Goal: Information Seeking & Learning: Get advice/opinions

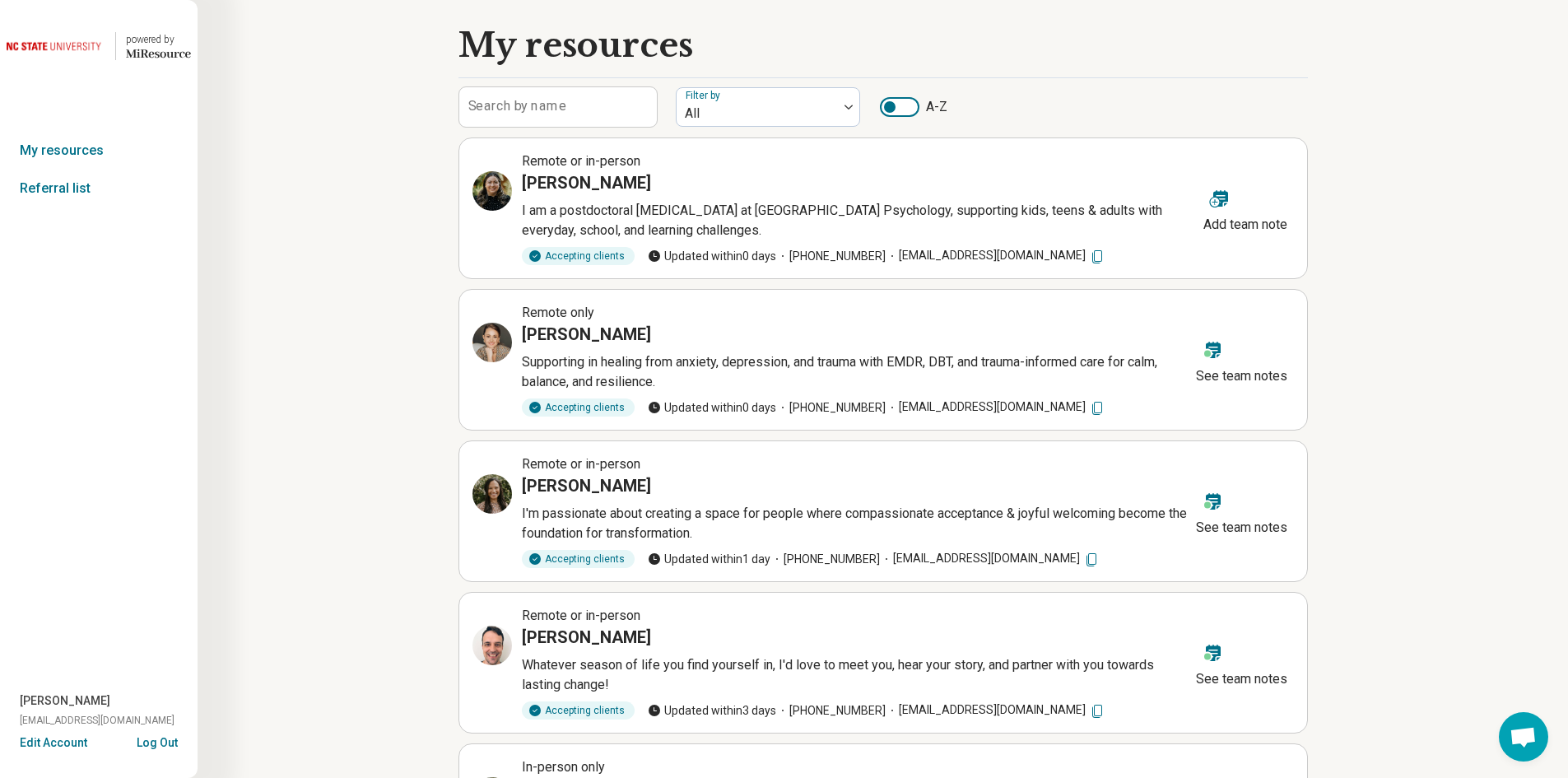
click at [488, 111] on label "Search by name" at bounding box center [518, 107] width 98 height 13
click at [488, 111] on input "Search by name" at bounding box center [557, 108] width 197 height 40
click at [99, 147] on link "My resources" at bounding box center [98, 151] width 197 height 38
click at [64, 154] on link "My resources" at bounding box center [98, 151] width 197 height 38
click at [535, 113] on label "Search by name" at bounding box center [518, 107] width 98 height 13
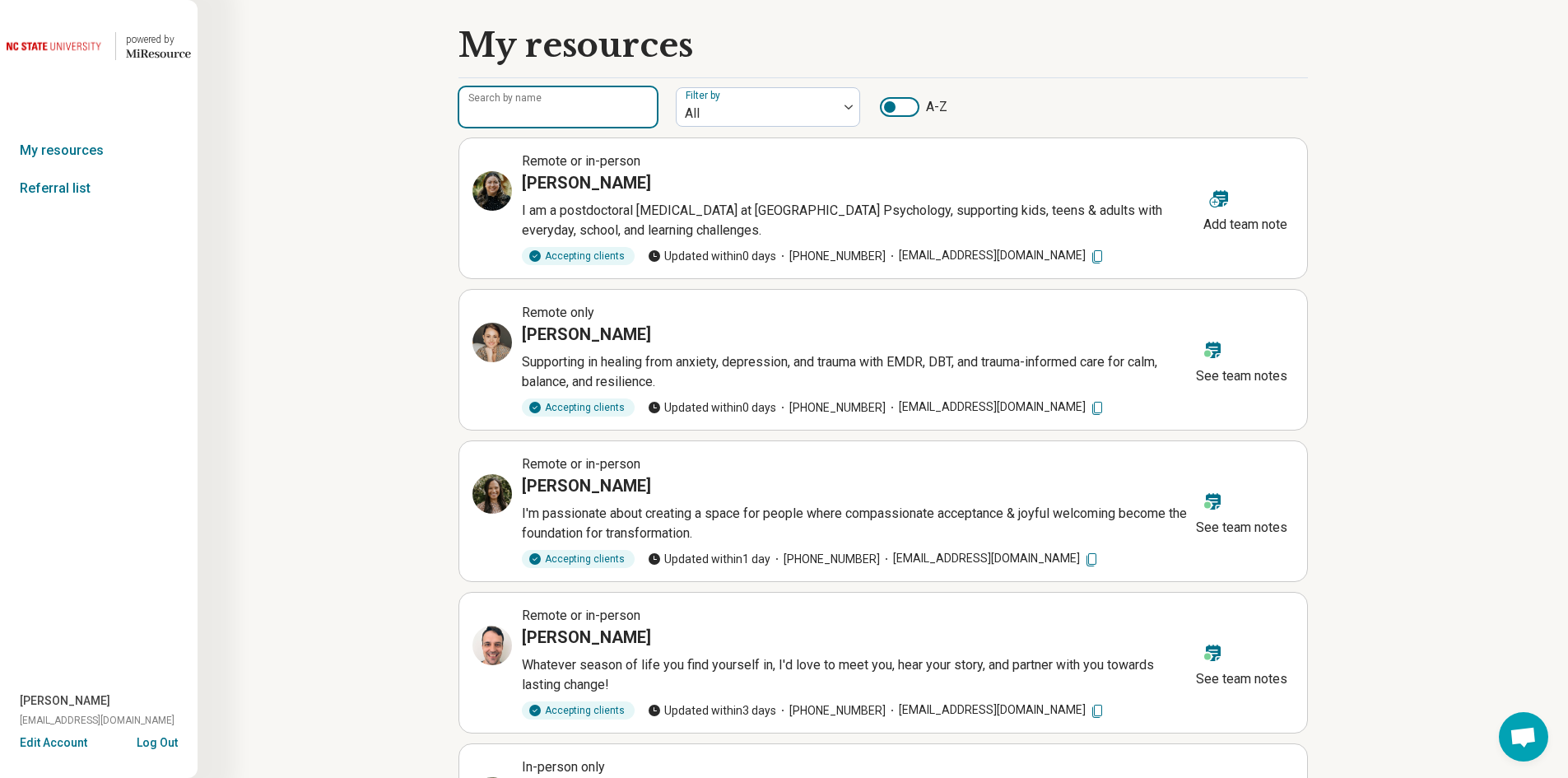
click at [535, 113] on input "Search by name" at bounding box center [557, 108] width 197 height 40
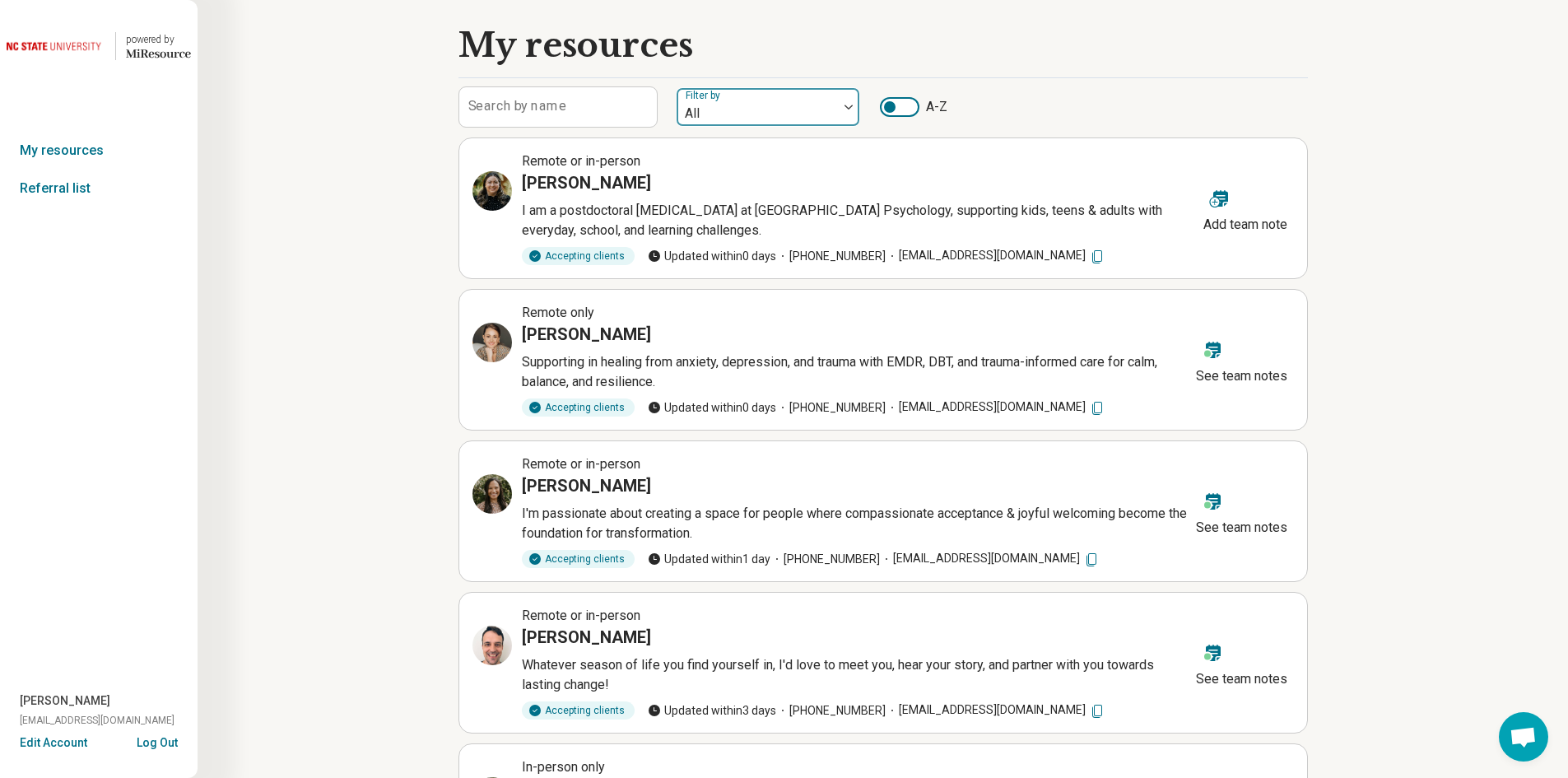
click at [757, 124] on div at bounding box center [756, 113] width 148 height 23
click at [158, 57] on icon "Miresource logo" at bounding box center [158, 54] width 65 height 13
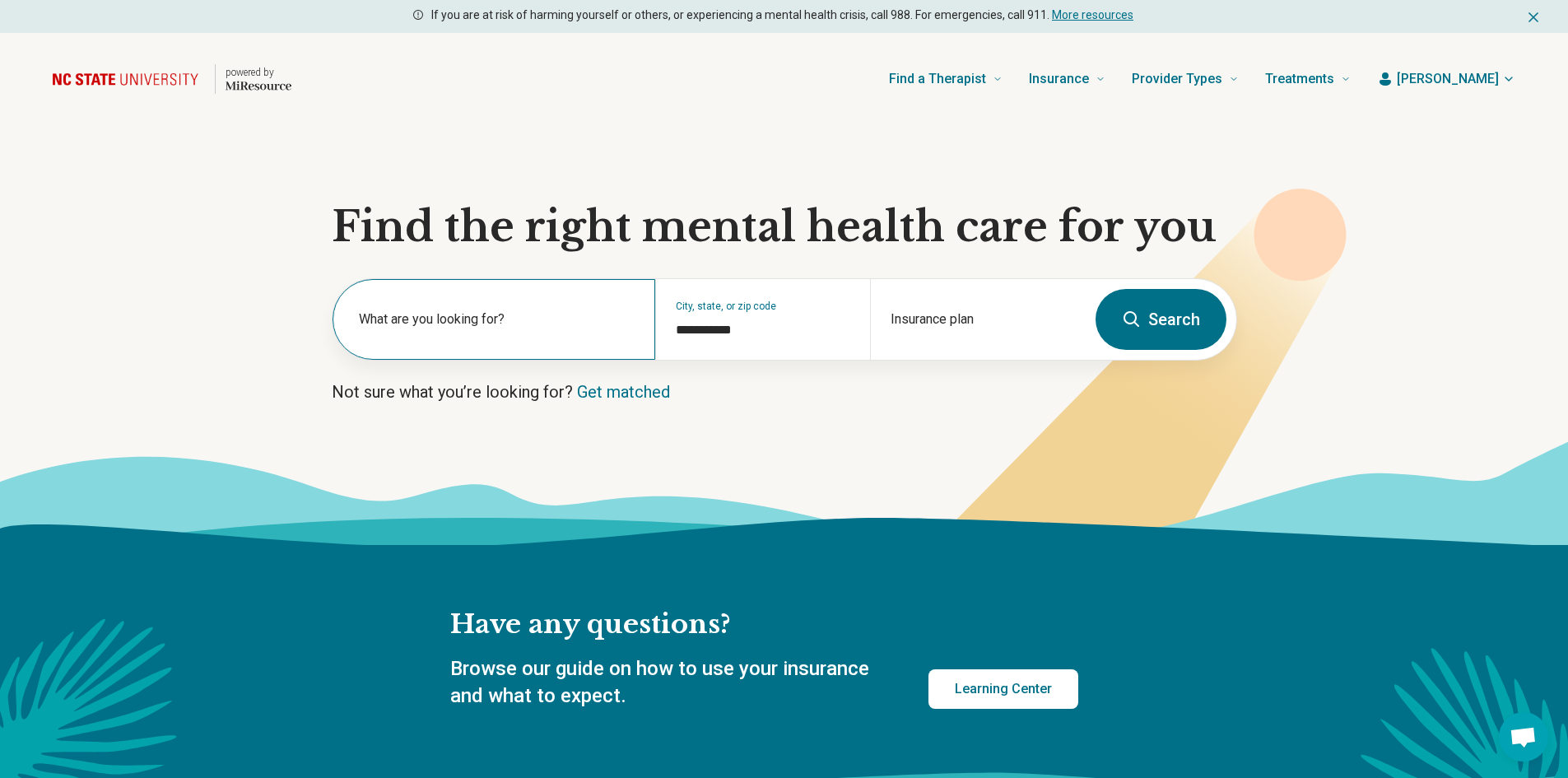
click at [435, 315] on label "What are you looking for?" at bounding box center [497, 319] width 276 height 20
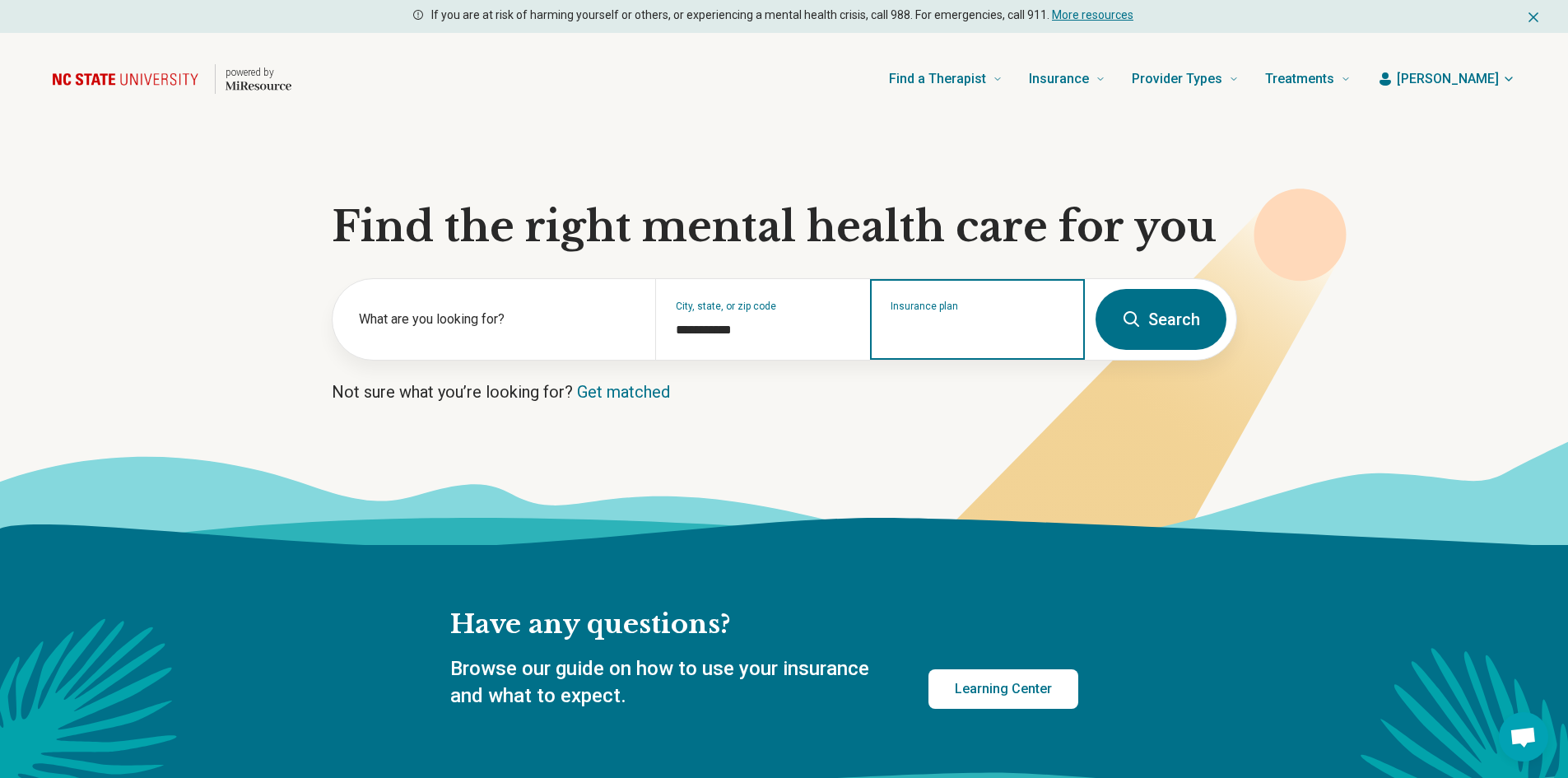
click at [896, 334] on input "Insurance plan" at bounding box center [977, 330] width 174 height 20
click at [905, 332] on input "Insurance plan" at bounding box center [977, 330] width 174 height 20
type input "*"
type input "****"
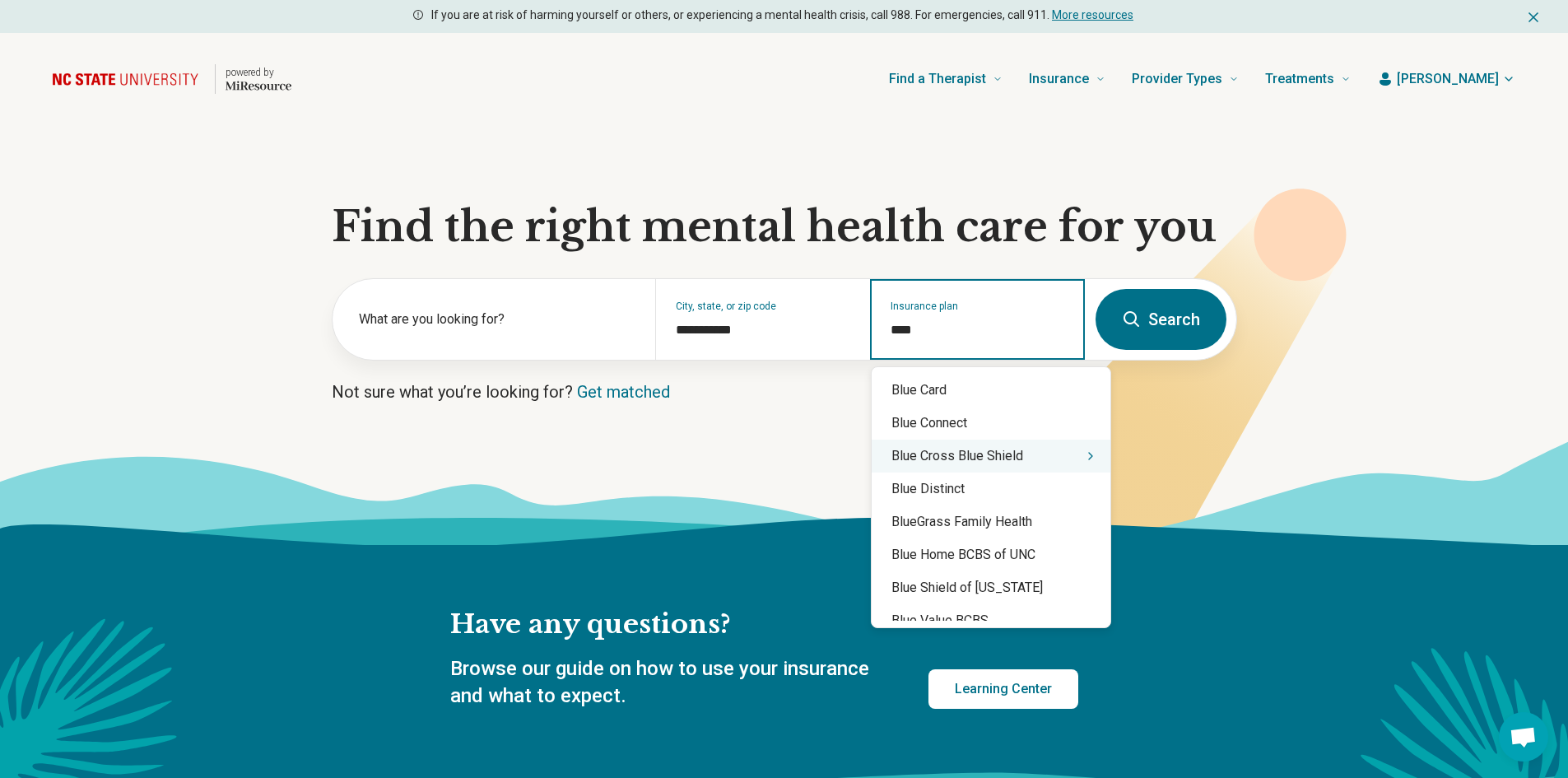
click at [1032, 459] on div "Blue Cross Blue Shield" at bounding box center [990, 455] width 239 height 33
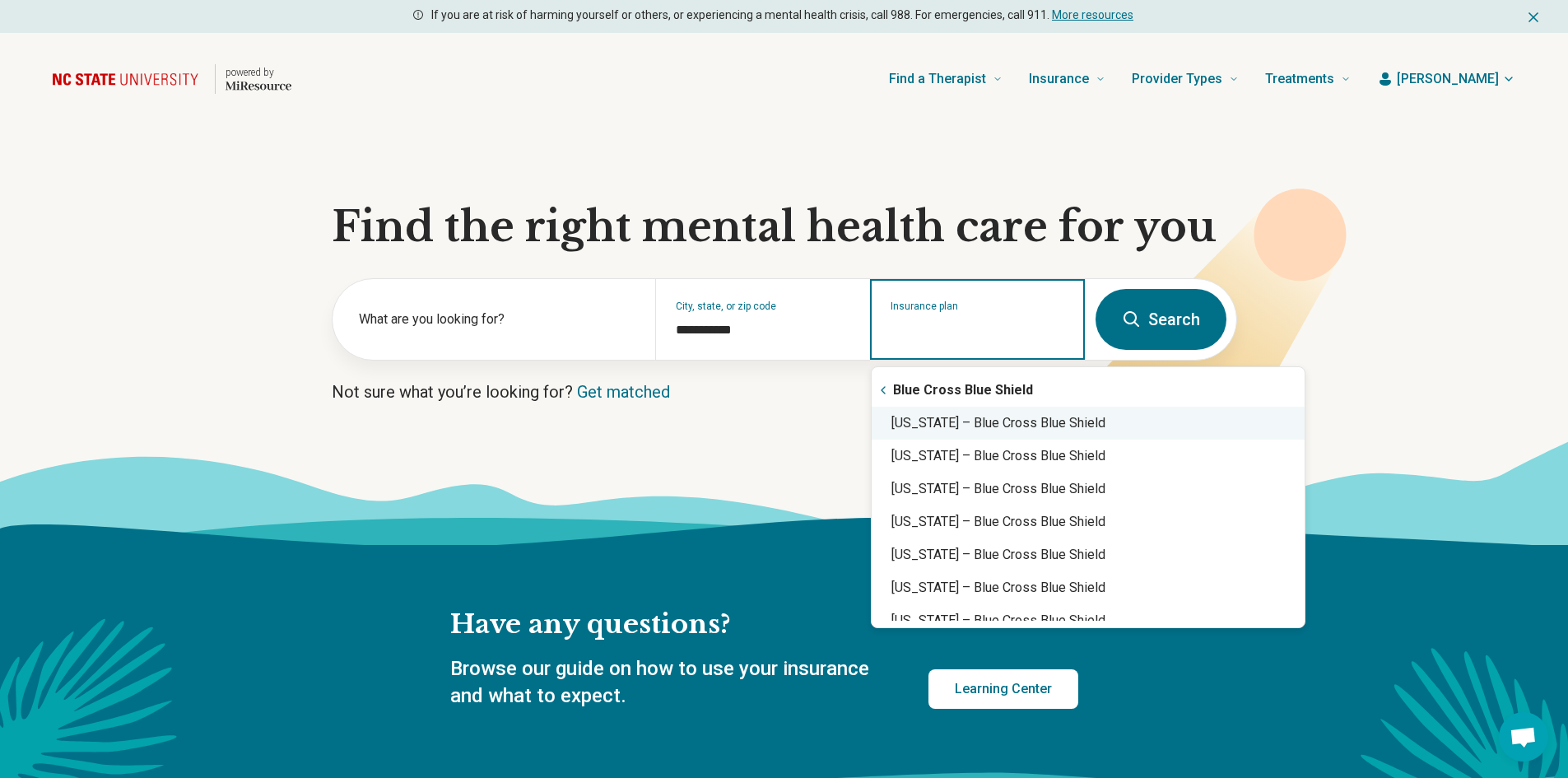
click at [1014, 423] on div "[US_STATE] – Blue Cross Blue Shield" at bounding box center [1087, 422] width 433 height 33
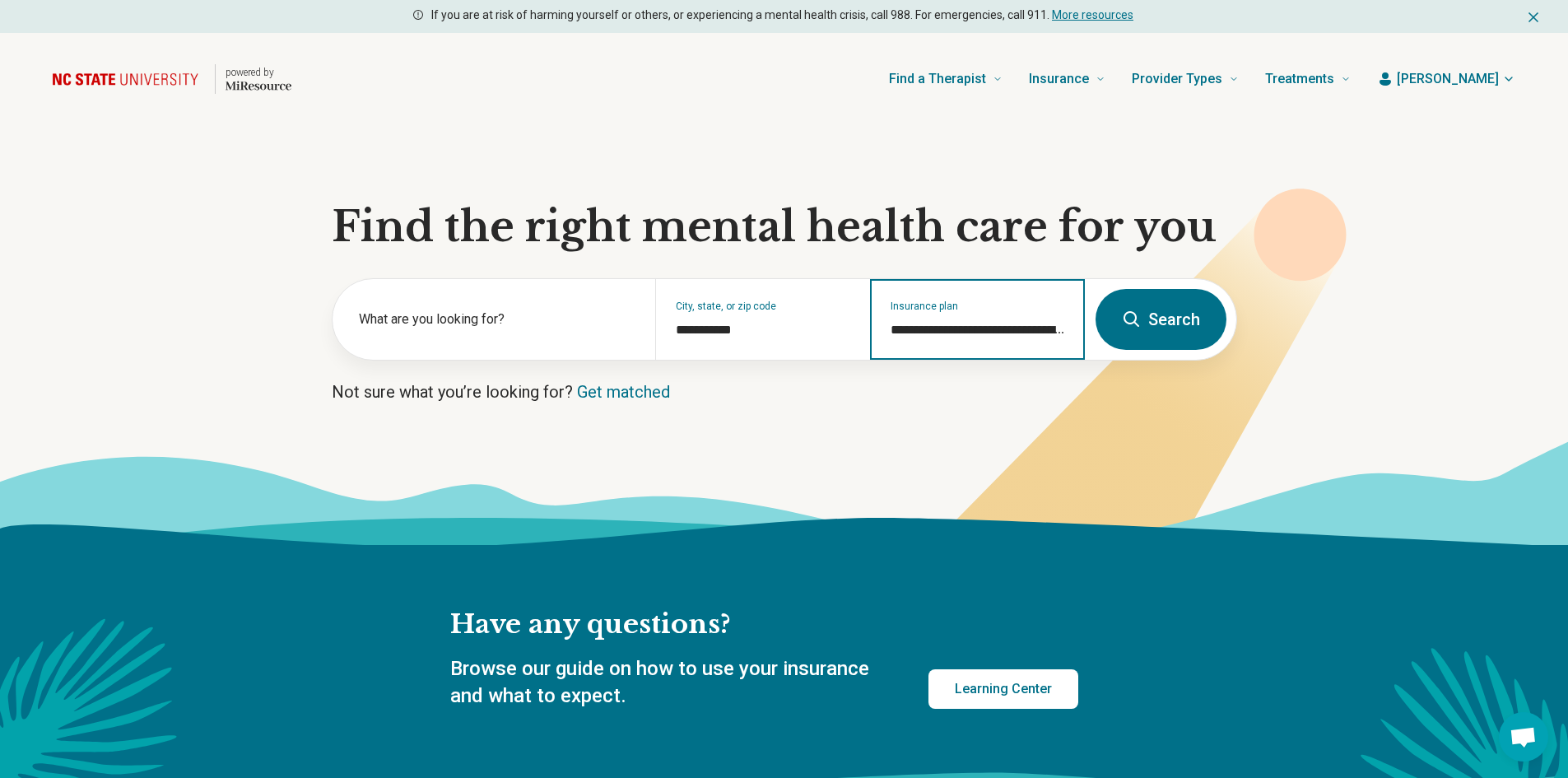
type input "**********"
click at [1152, 318] on button "Search" at bounding box center [1161, 319] width 131 height 61
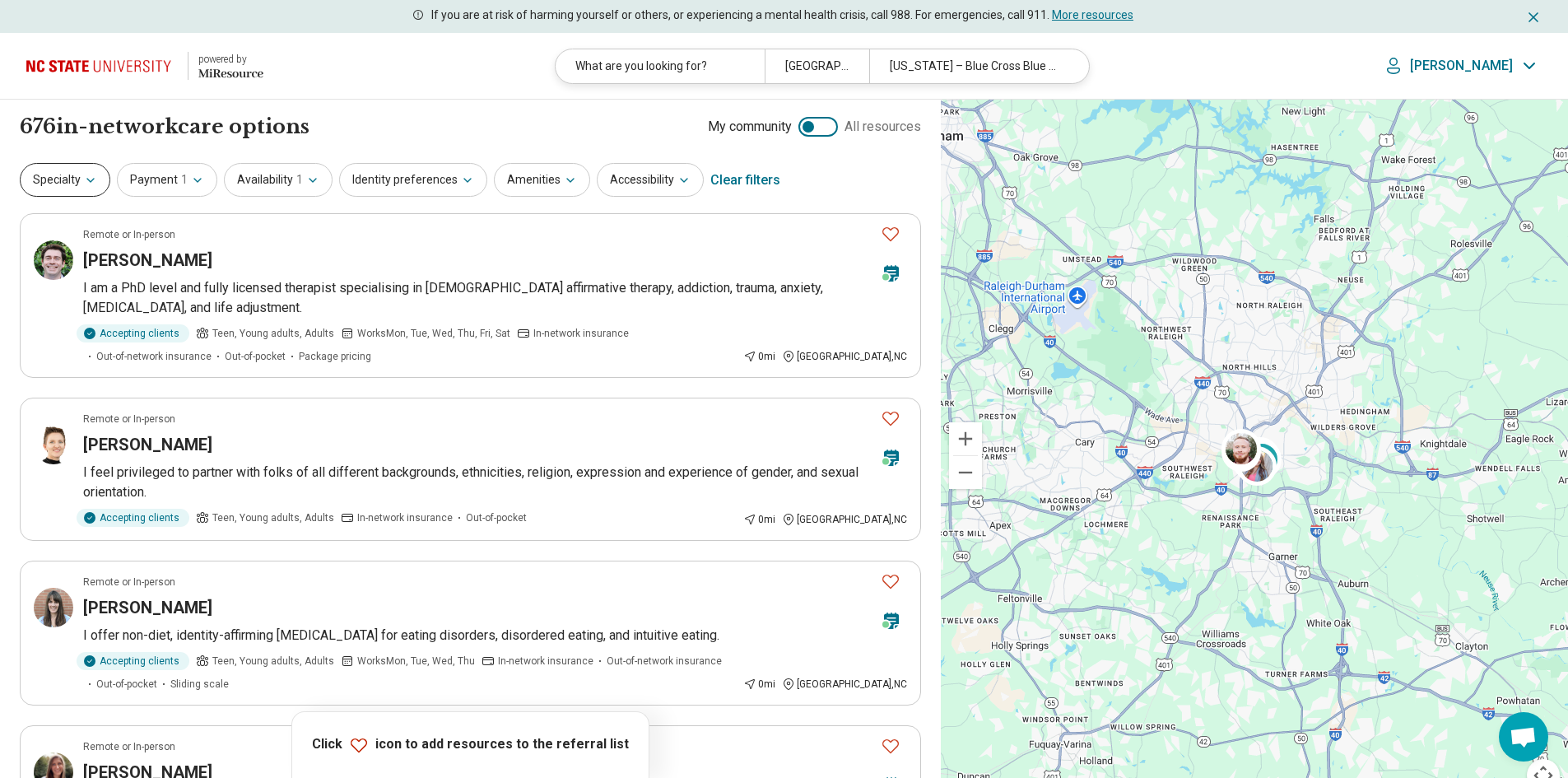
click at [62, 188] on button "Specialty" at bounding box center [65, 180] width 91 height 34
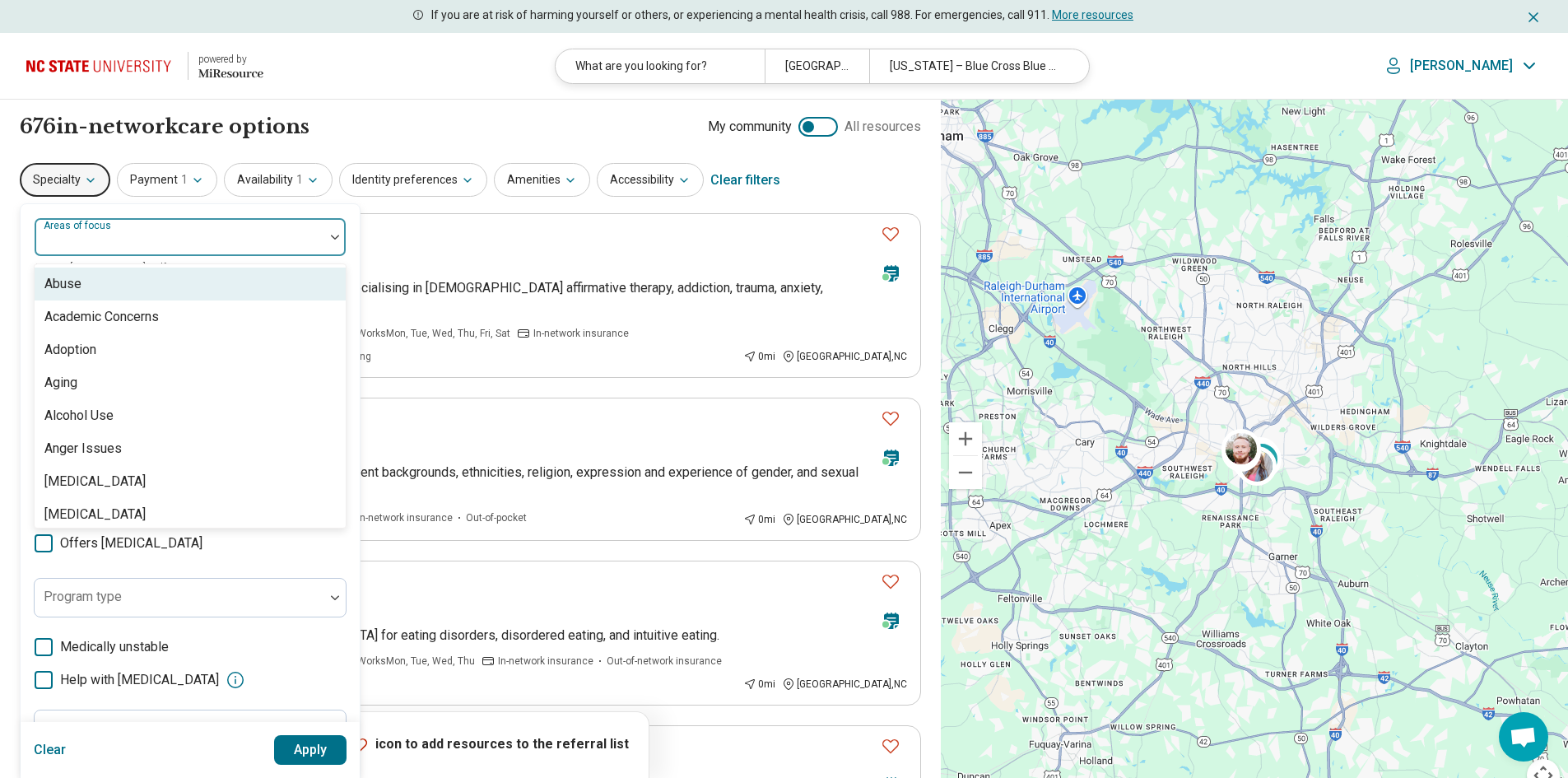
click at [107, 242] on div "Areas of focus" at bounding box center [190, 237] width 313 height 40
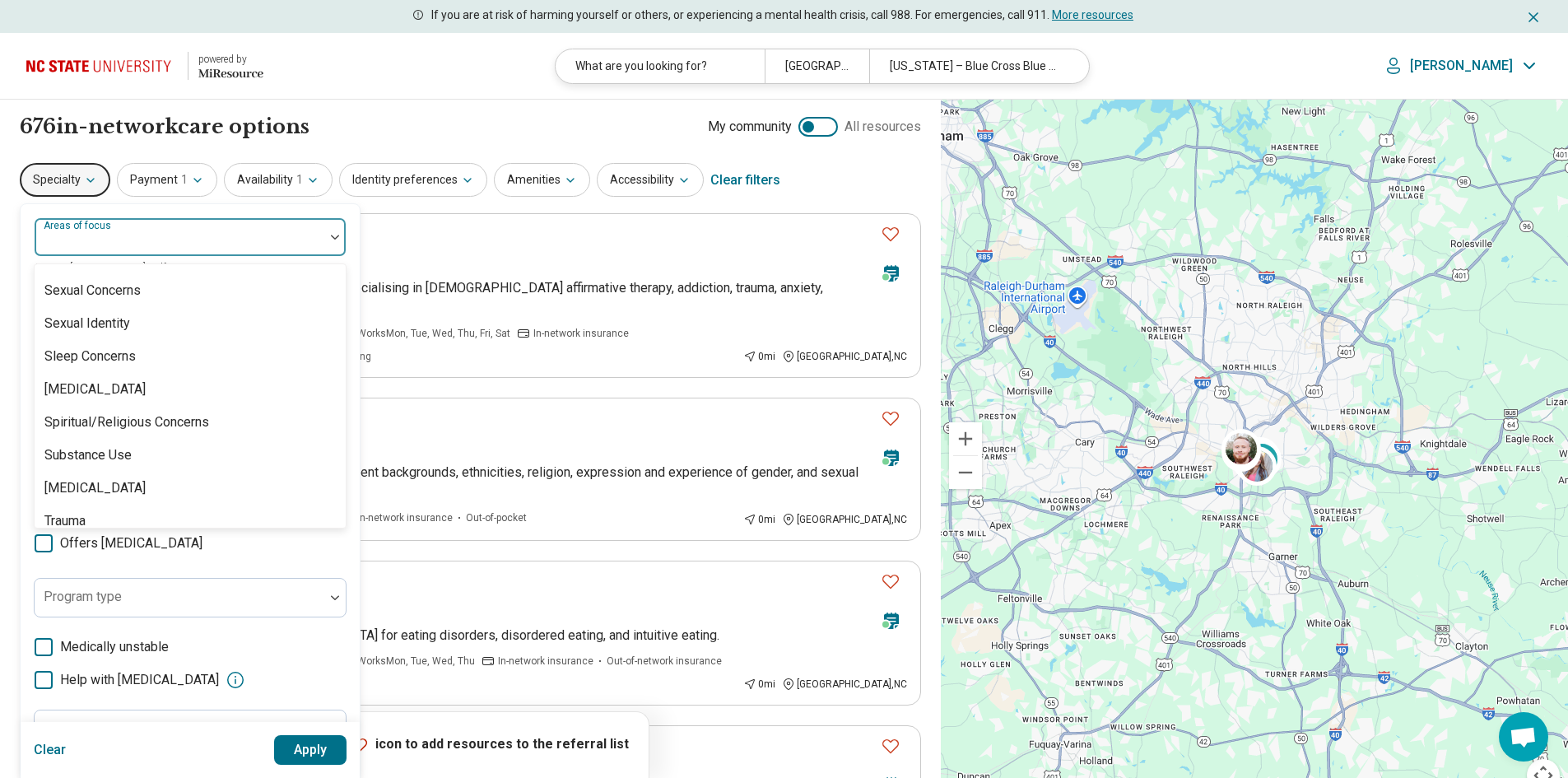
scroll to position [3075, 0]
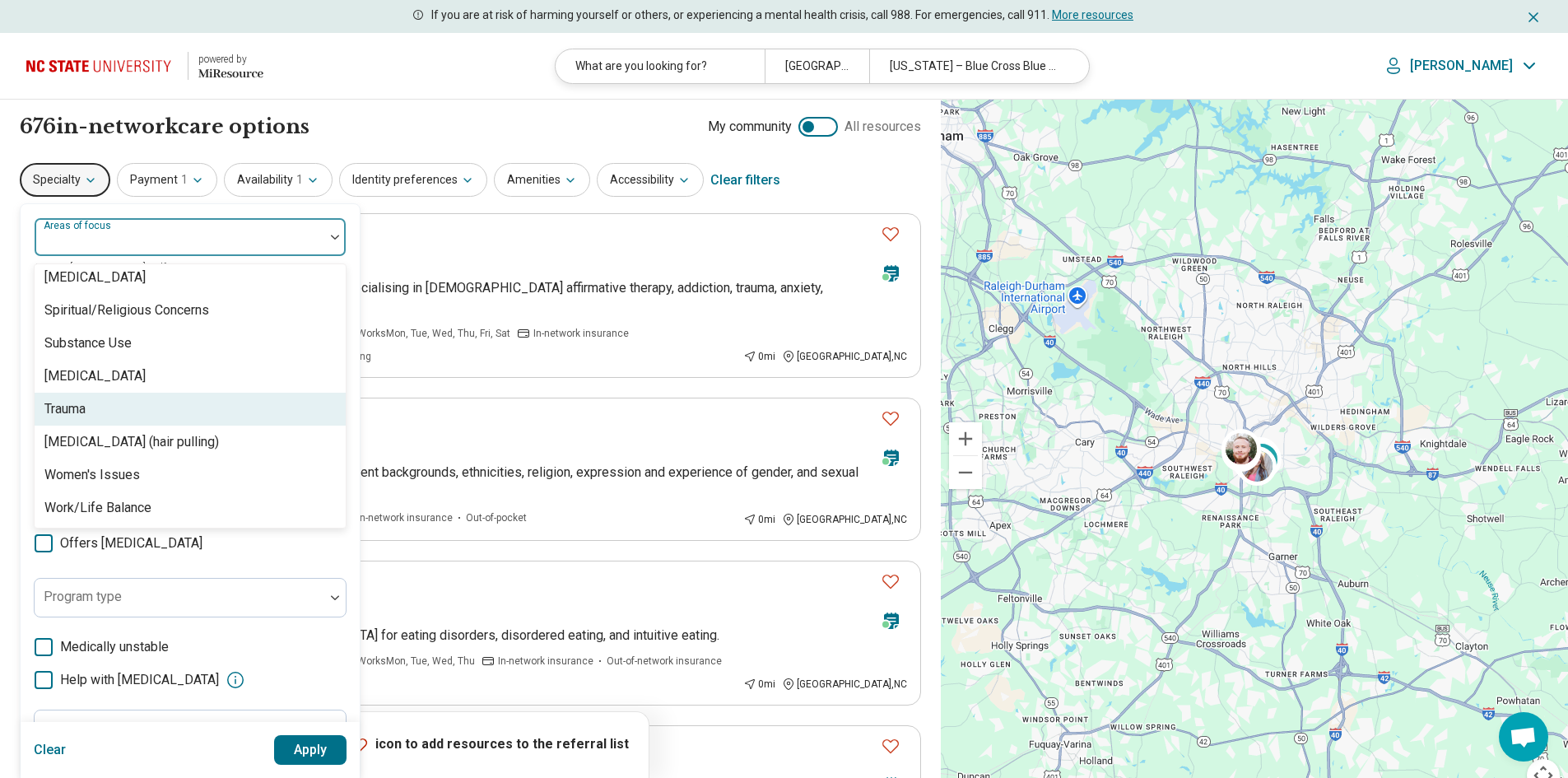
click at [104, 414] on div "Trauma" at bounding box center [190, 408] width 311 height 33
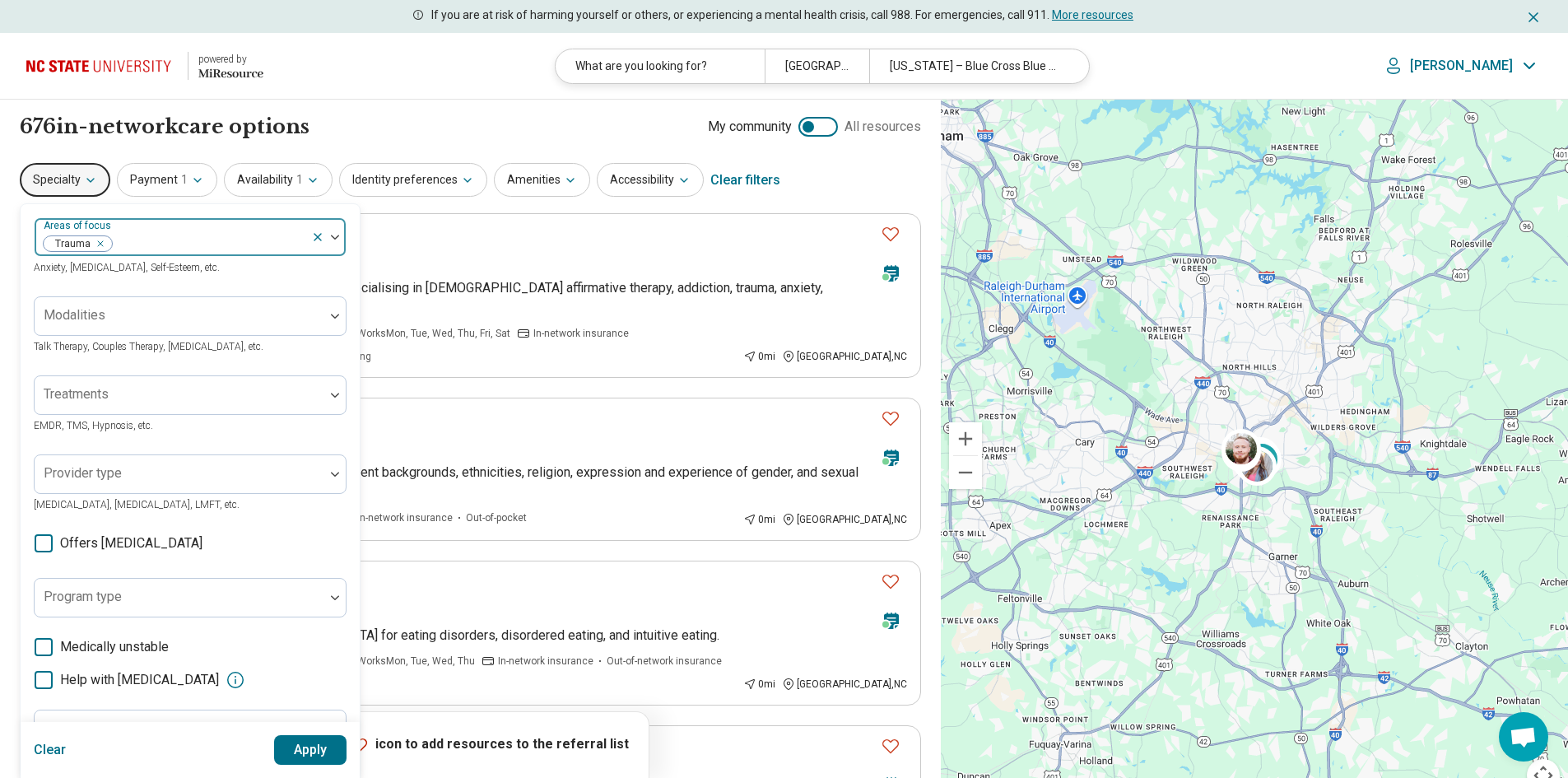
click at [333, 241] on div at bounding box center [328, 237] width 35 height 38
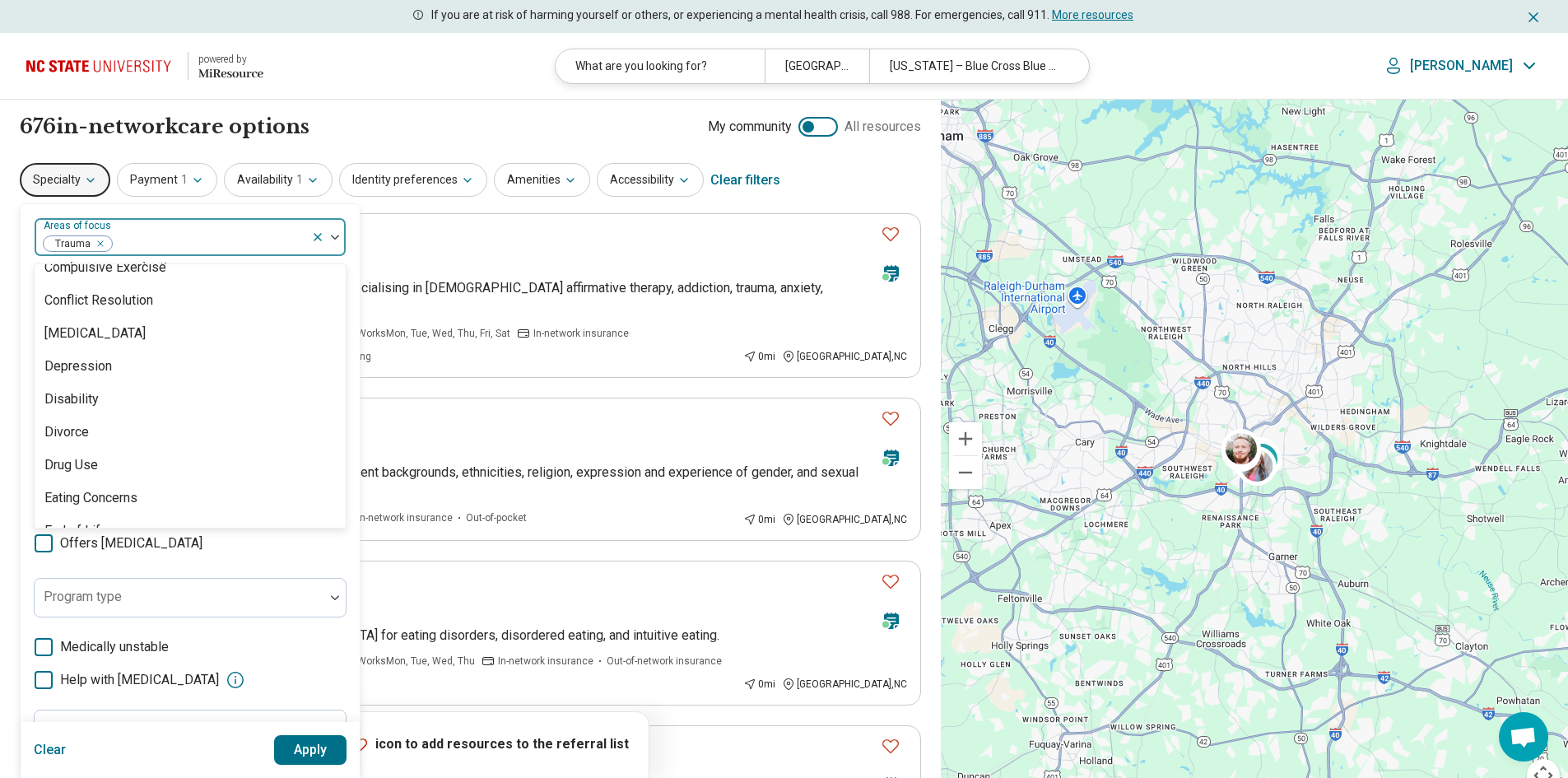
scroll to position [987, 0]
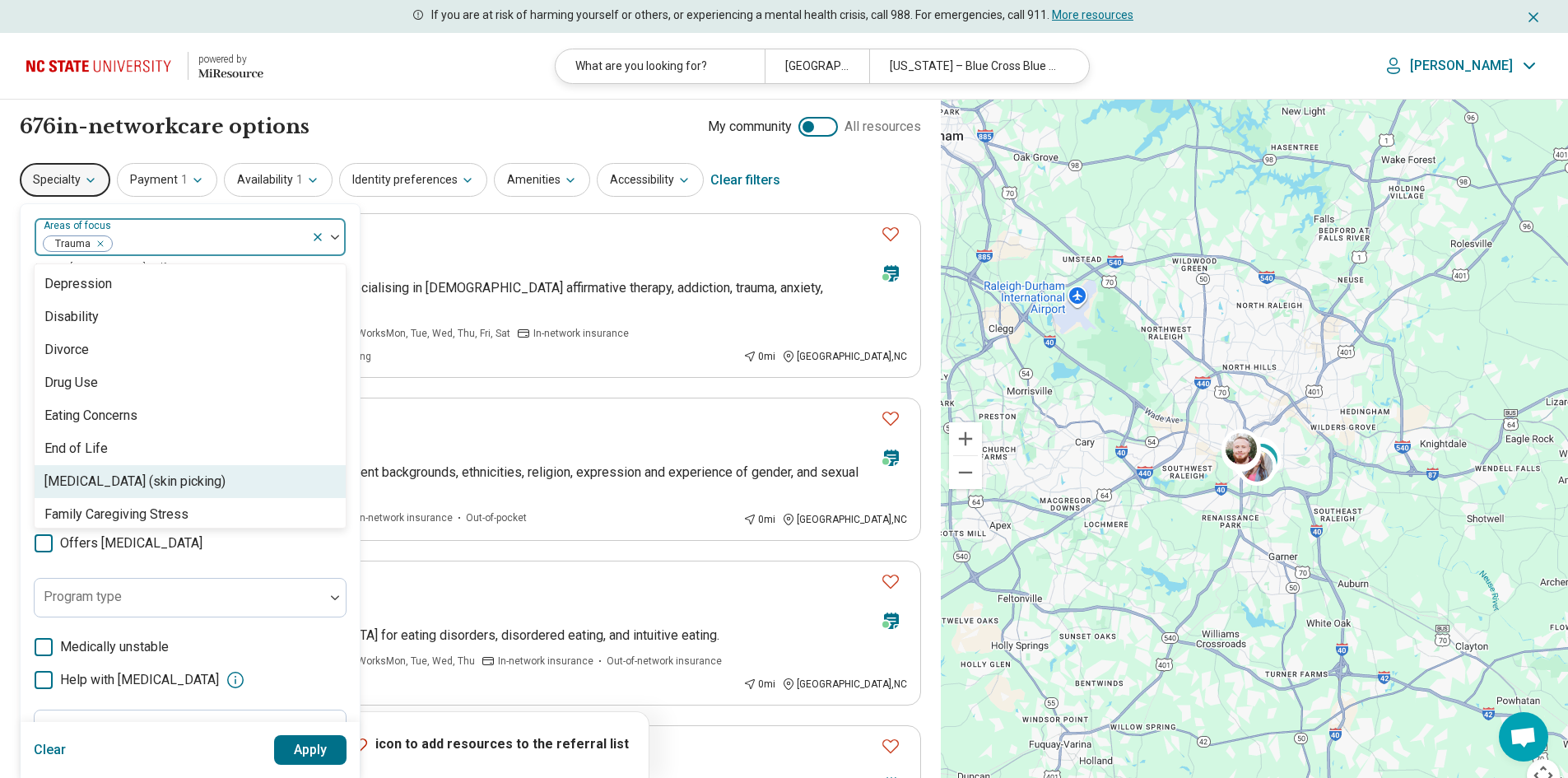
click at [217, 485] on div "[MEDICAL_DATA] (skin picking)" at bounding box center [135, 481] width 181 height 20
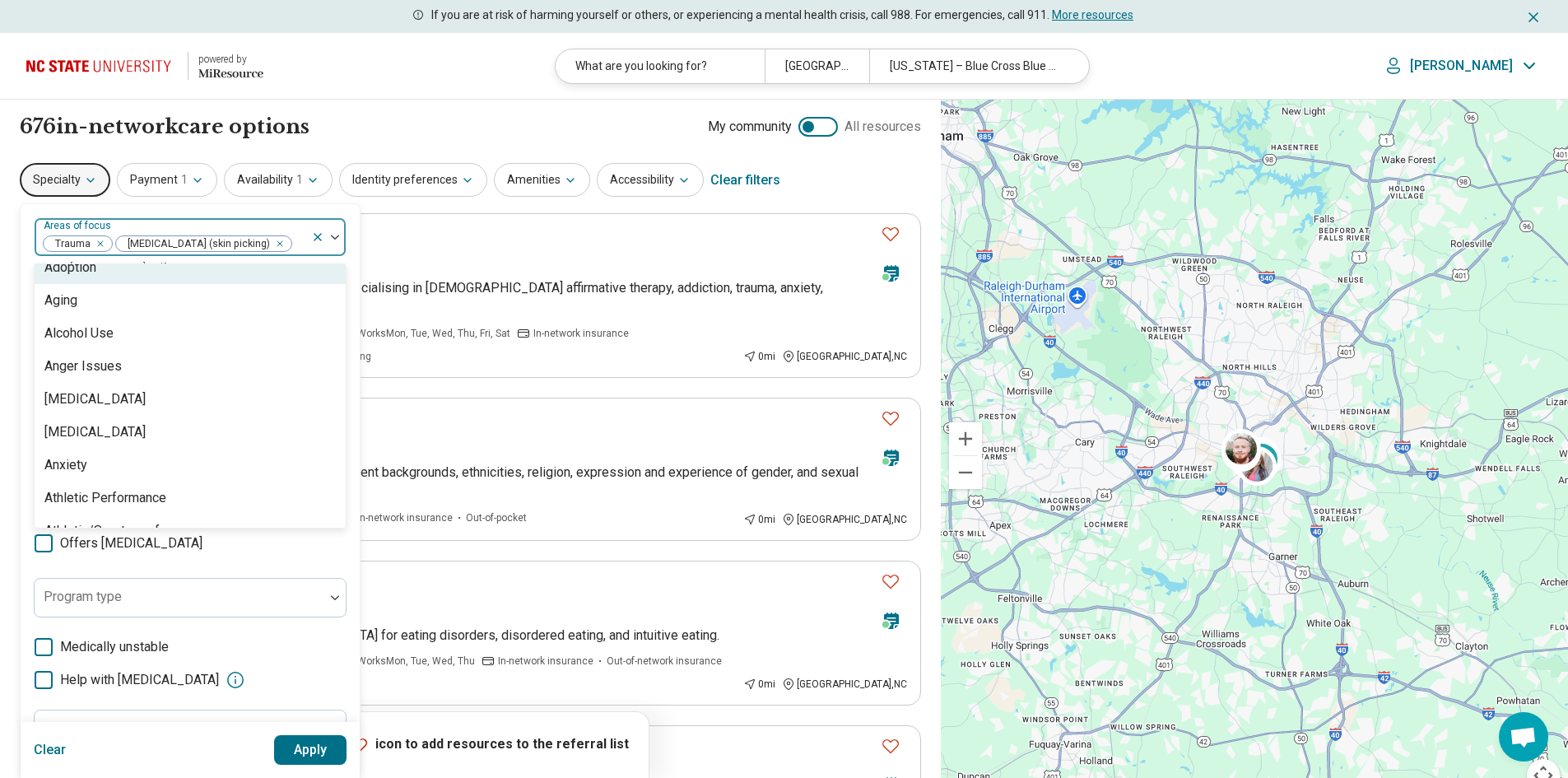
scroll to position [165, 0]
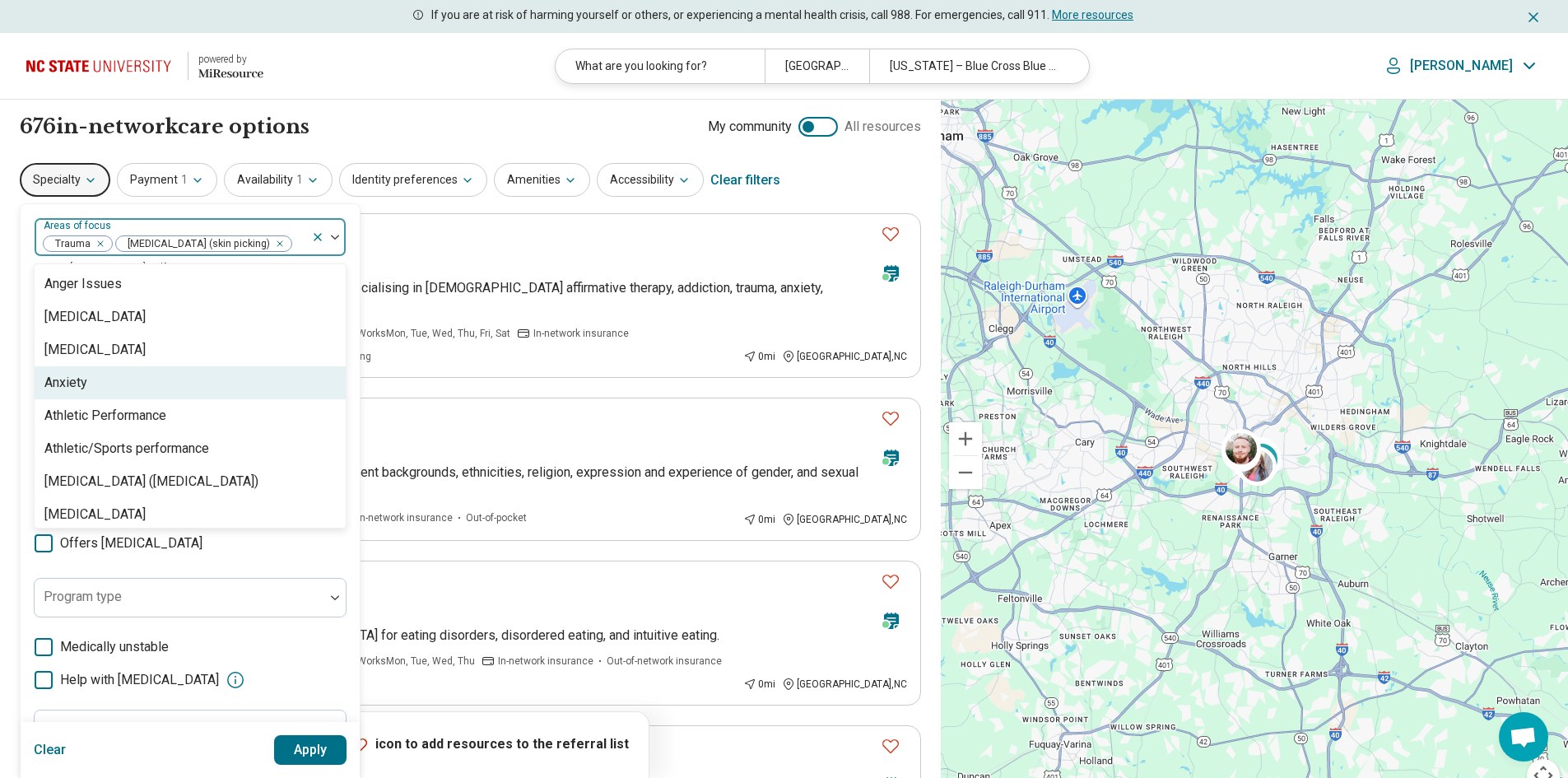
click at [165, 399] on div "Anxiety" at bounding box center [190, 382] width 311 height 33
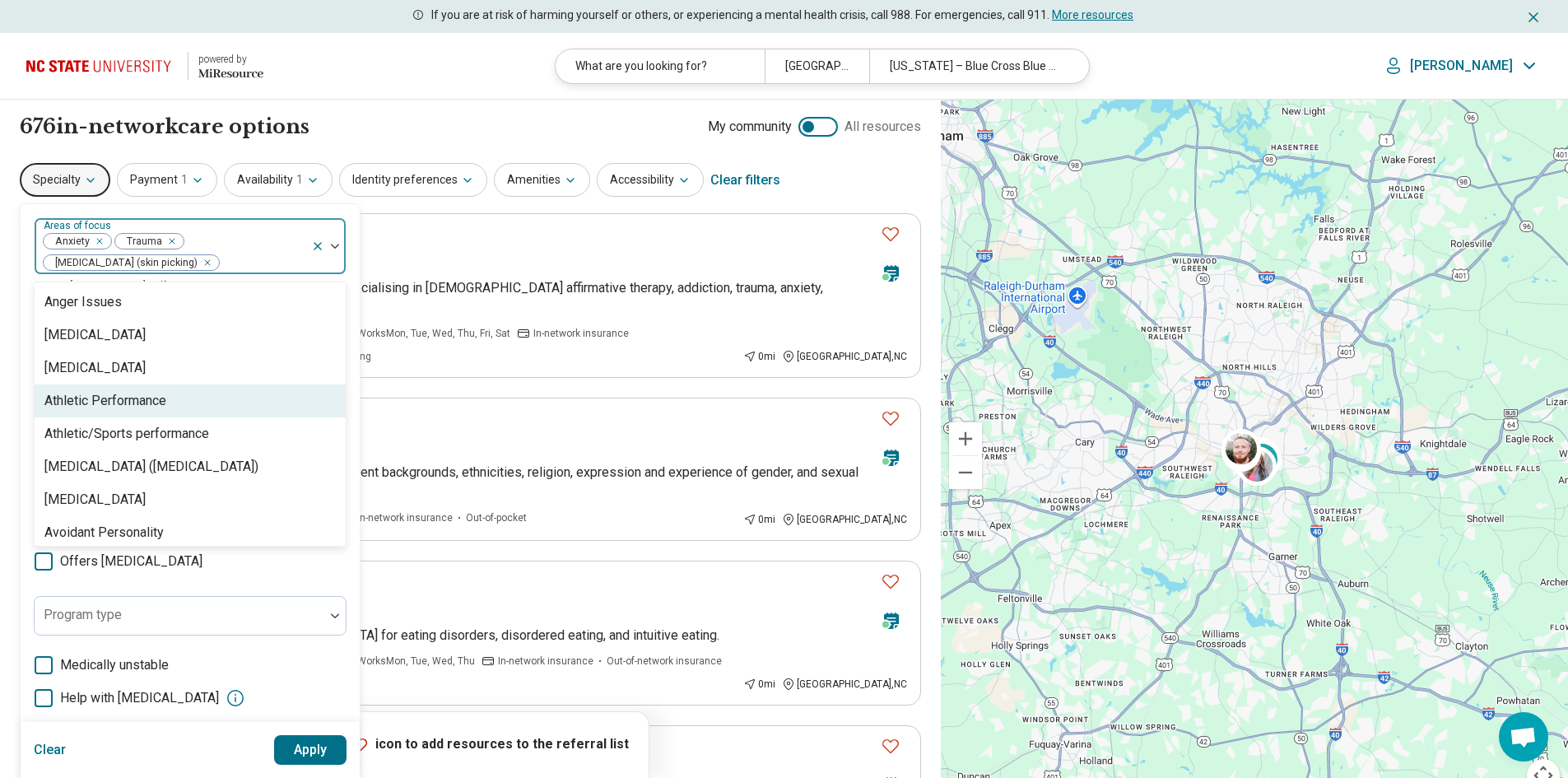
scroll to position [0, 0]
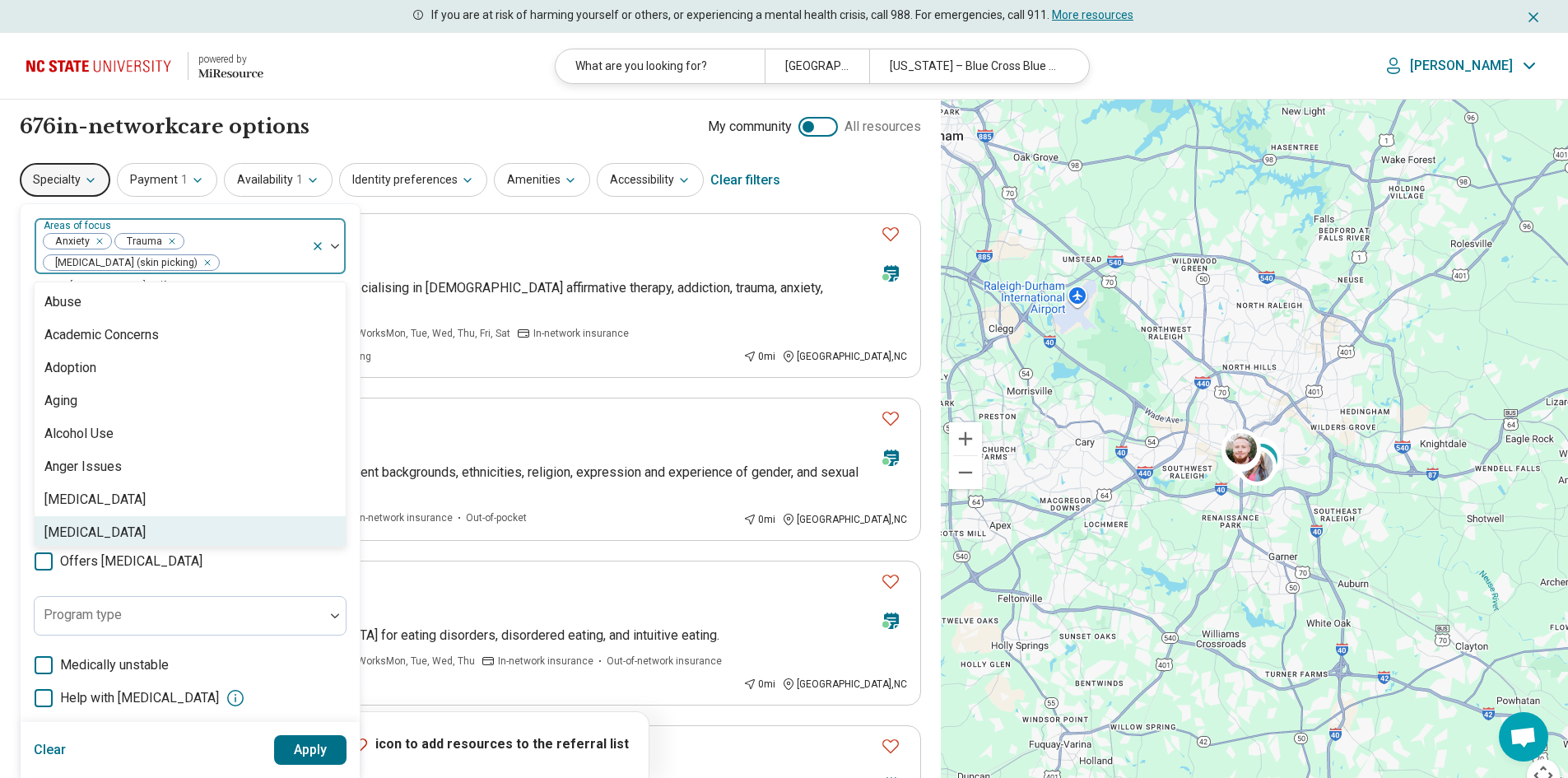
click at [313, 751] on button "Apply" at bounding box center [311, 749] width 74 height 29
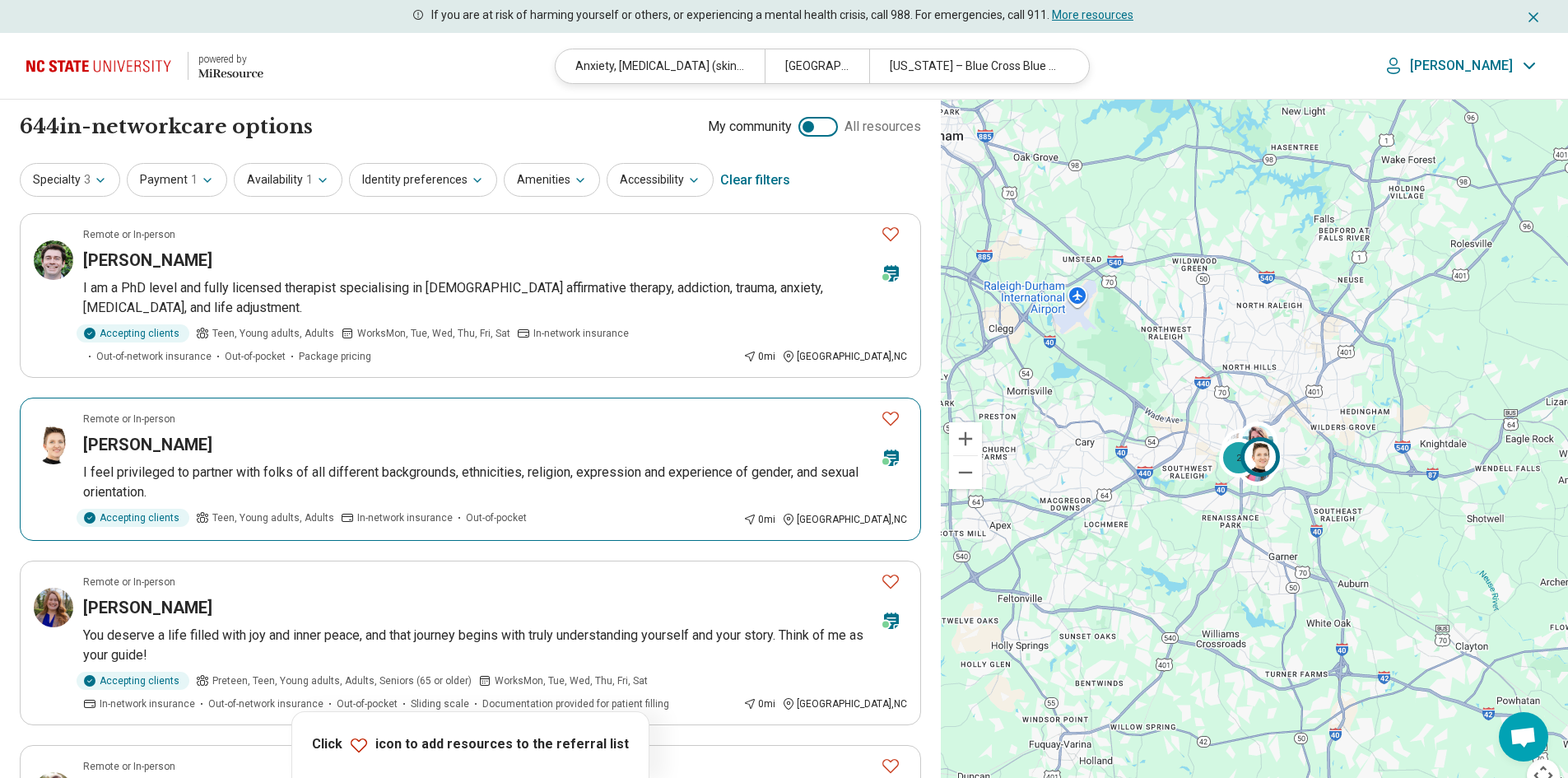
click at [893, 419] on icon "Favorite" at bounding box center [890, 418] width 20 height 20
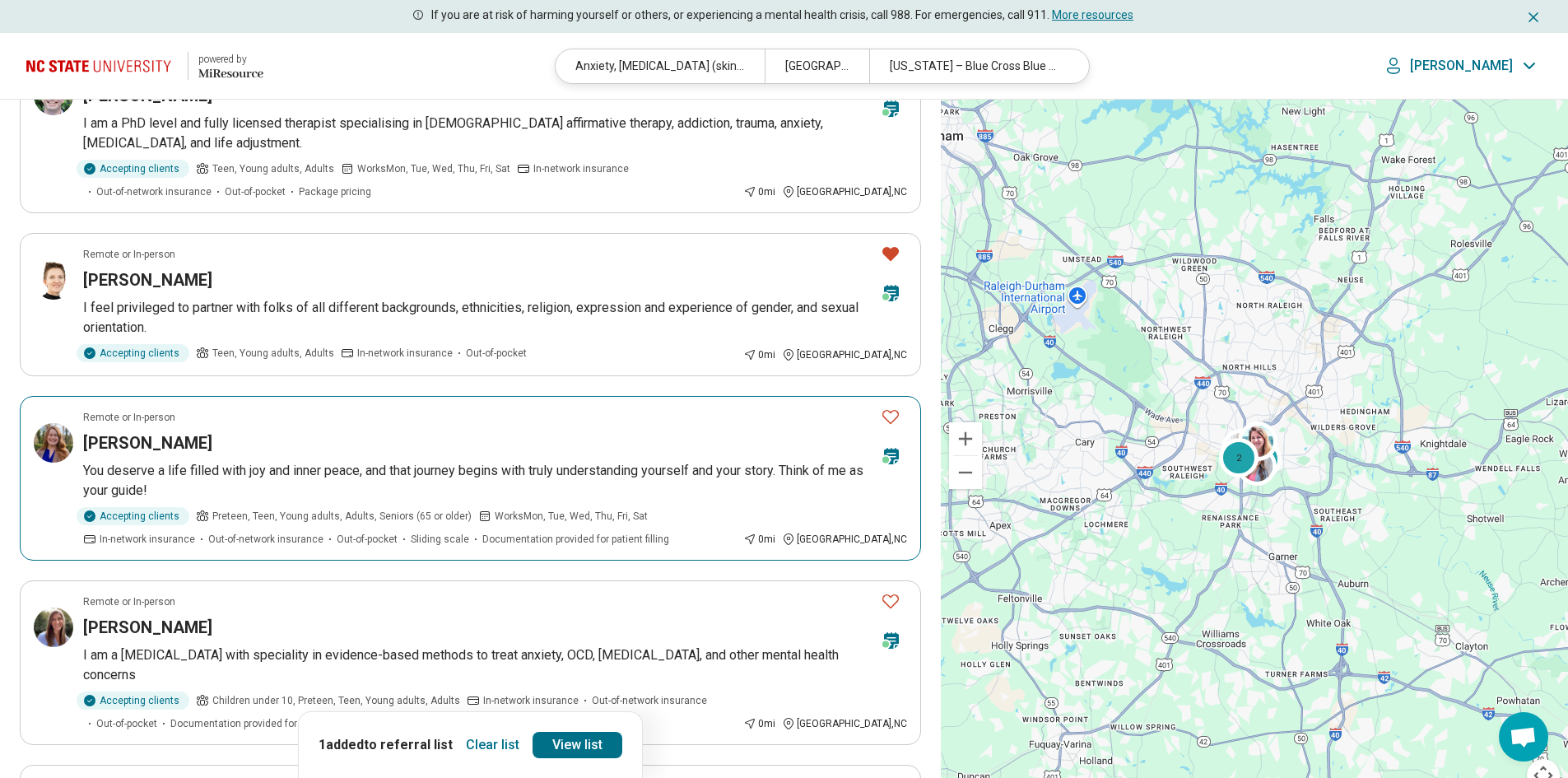
scroll to position [247, 0]
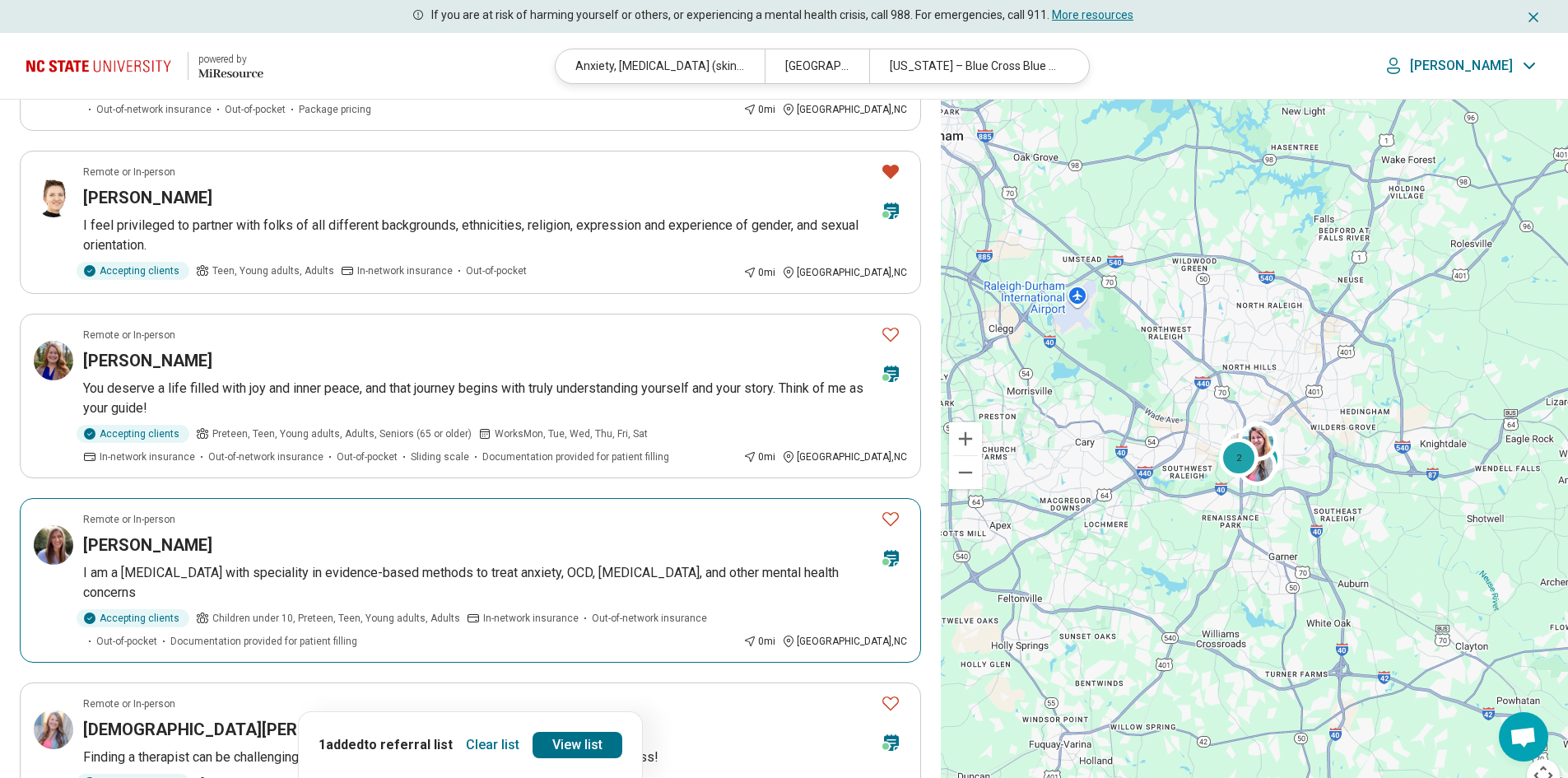
click at [889, 522] on icon "Favorite" at bounding box center [890, 518] width 20 height 20
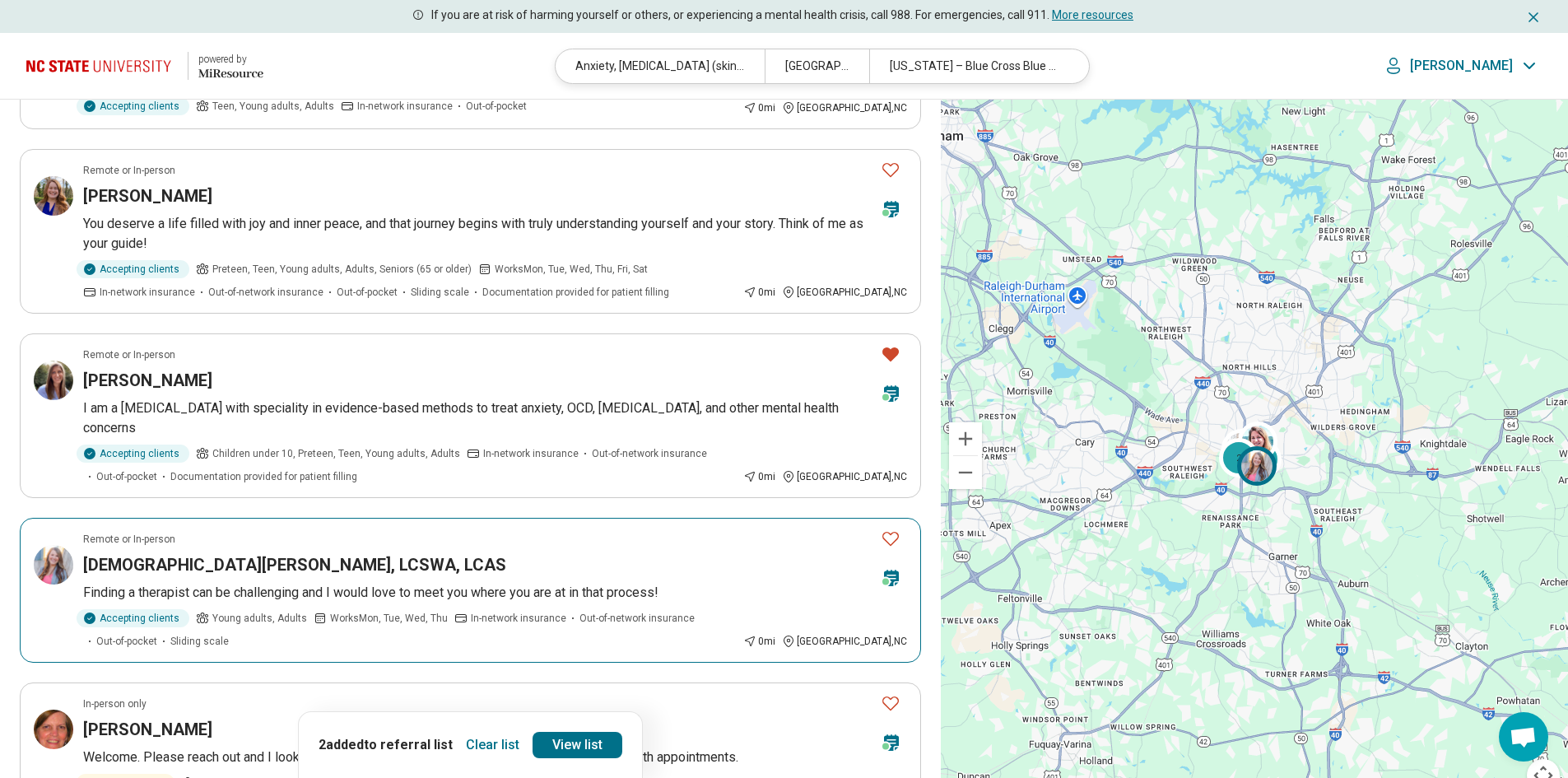
scroll to position [494, 0]
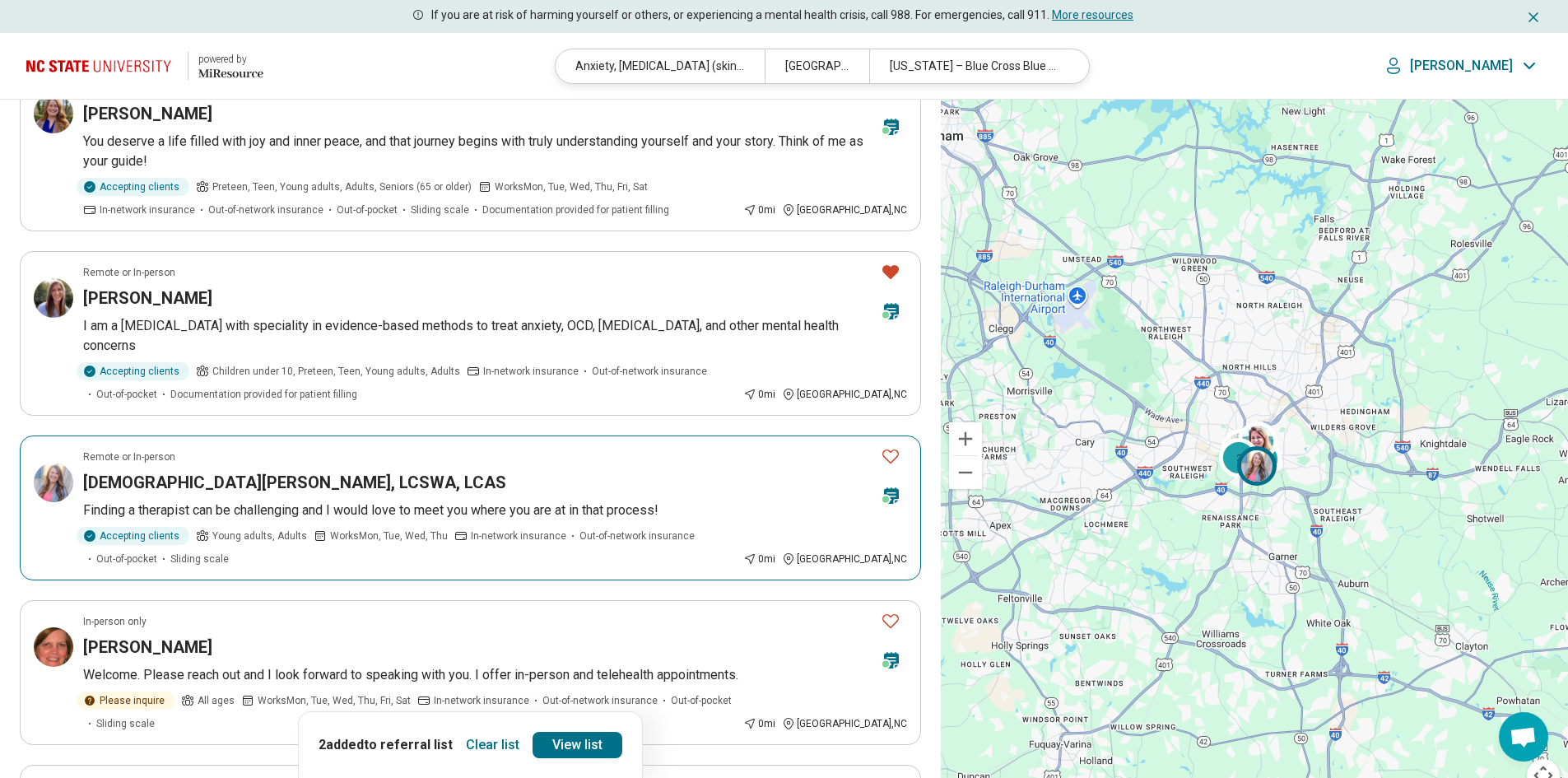
click at [888, 446] on icon "Favorite" at bounding box center [890, 455] width 20 height 20
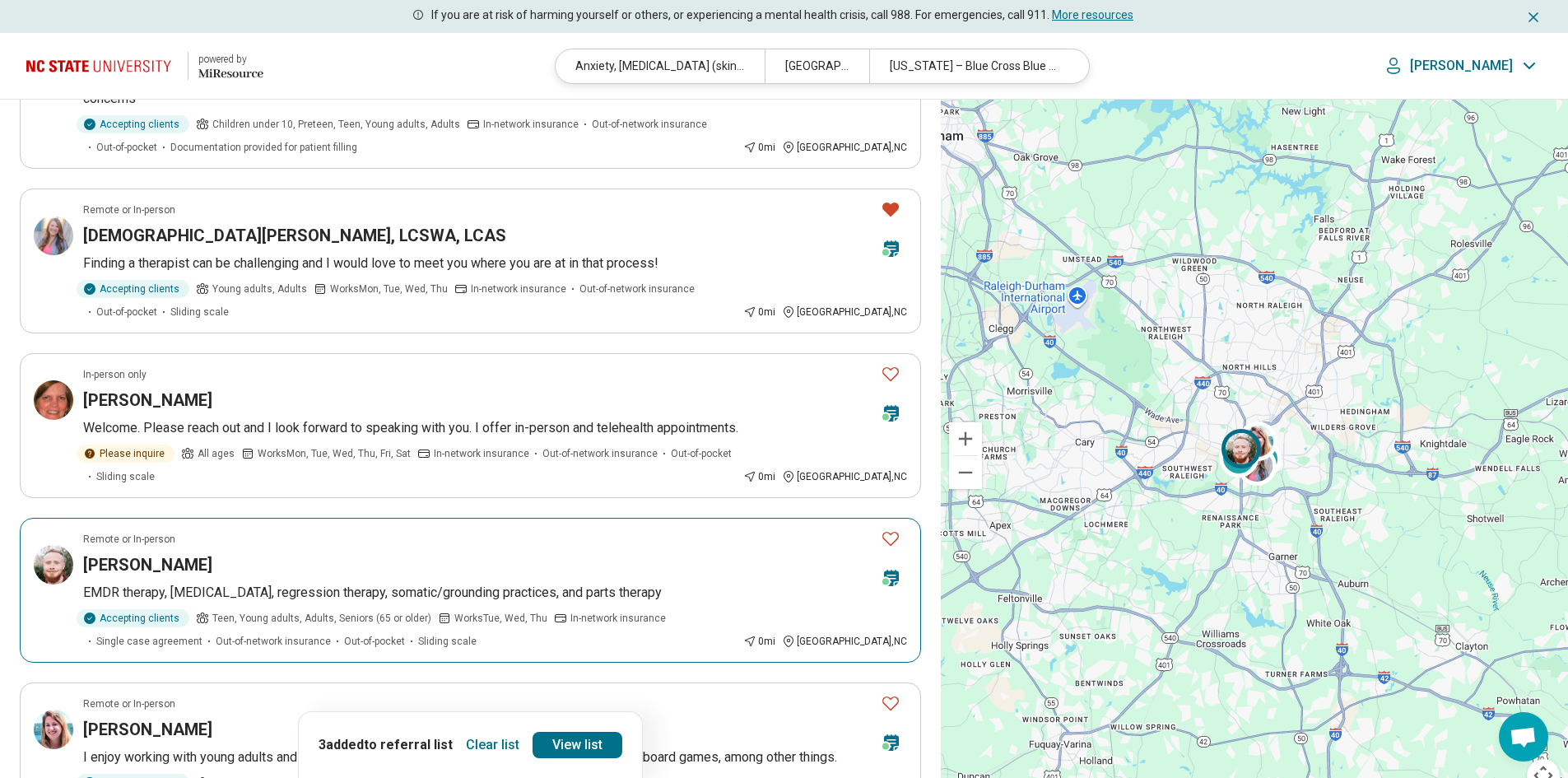
scroll to position [823, 0]
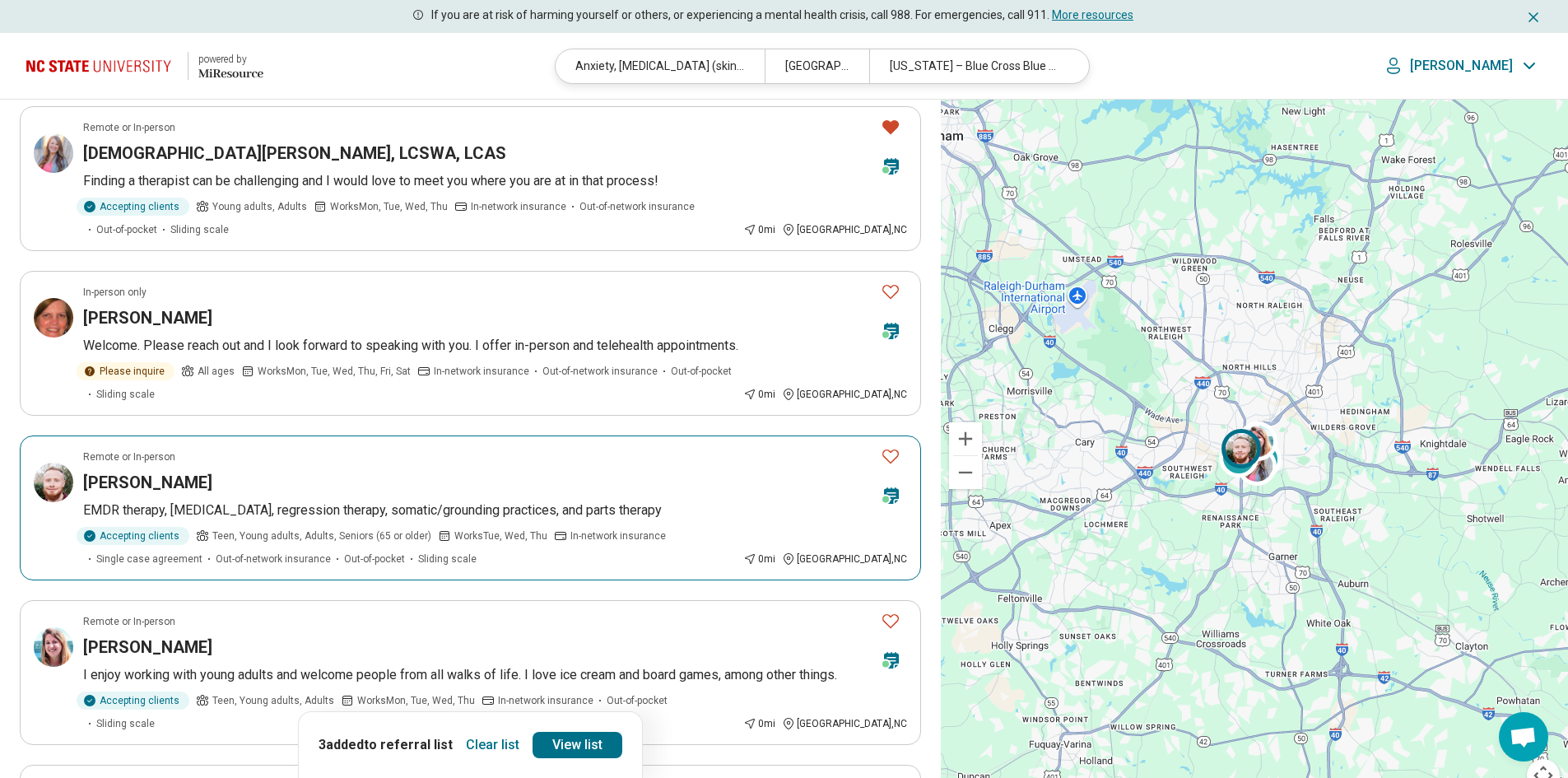
click at [893, 446] on icon "Favorite" at bounding box center [890, 455] width 20 height 20
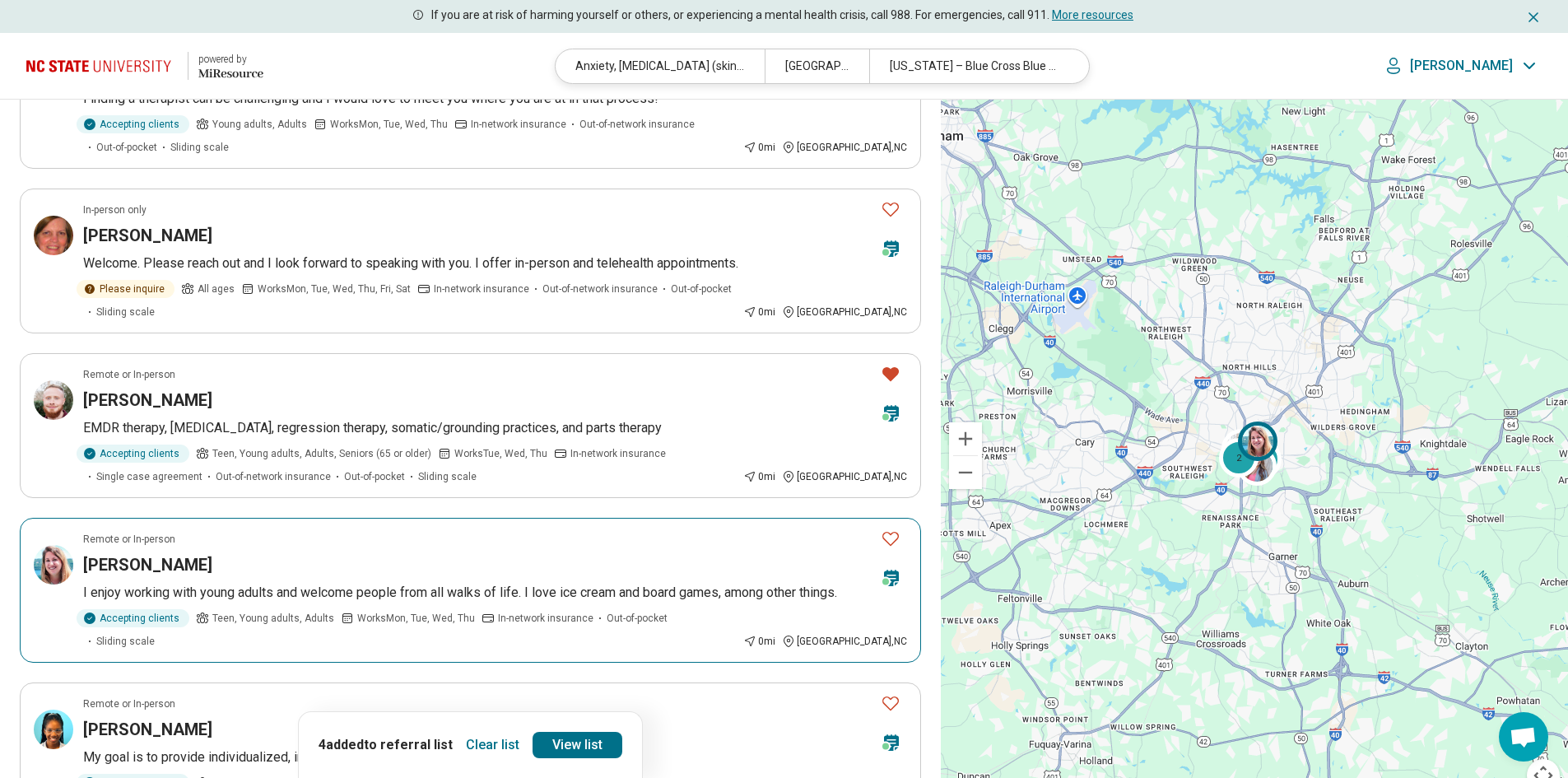
scroll to position [987, 0]
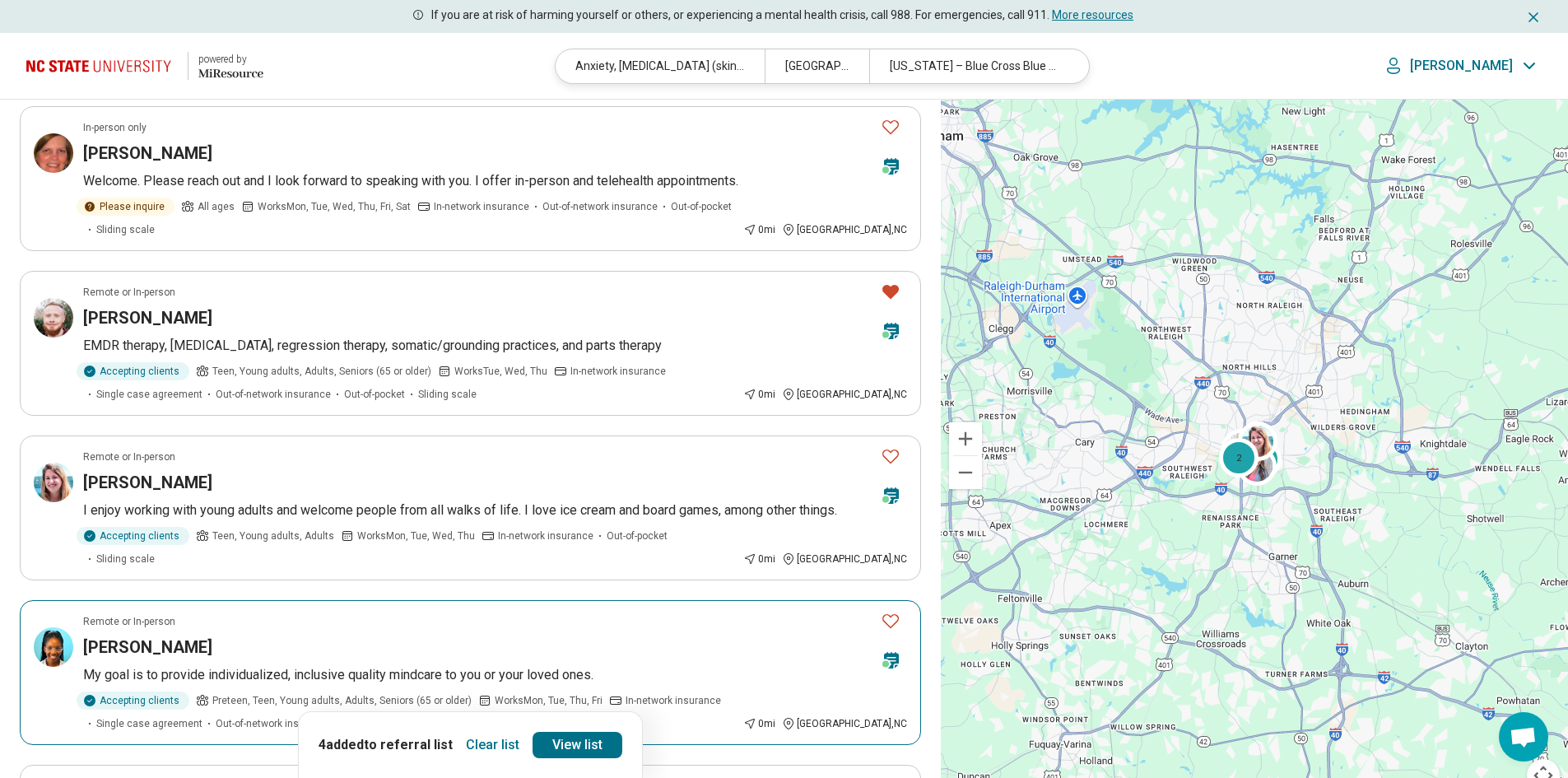
click at [886, 611] on icon "Favorite" at bounding box center [890, 621] width 20 height 20
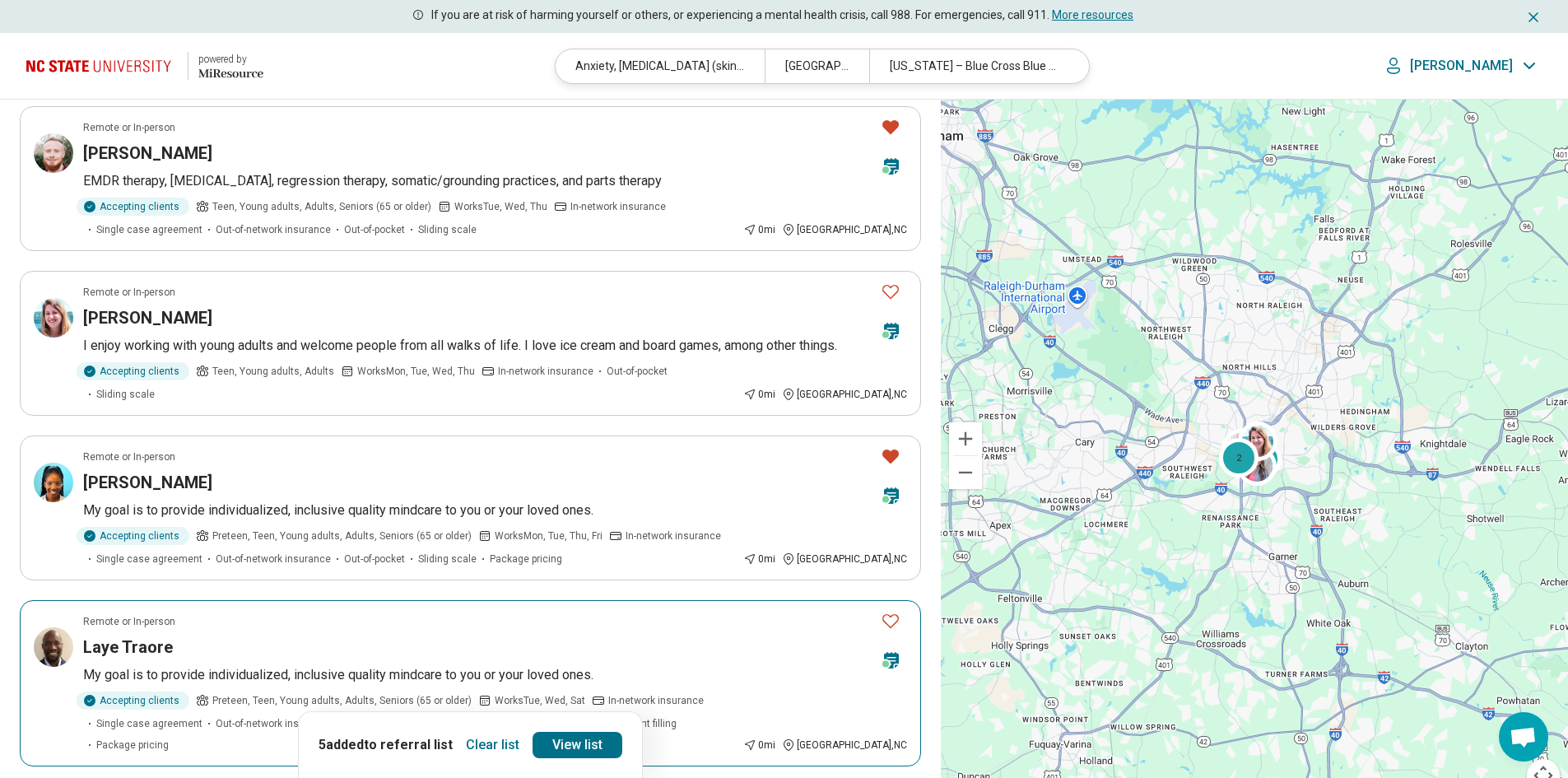
scroll to position [1234, 0]
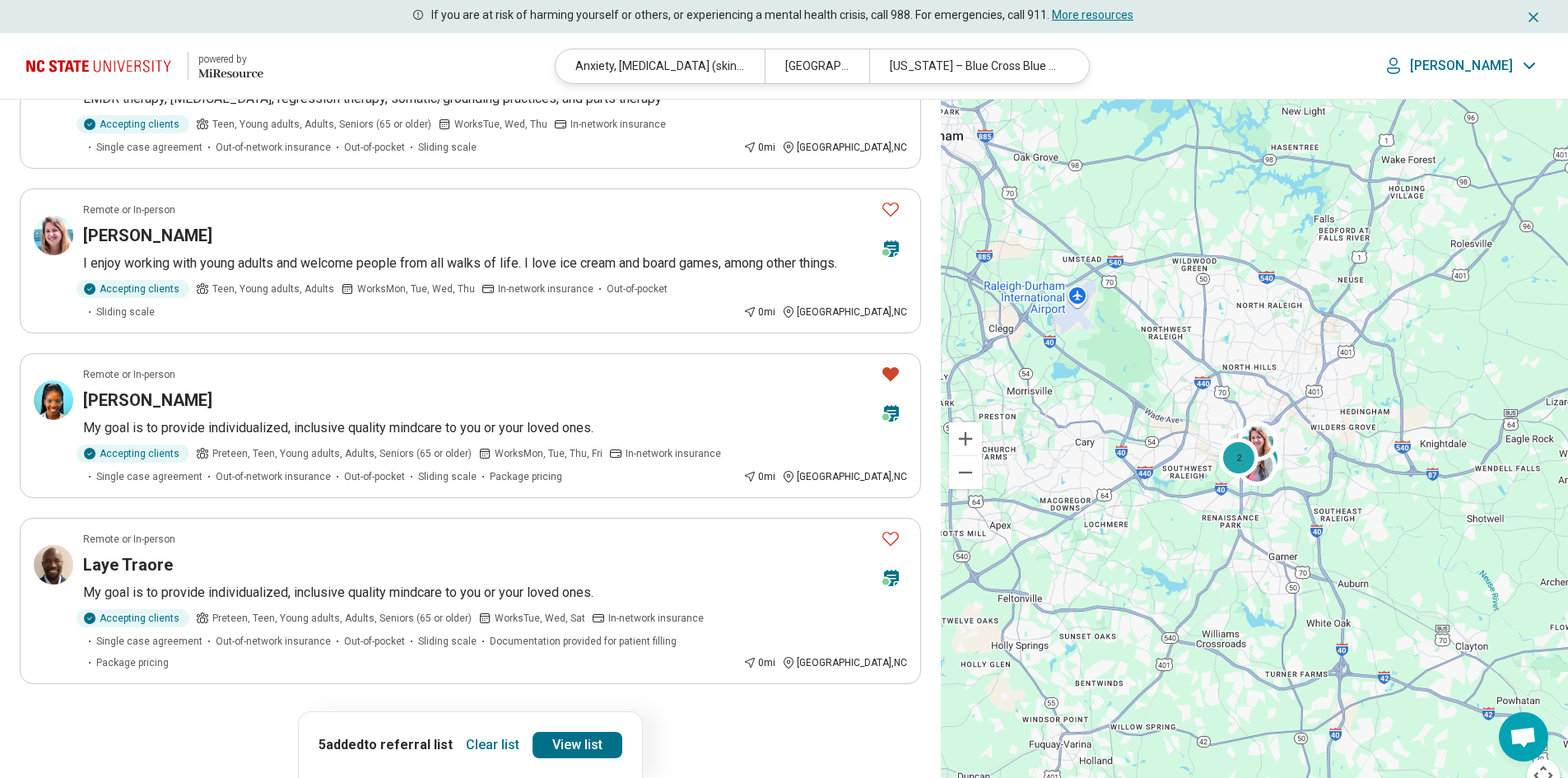
click at [395, 717] on button "2" at bounding box center [391, 730] width 26 height 26
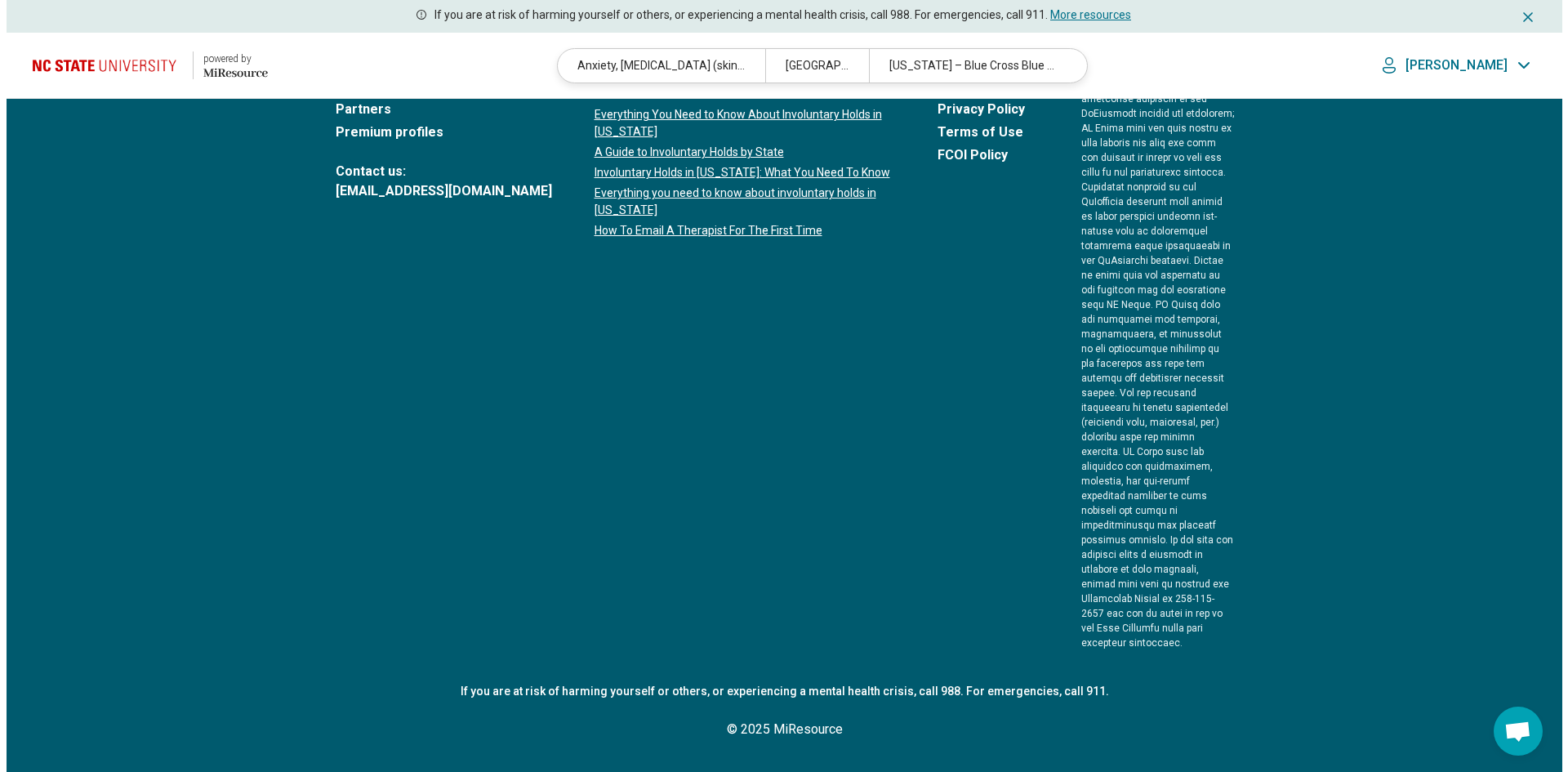
scroll to position [0, 0]
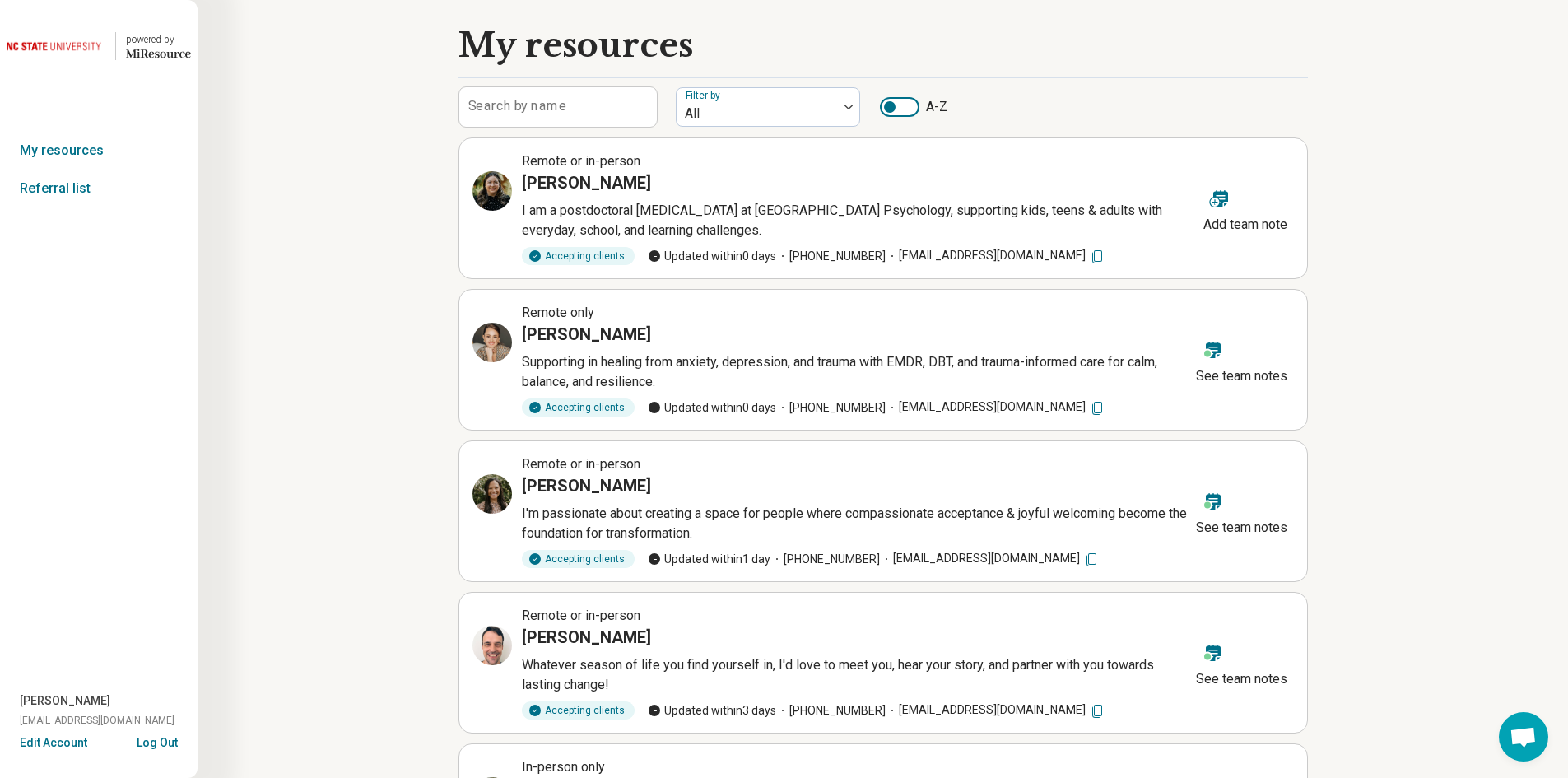
click at [130, 49] on icon "Miresource logo" at bounding box center [158, 54] width 65 height 13
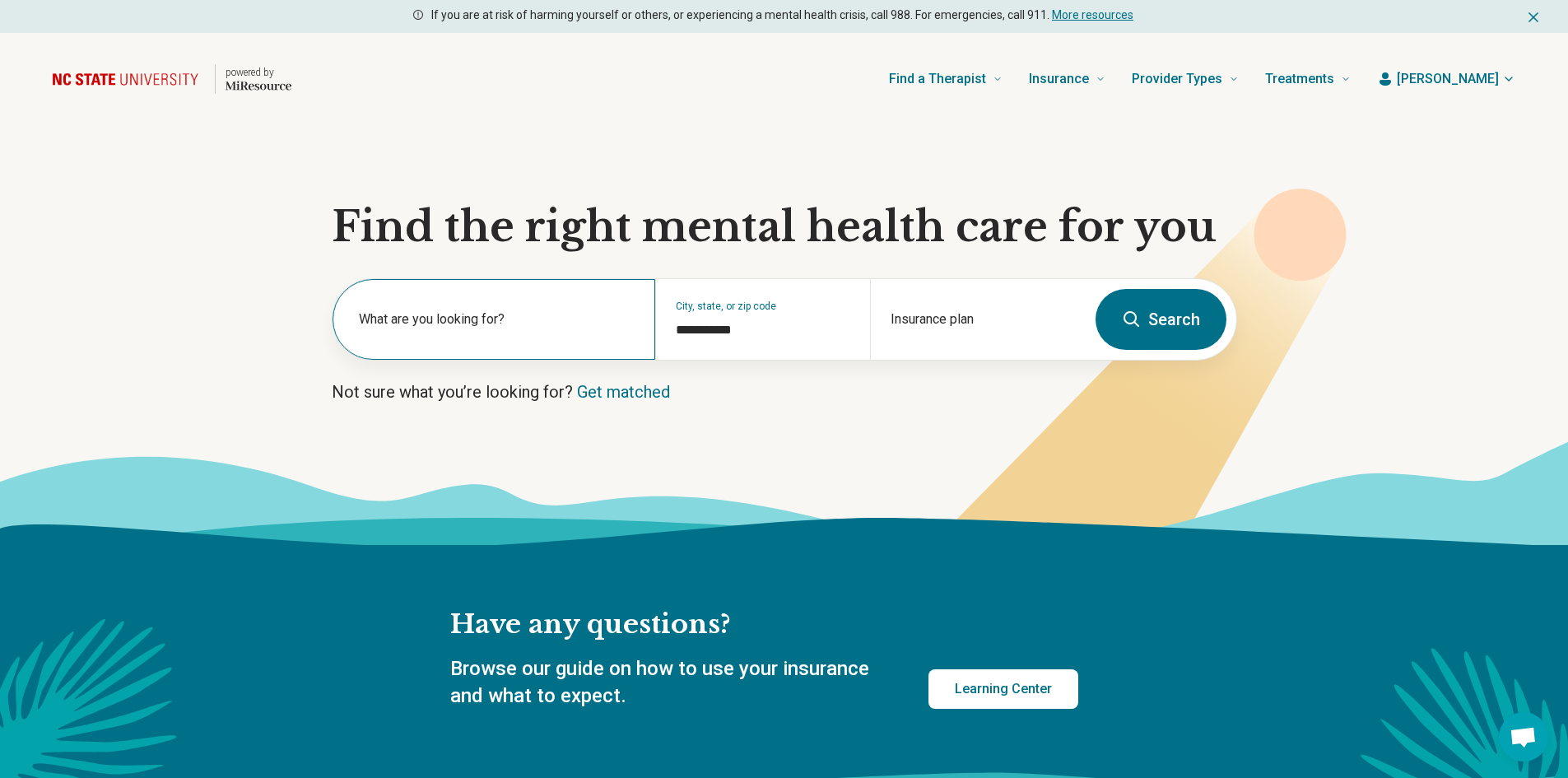
click at [440, 347] on div "What are you looking for?" at bounding box center [494, 320] width 322 height 81
click at [982, 317] on div "Insurance plan" at bounding box center [978, 320] width 215 height 81
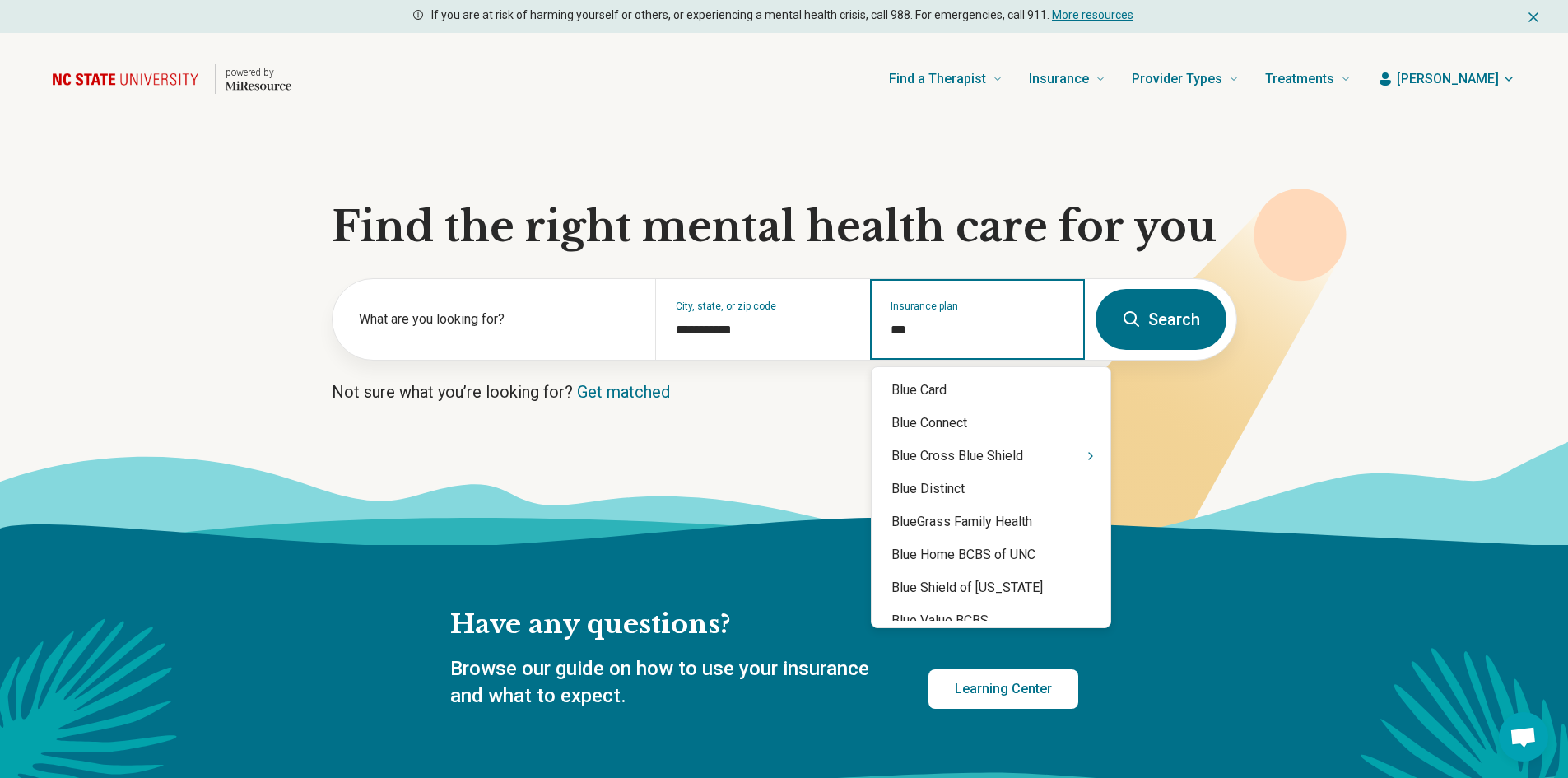
type input "****"
click at [988, 450] on div "Blue Cross Blue Shield" at bounding box center [990, 455] width 239 height 33
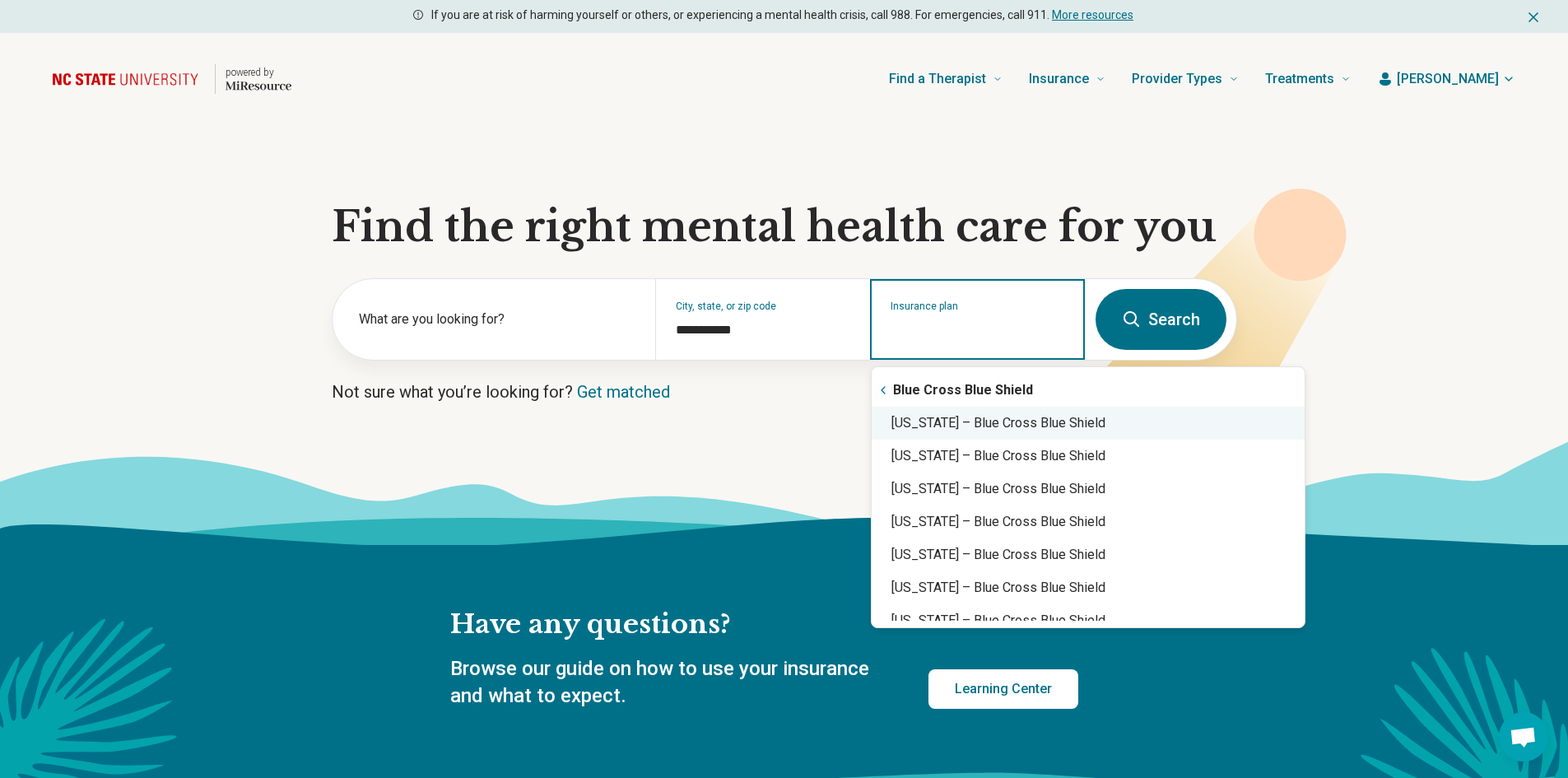
click at [999, 421] on div "[US_STATE] – Blue Cross Blue Shield" at bounding box center [1087, 422] width 433 height 33
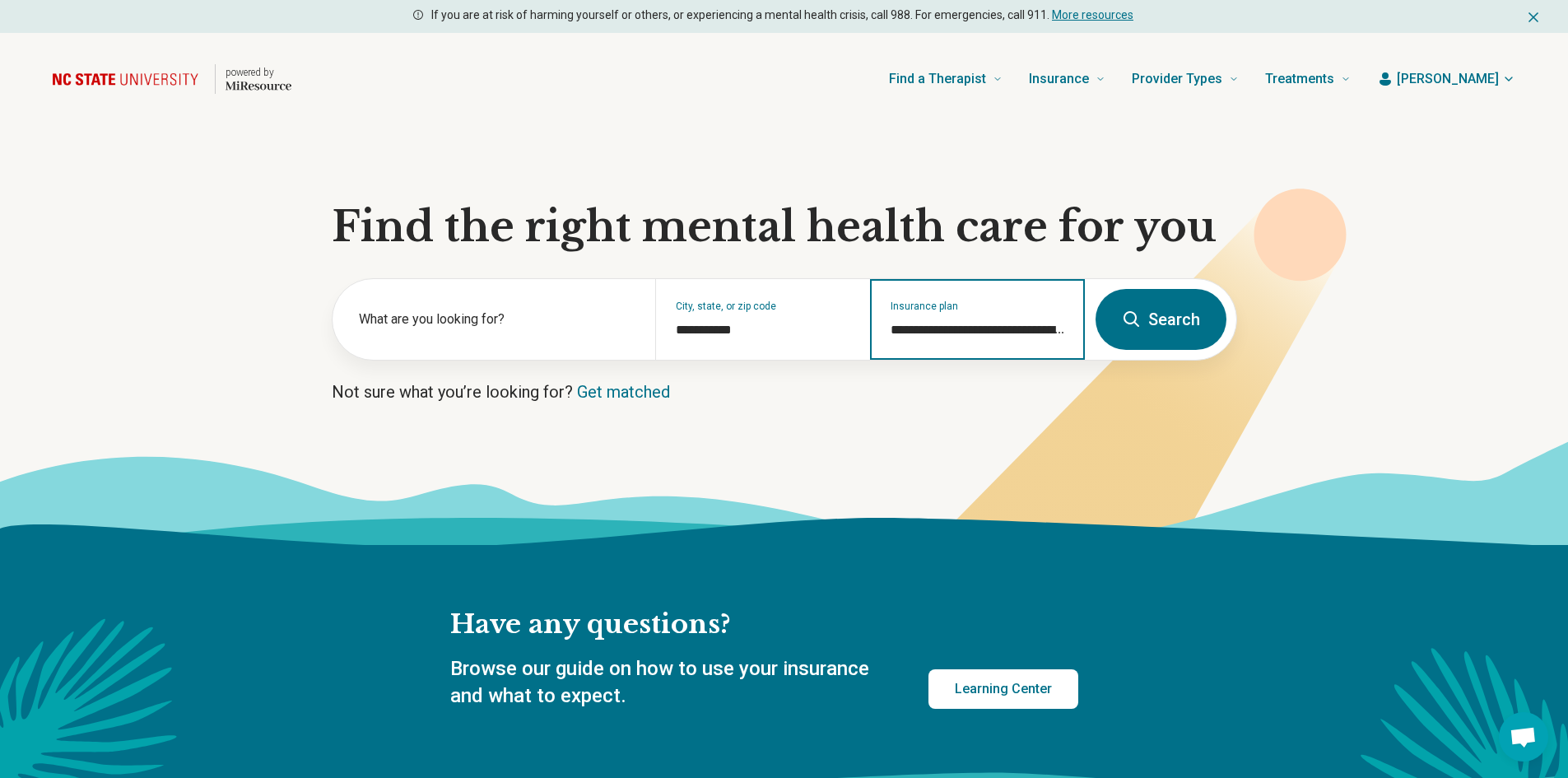
type input "**********"
click at [1141, 330] on button "Search" at bounding box center [1161, 319] width 131 height 61
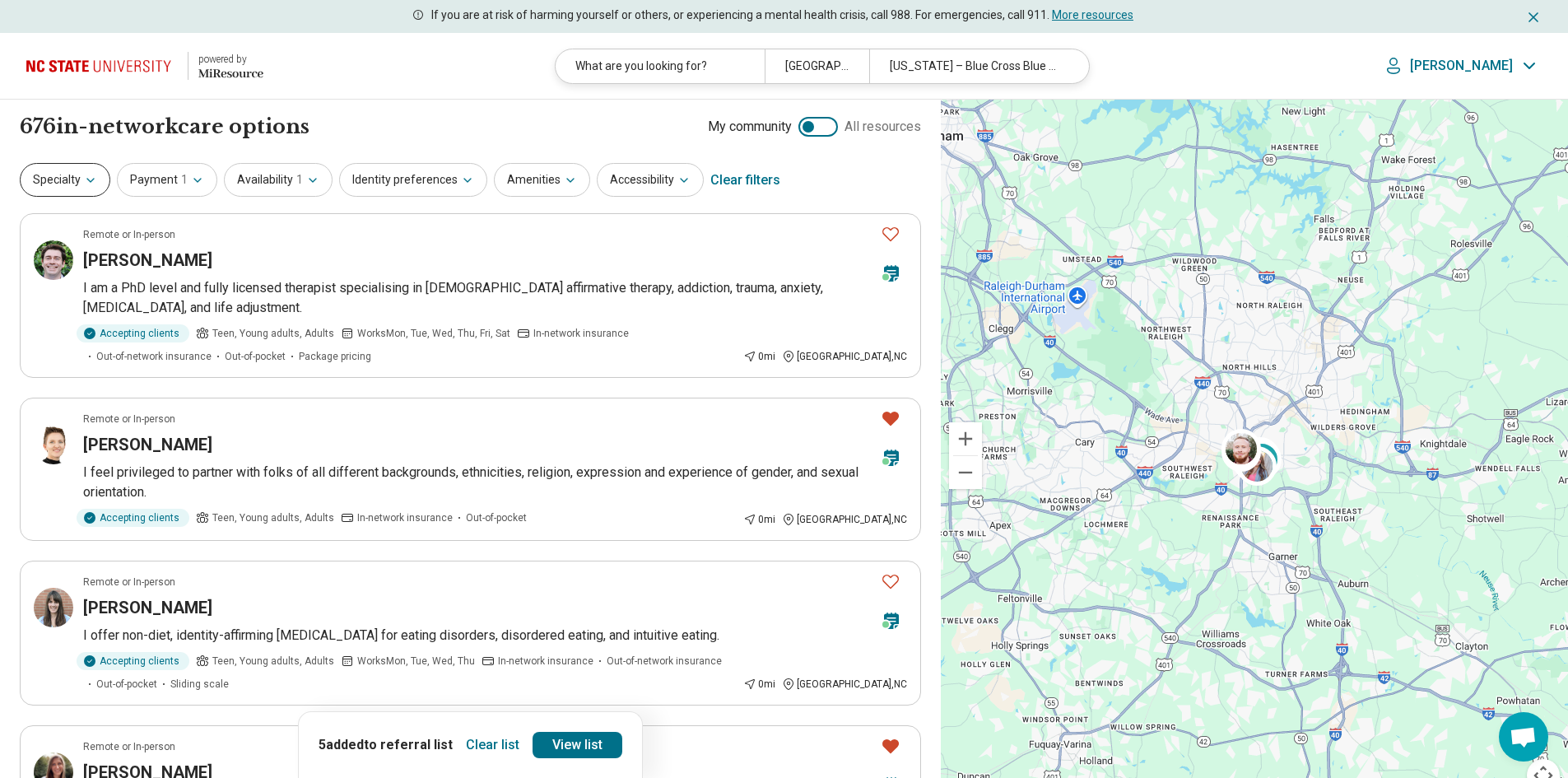
click at [84, 172] on button "Specialty" at bounding box center [65, 180] width 91 height 34
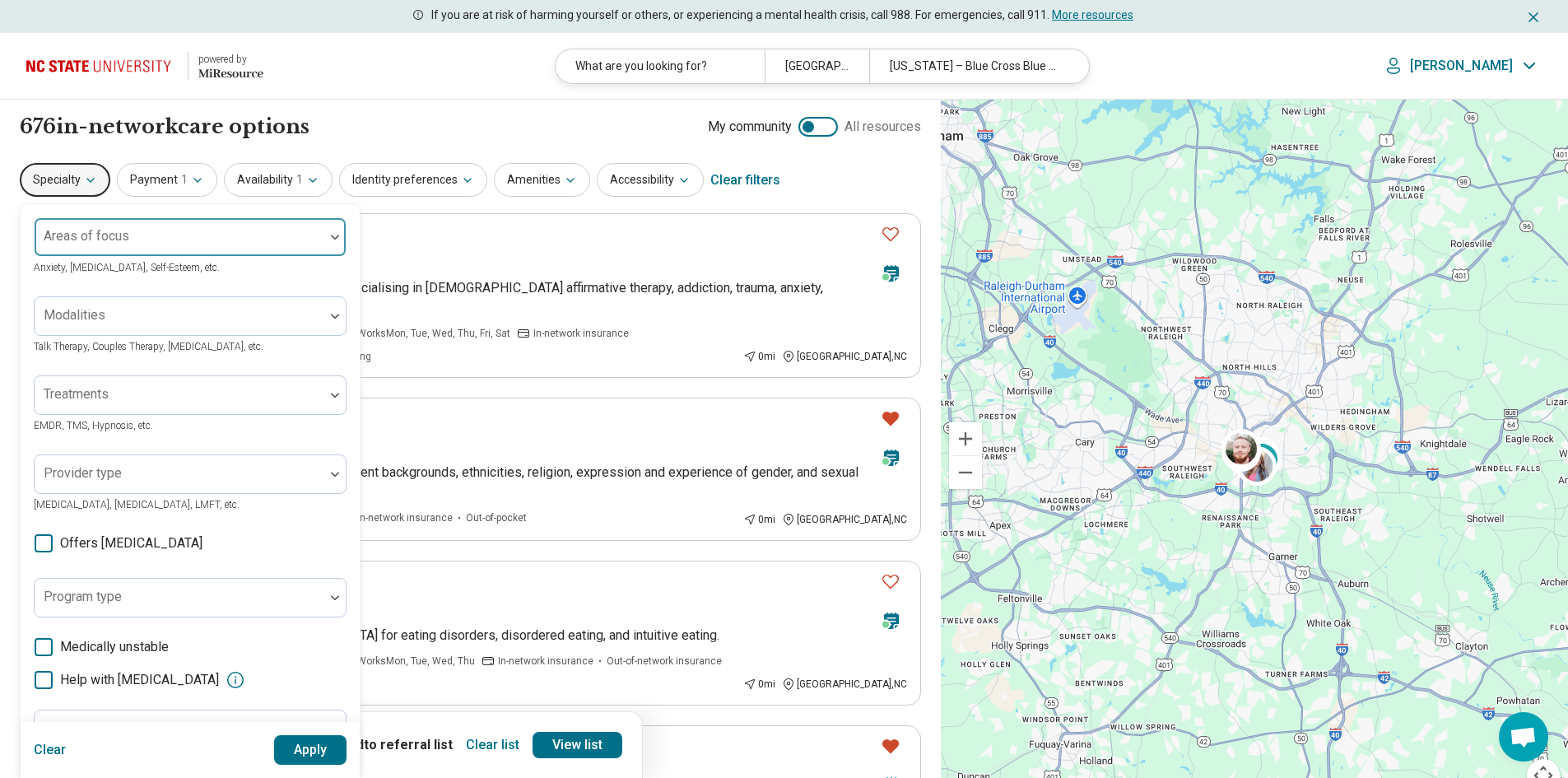
click at [134, 237] on div at bounding box center [179, 243] width 276 height 23
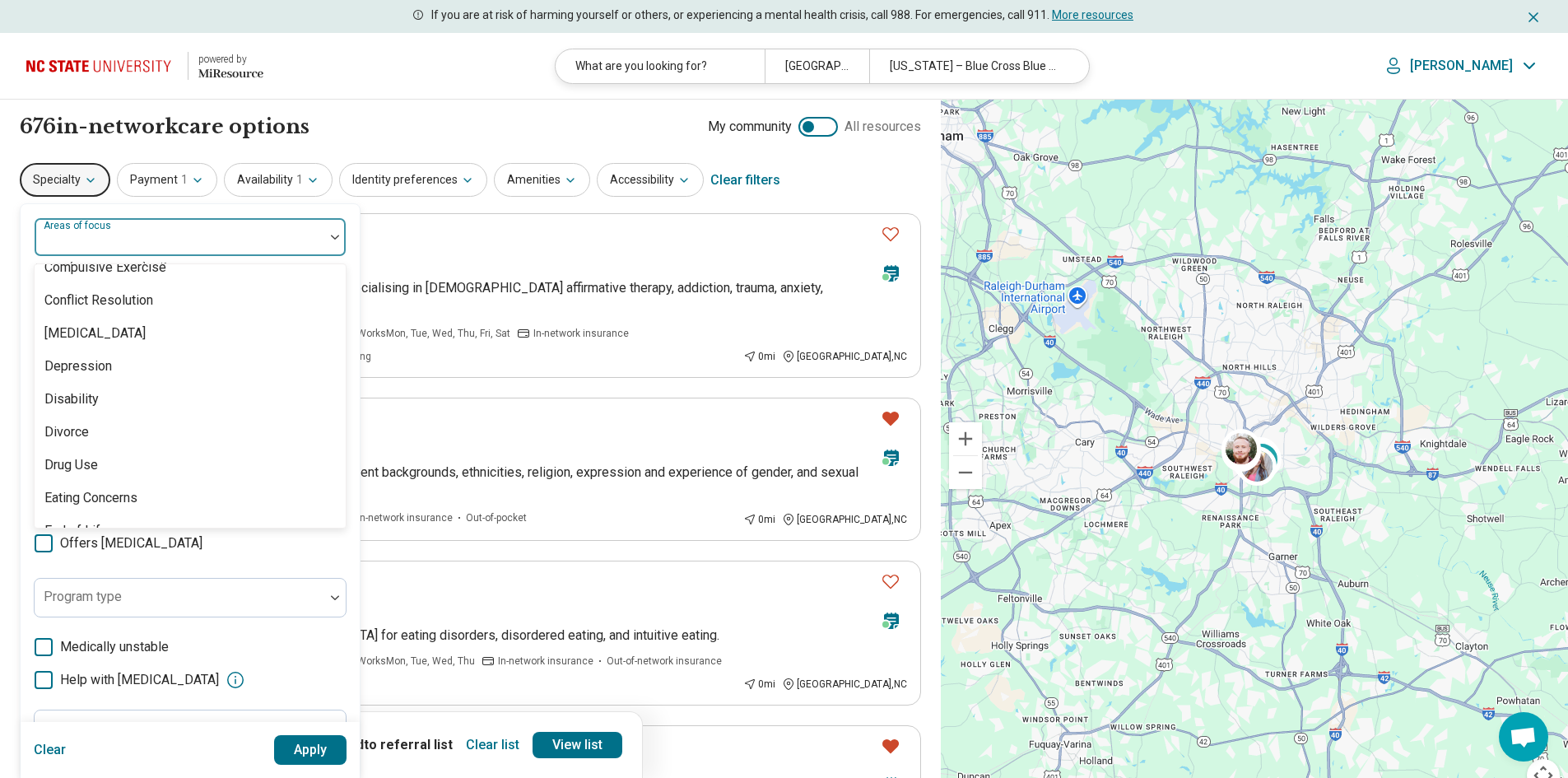
scroll to position [1070, 0]
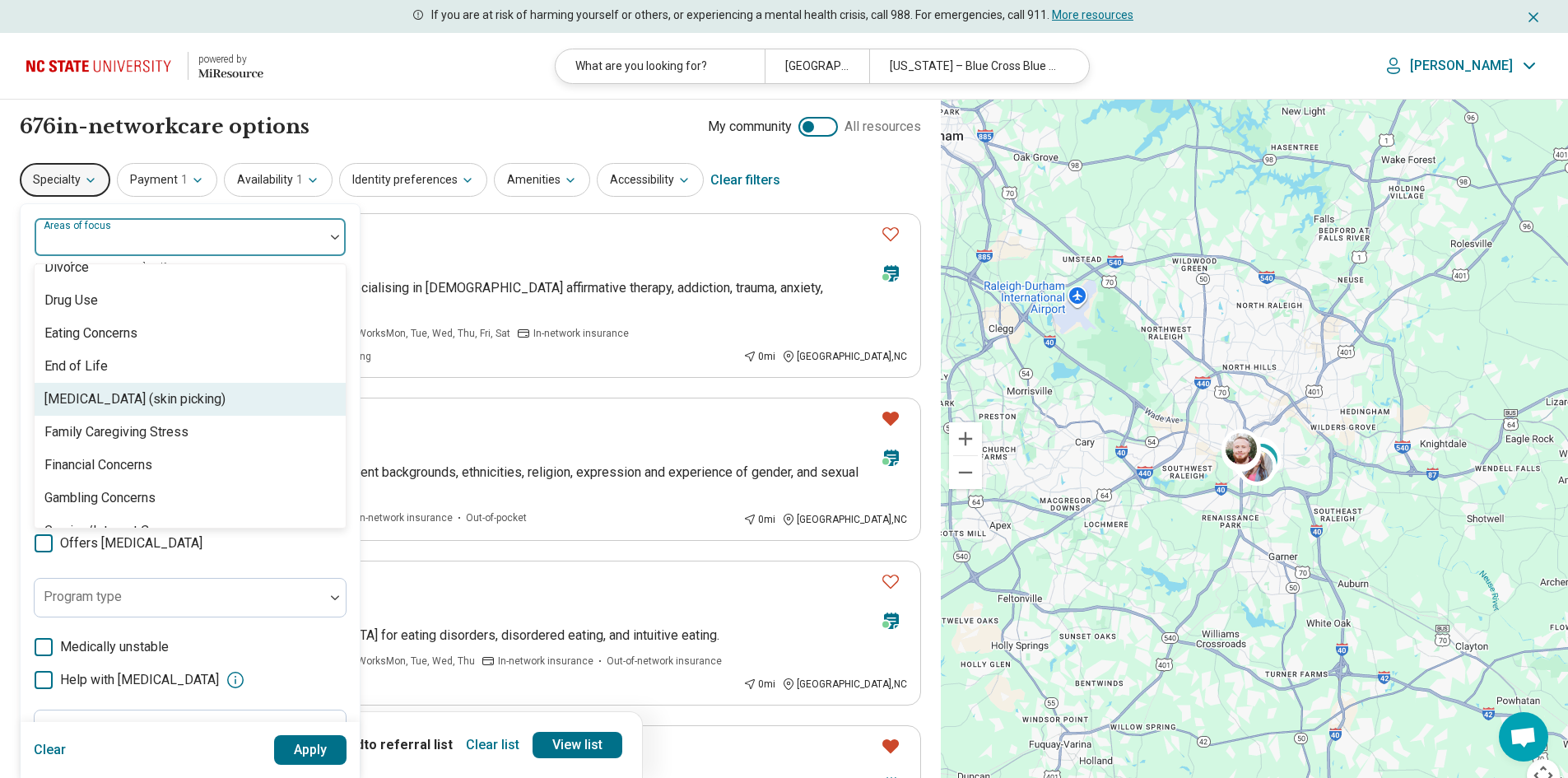
drag, startPoint x: 150, startPoint y: 397, endPoint x: 152, endPoint y: 385, distance: 12.2
click at [151, 397] on div "[MEDICAL_DATA] (skin picking)" at bounding box center [135, 399] width 181 height 20
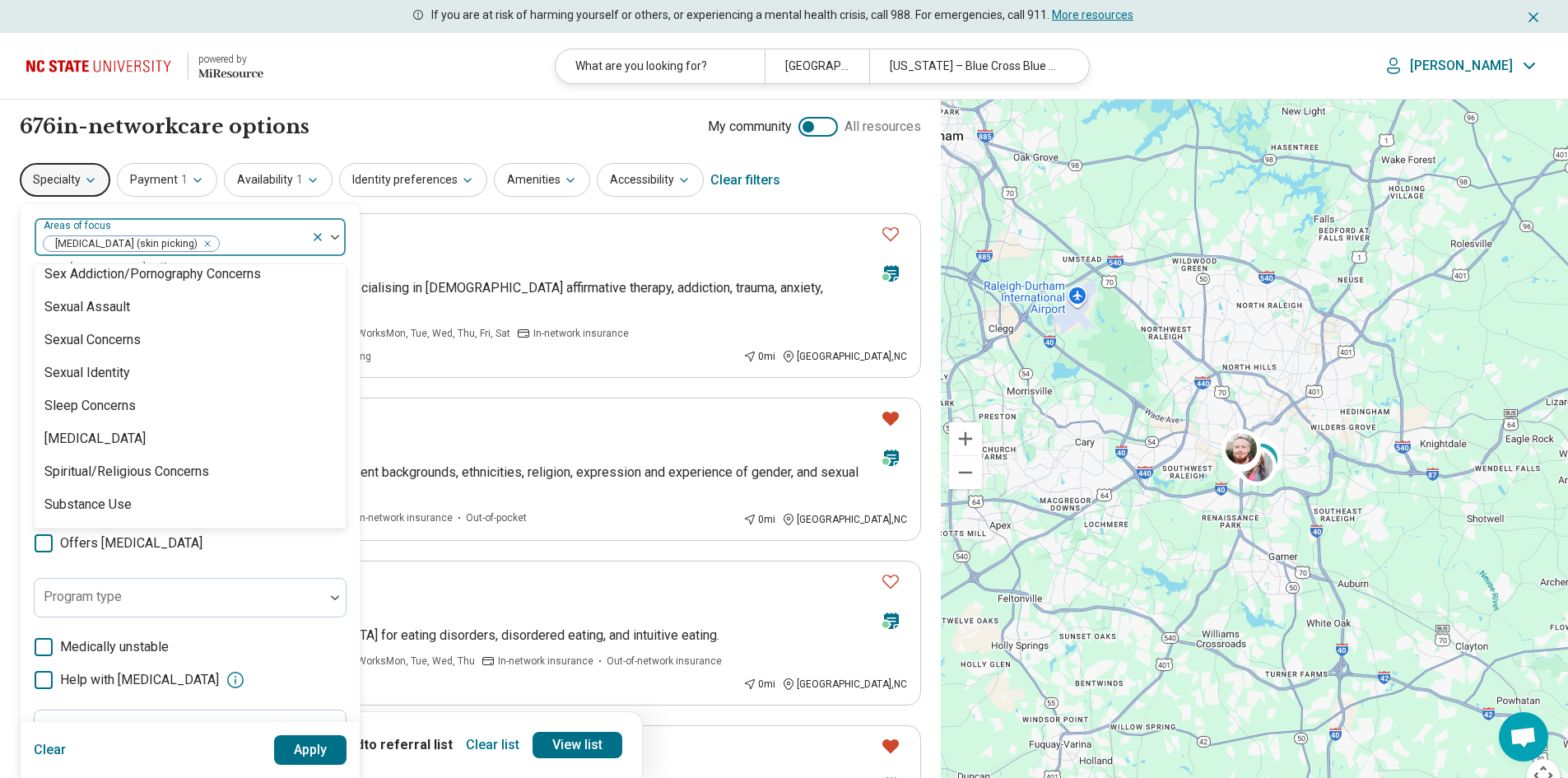
scroll to position [3042, 0]
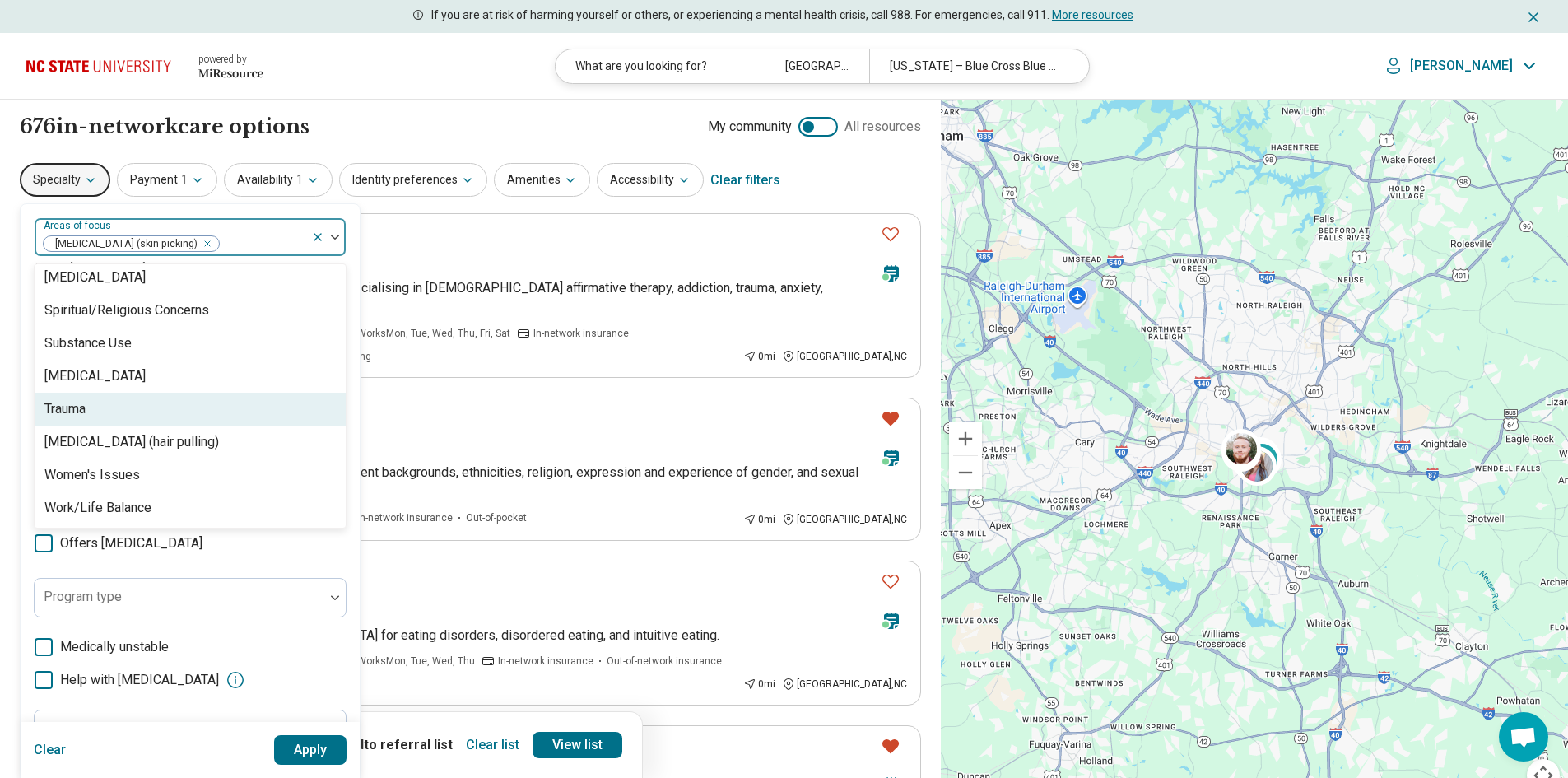
click at [182, 399] on div "Trauma" at bounding box center [190, 408] width 311 height 33
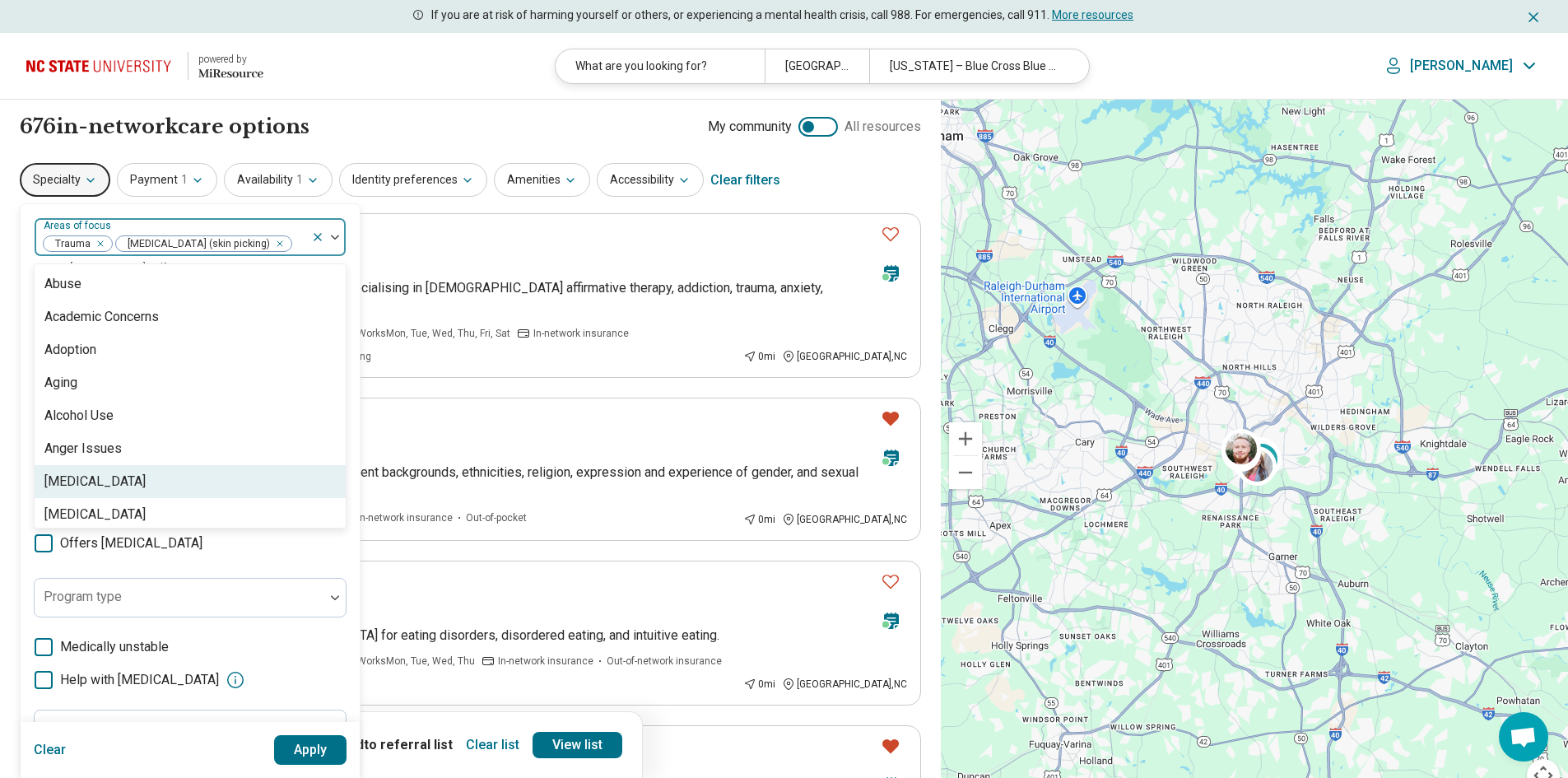
scroll to position [165, 0]
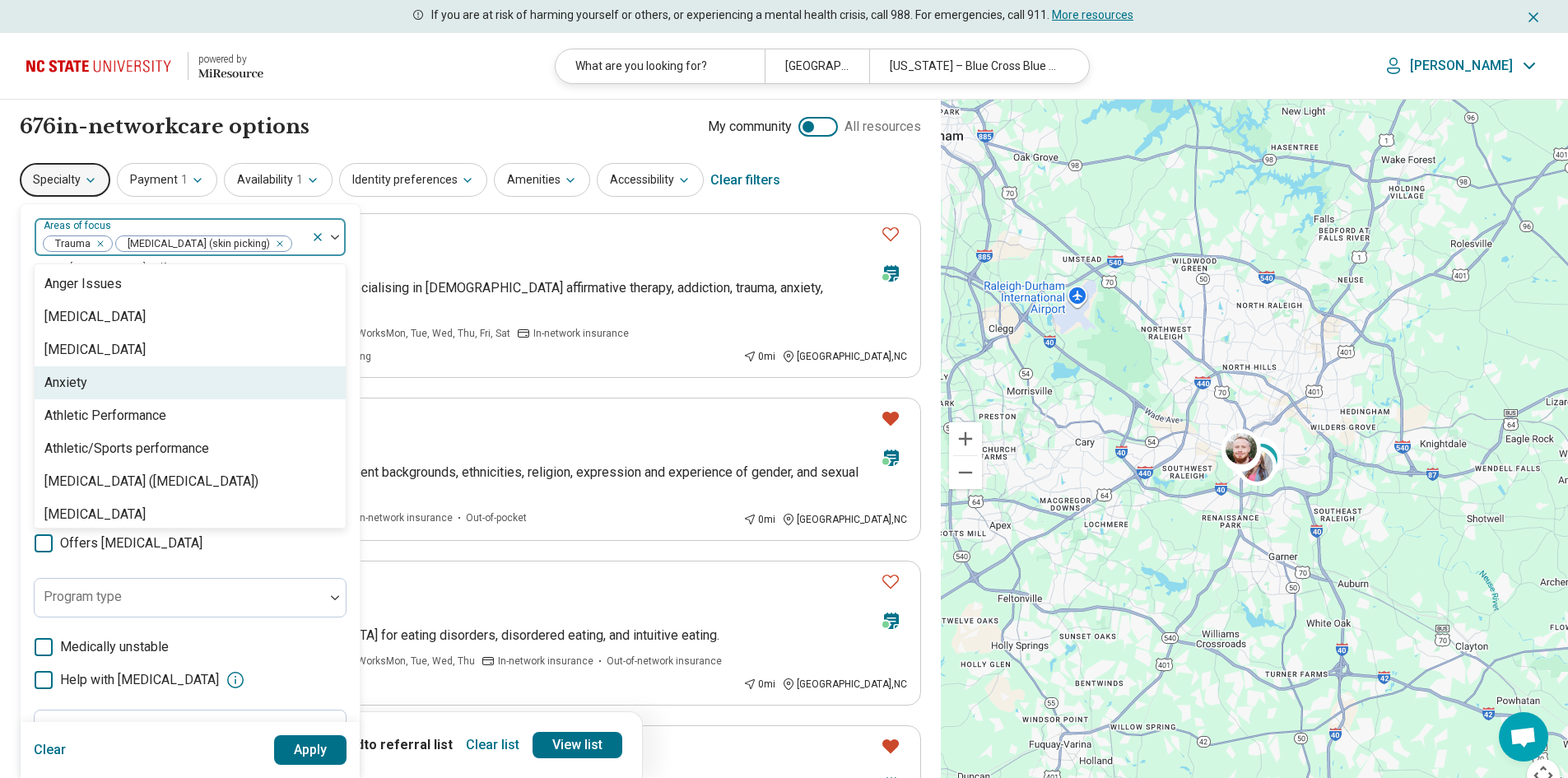
click at [98, 392] on div "Anxiety" at bounding box center [190, 382] width 311 height 33
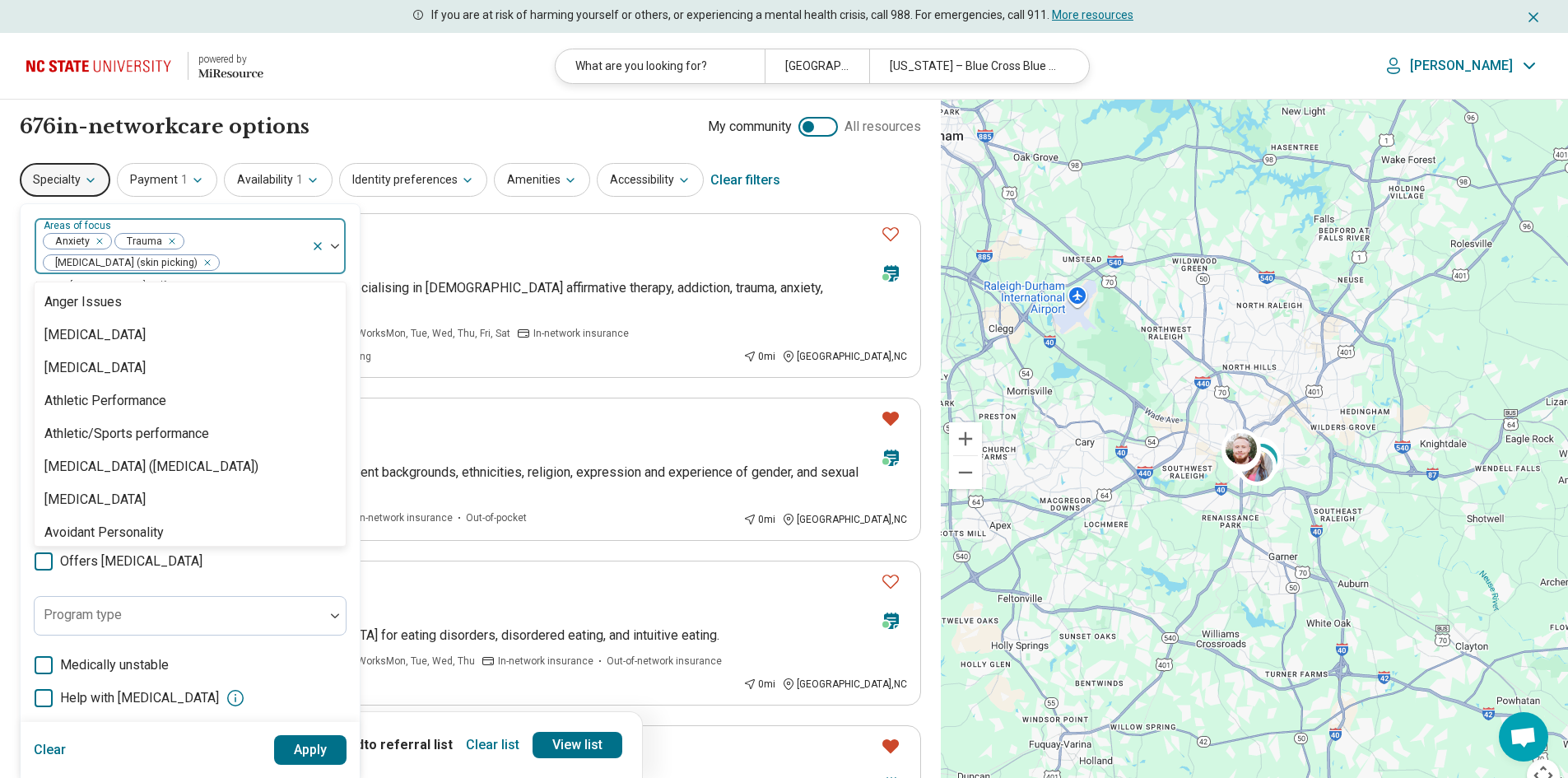
click at [320, 751] on button "Apply" at bounding box center [311, 749] width 74 height 29
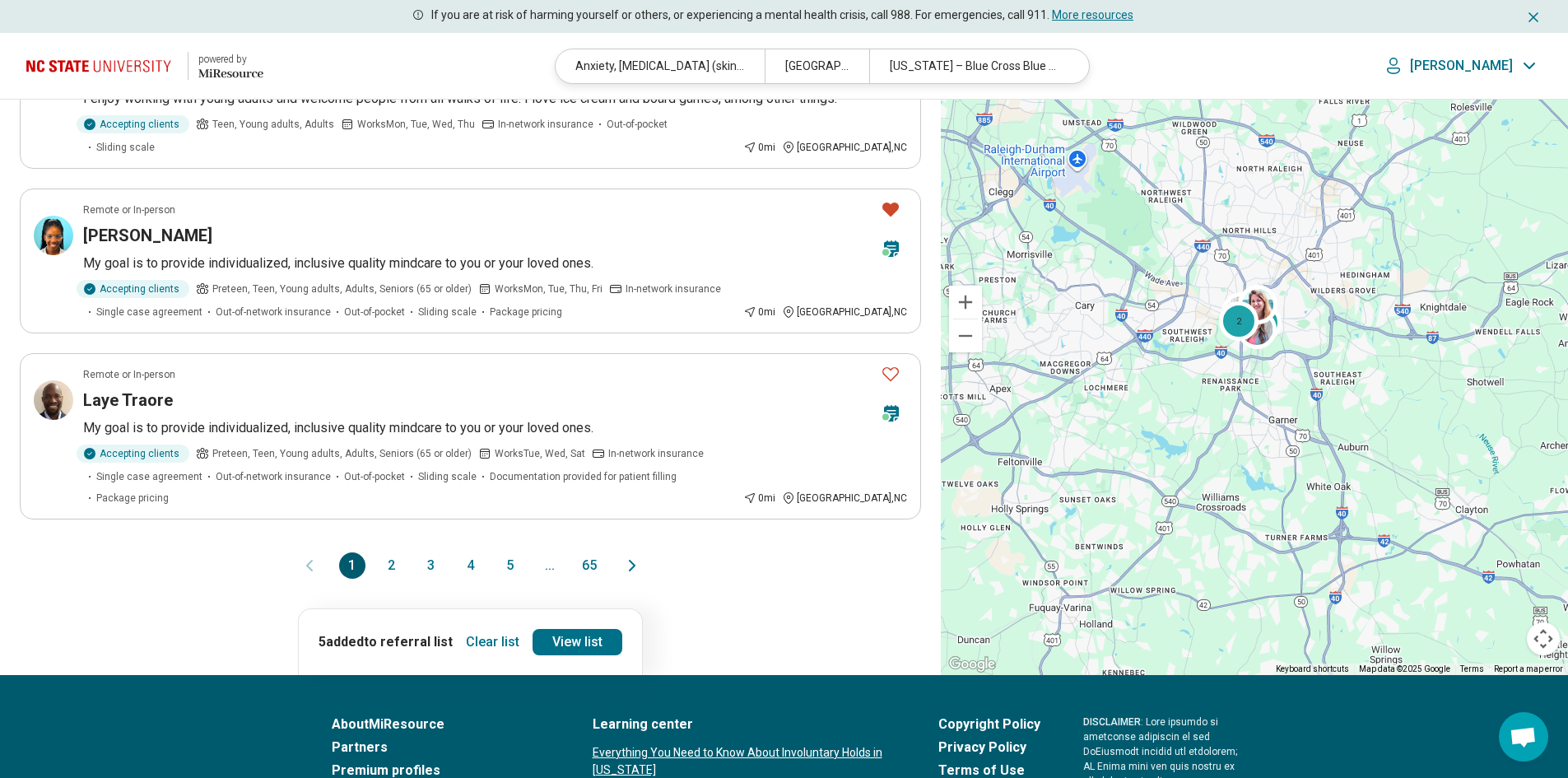
scroll to position [1234, 0]
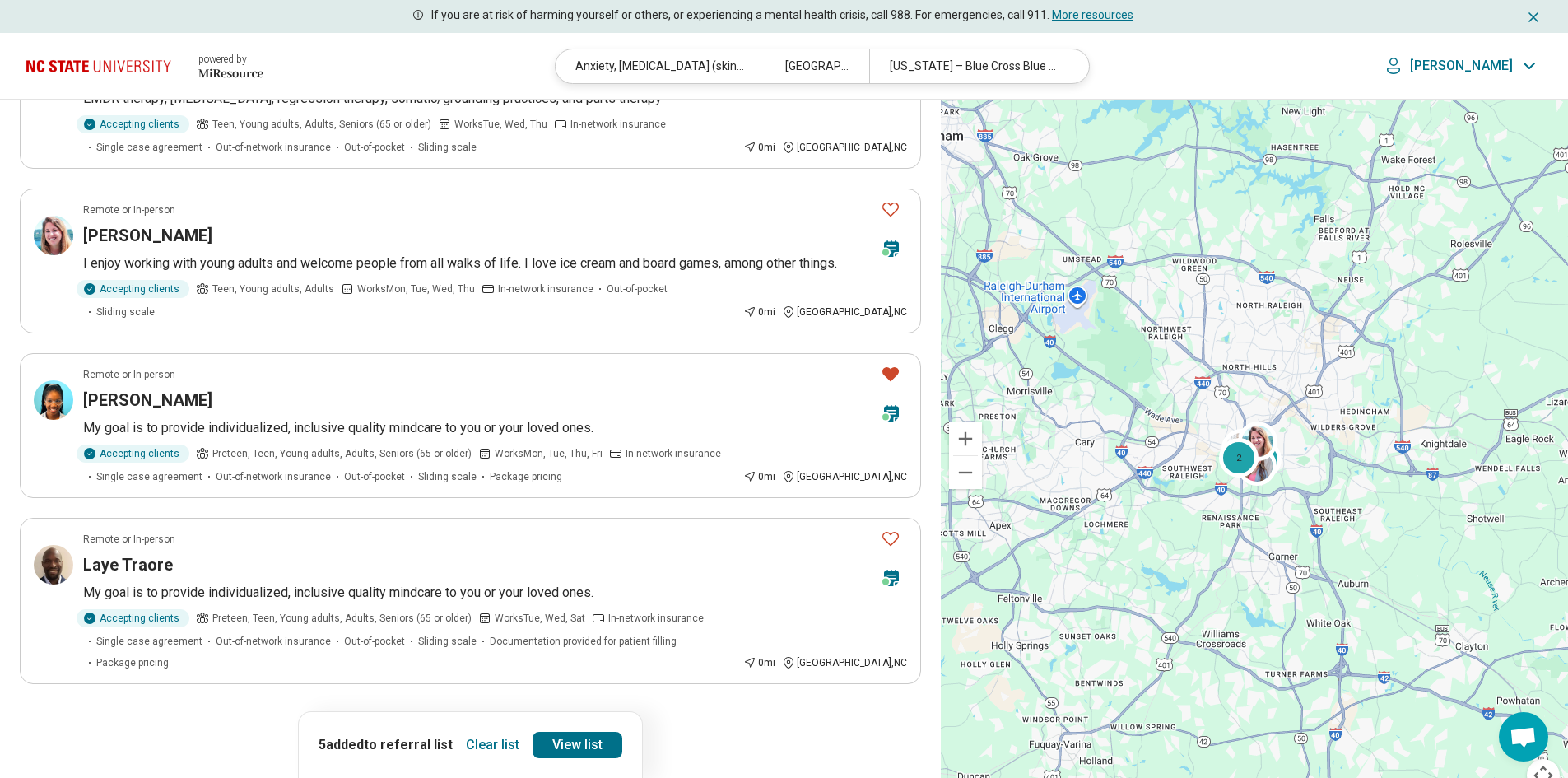
click at [631, 720] on icon "Next page" at bounding box center [632, 730] width 20 height 20
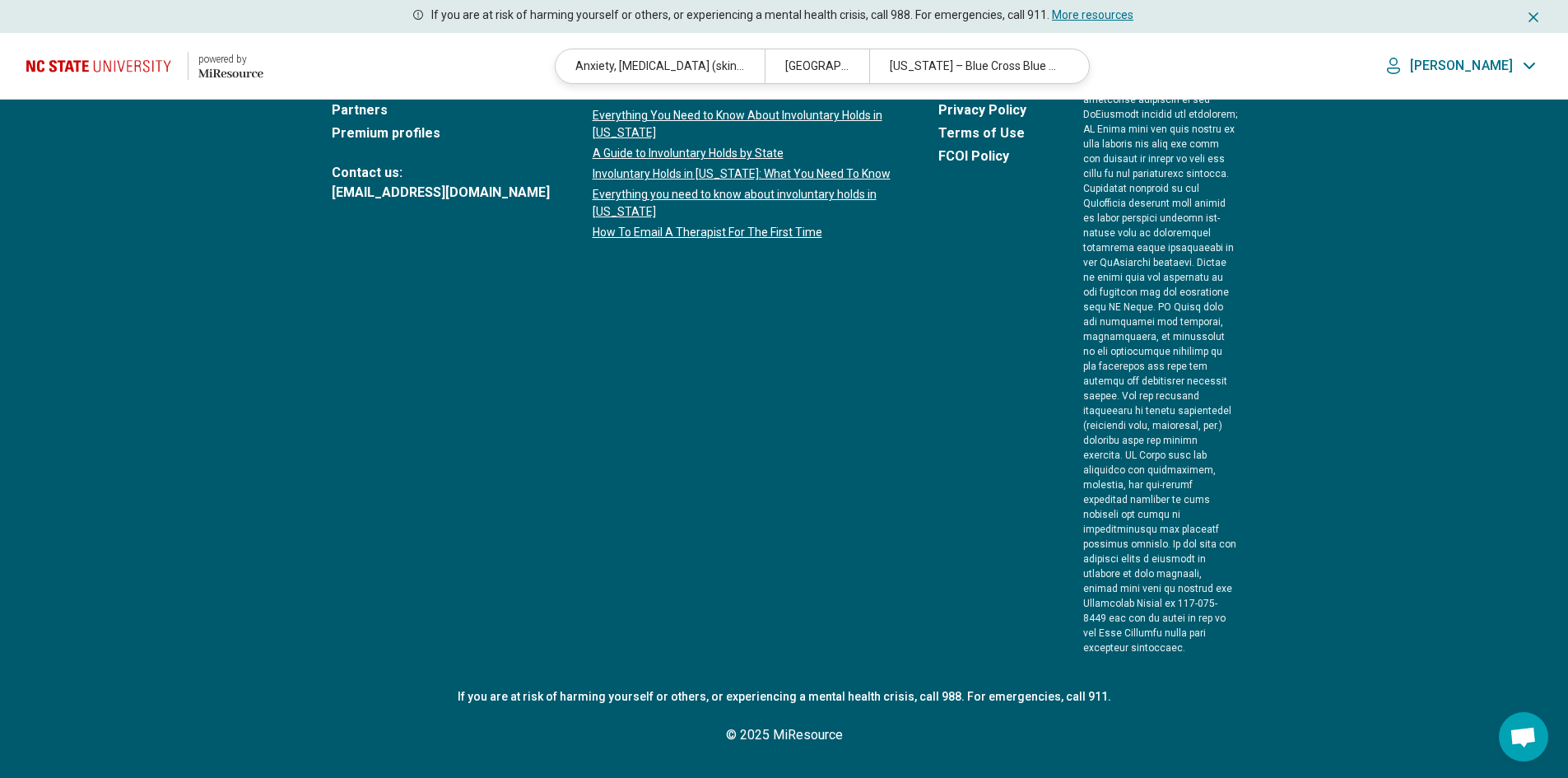
scroll to position [0, 0]
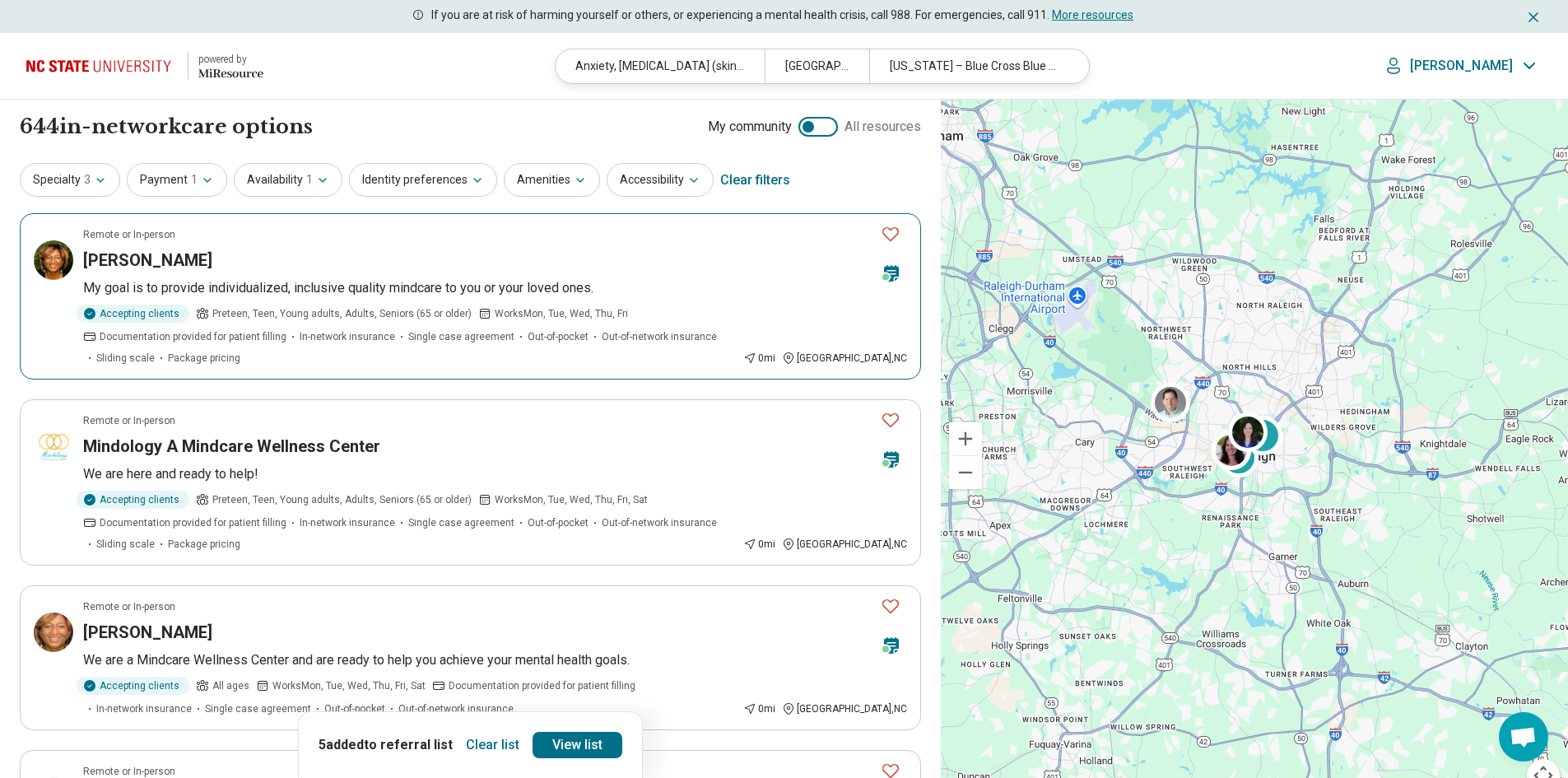
click at [889, 238] on icon "Favorite" at bounding box center [890, 233] width 20 height 20
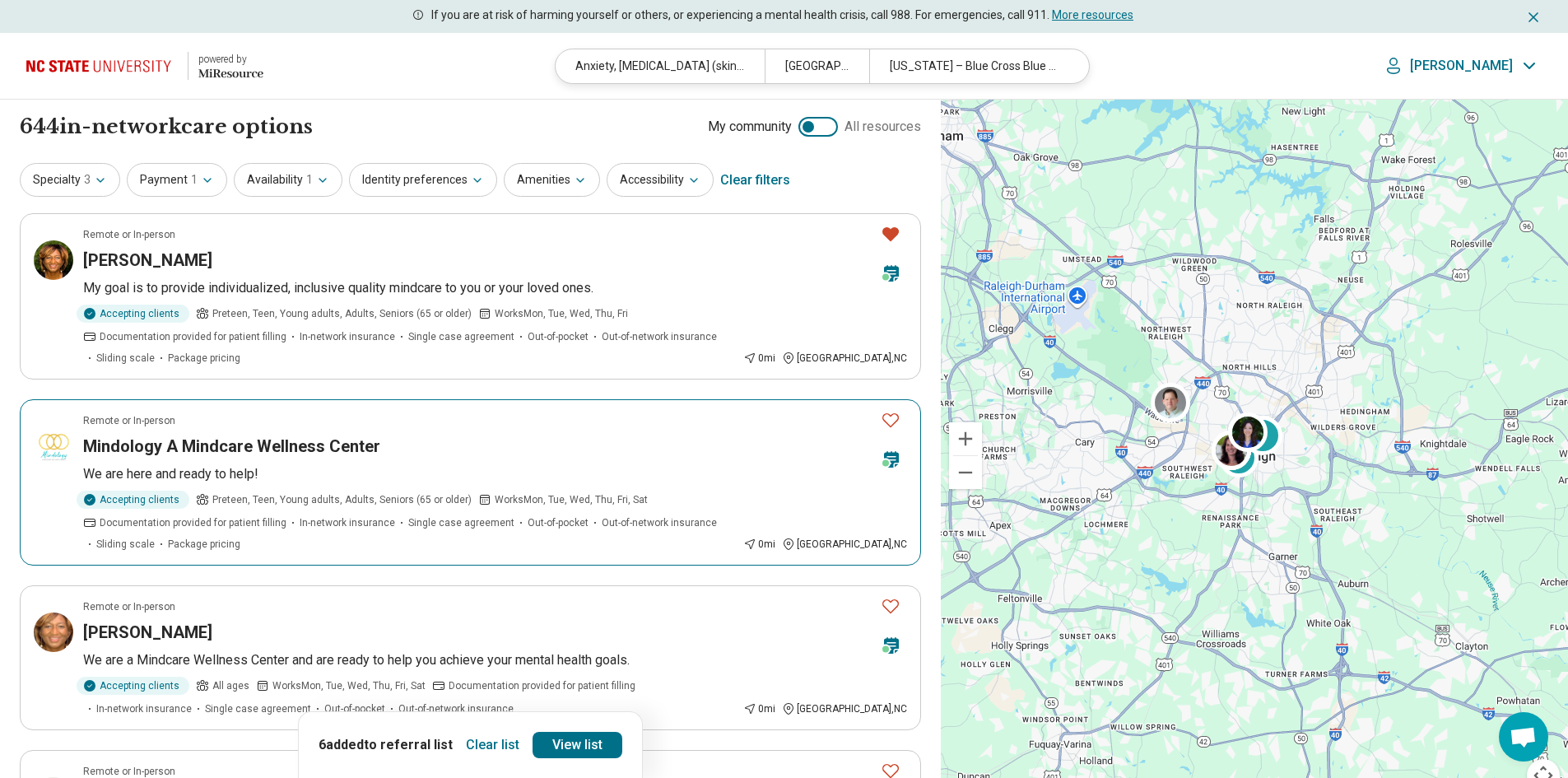
scroll to position [82, 0]
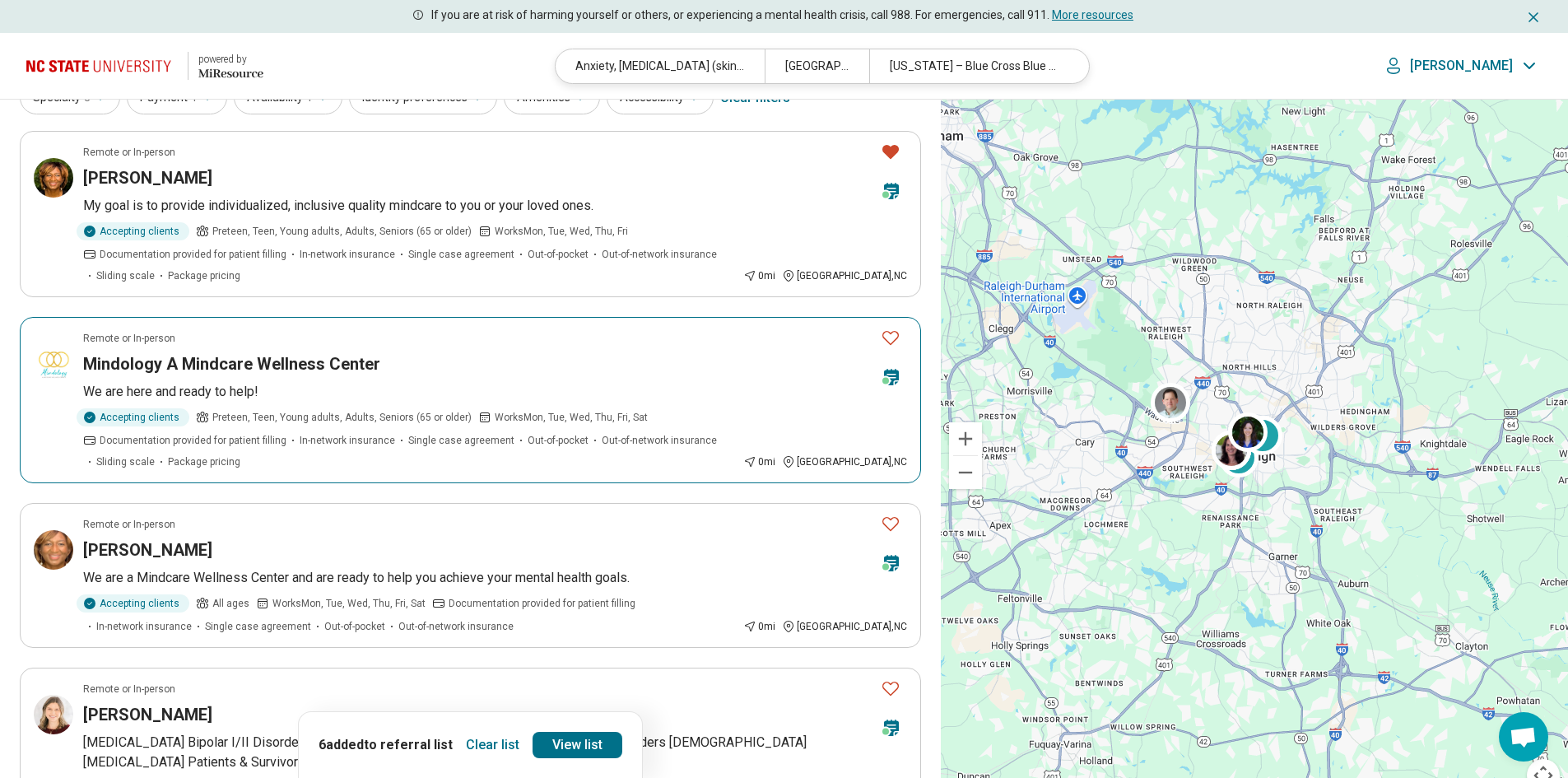
click at [896, 338] on icon "Favorite" at bounding box center [890, 337] width 20 height 20
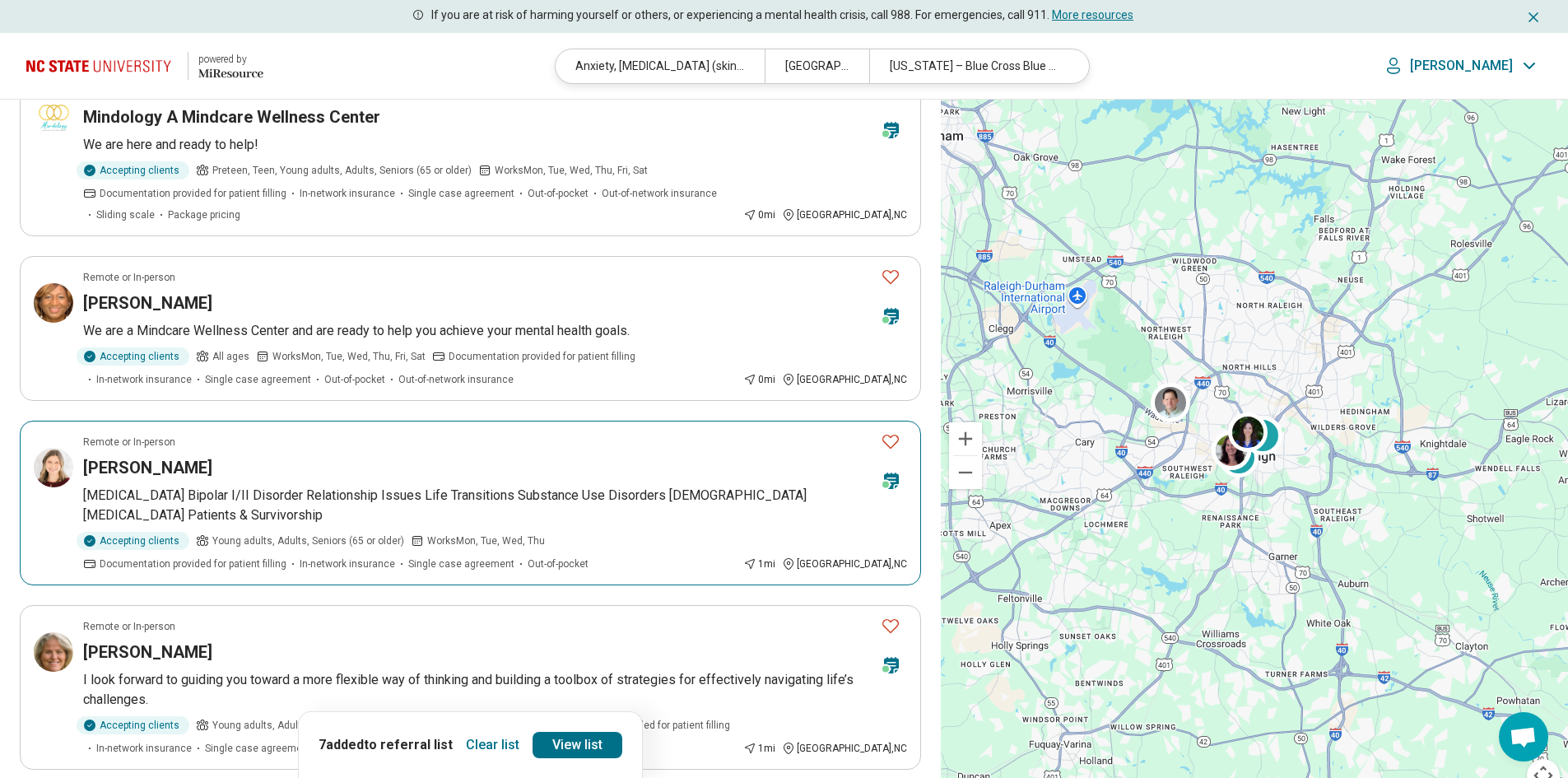
scroll to position [411, 0]
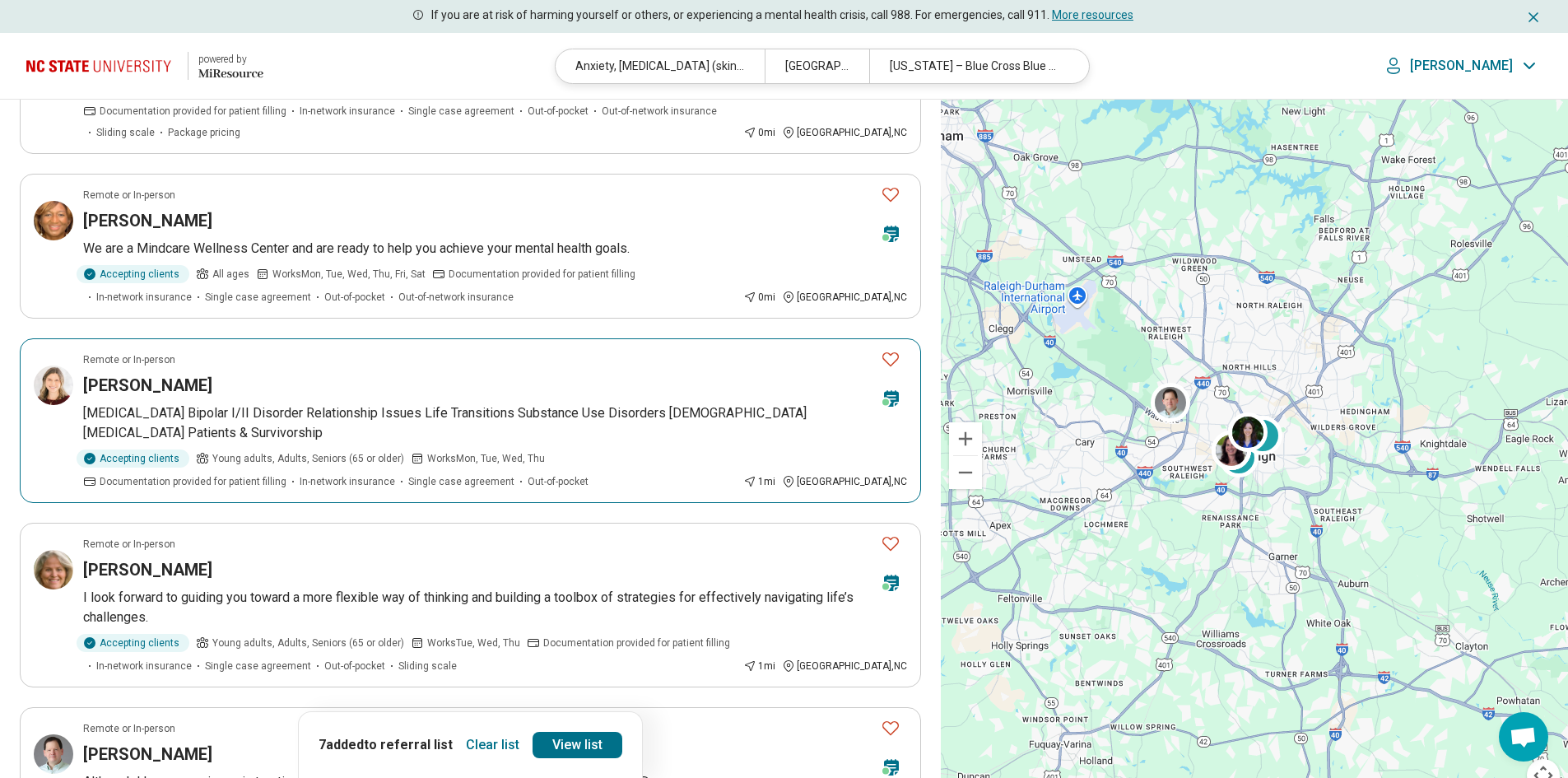
click at [885, 358] on icon "Favorite" at bounding box center [890, 358] width 20 height 20
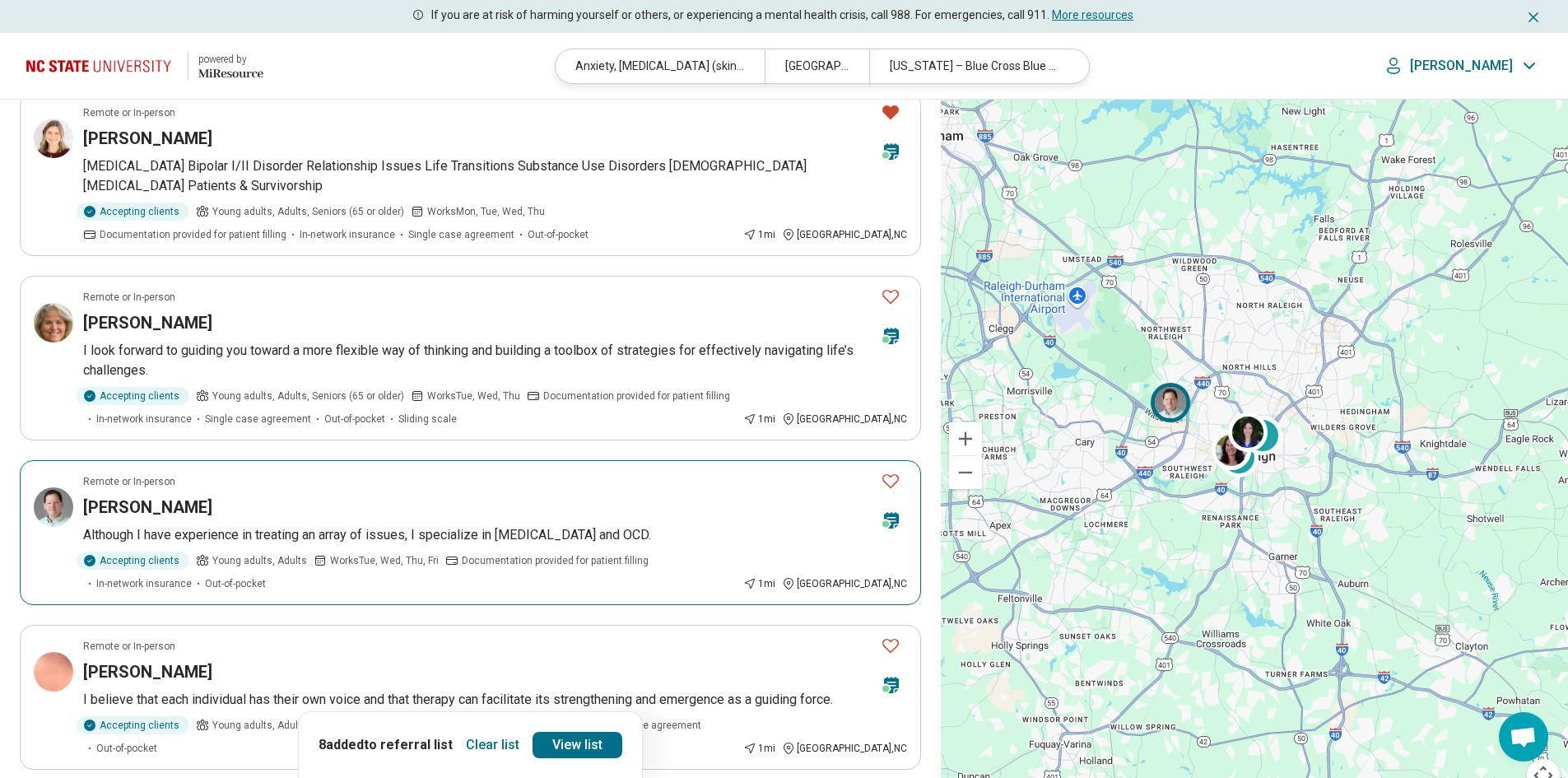
scroll to position [741, 0]
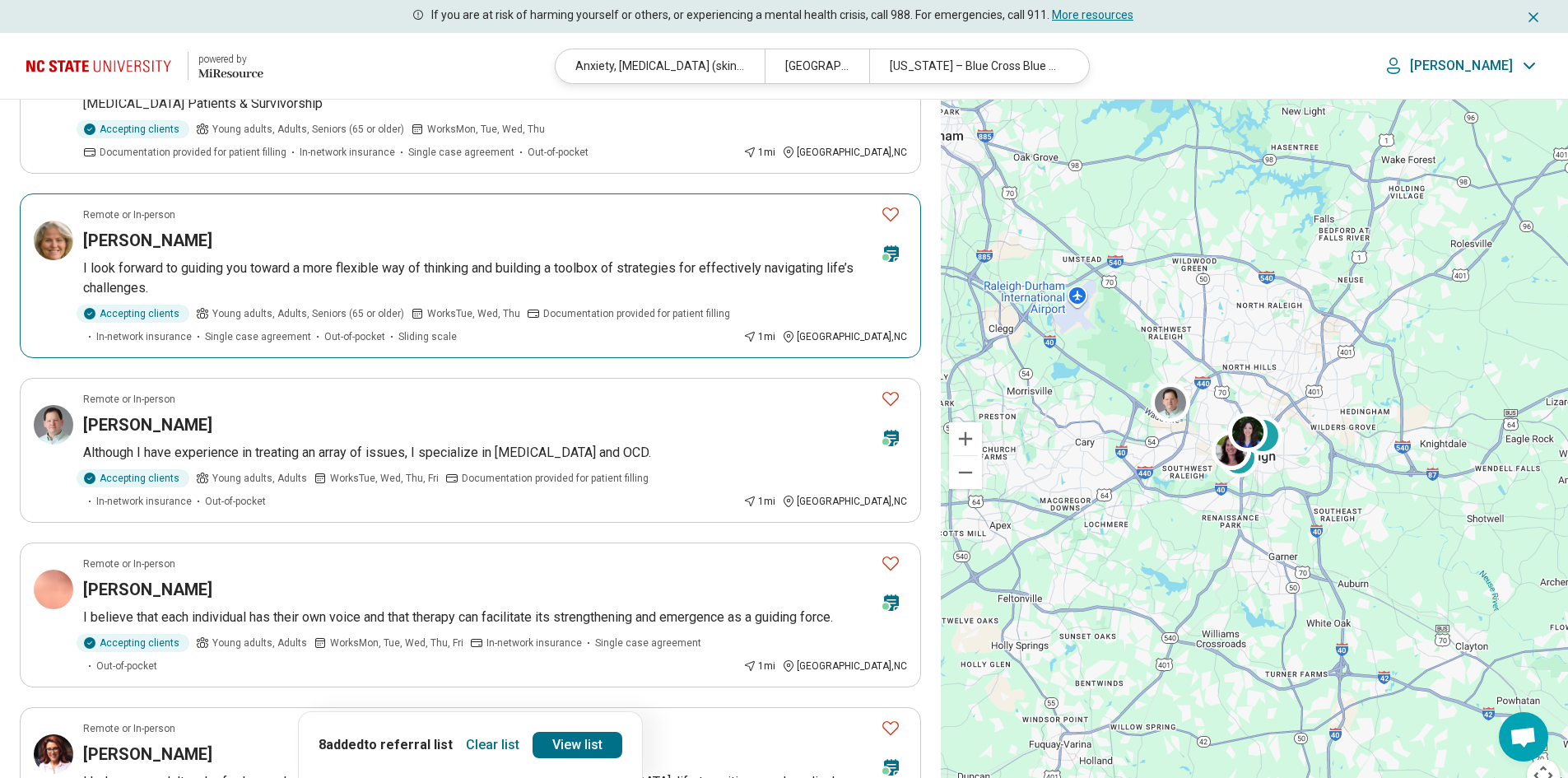
click at [889, 218] on icon "Favorite" at bounding box center [890, 213] width 20 height 20
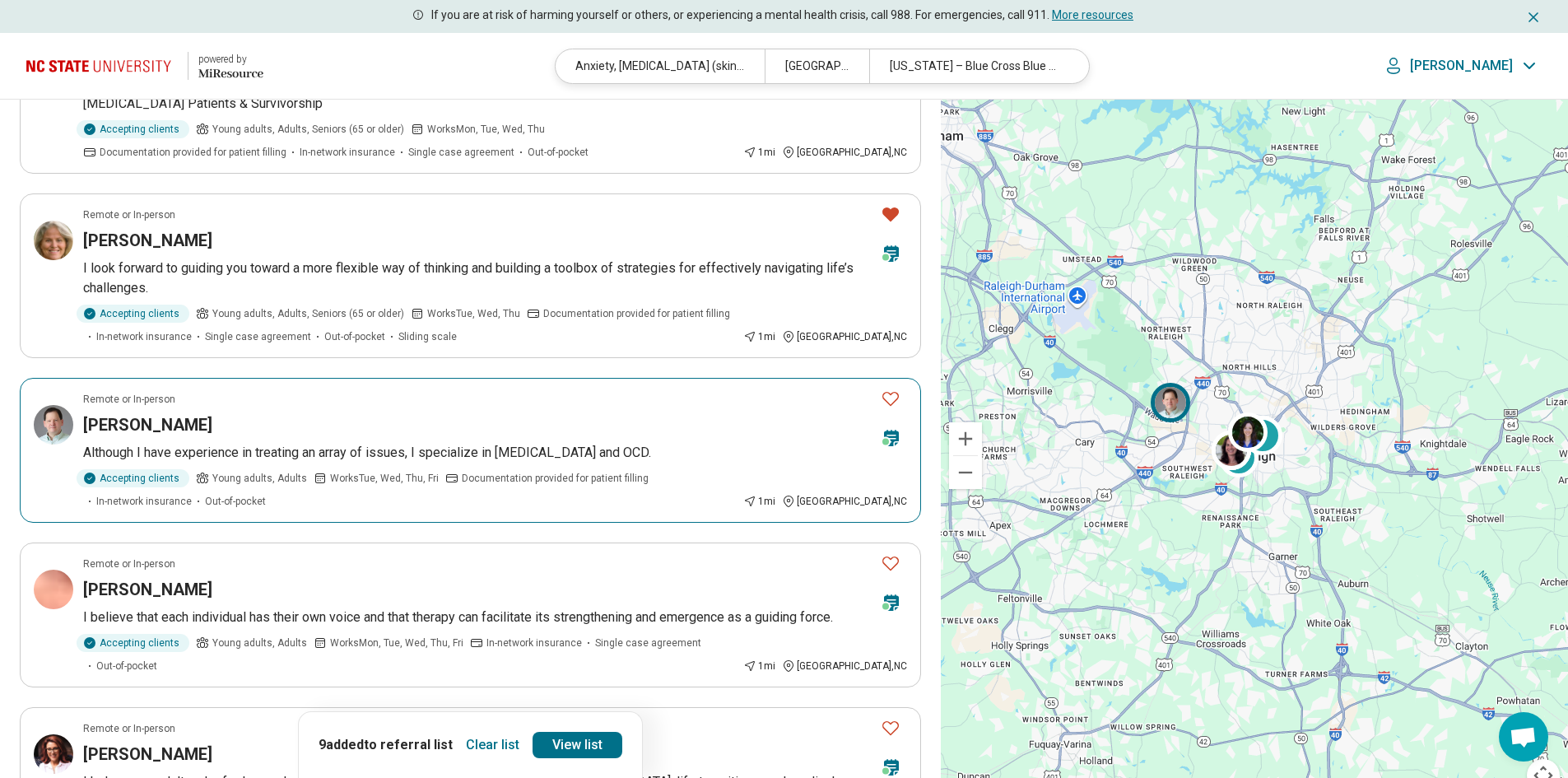
click at [889, 399] on icon "Favorite" at bounding box center [890, 398] width 20 height 20
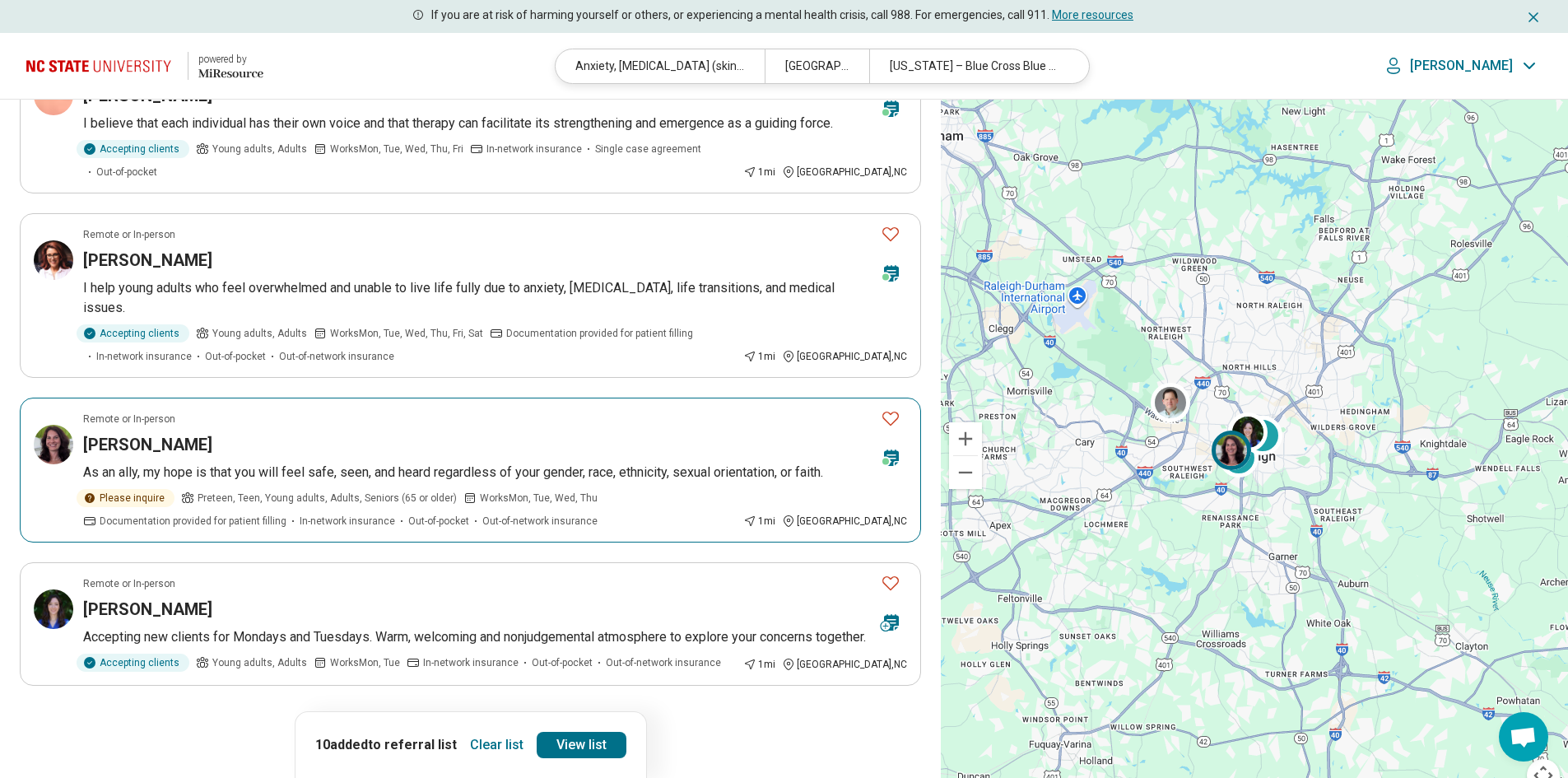
scroll to position [1316, 0]
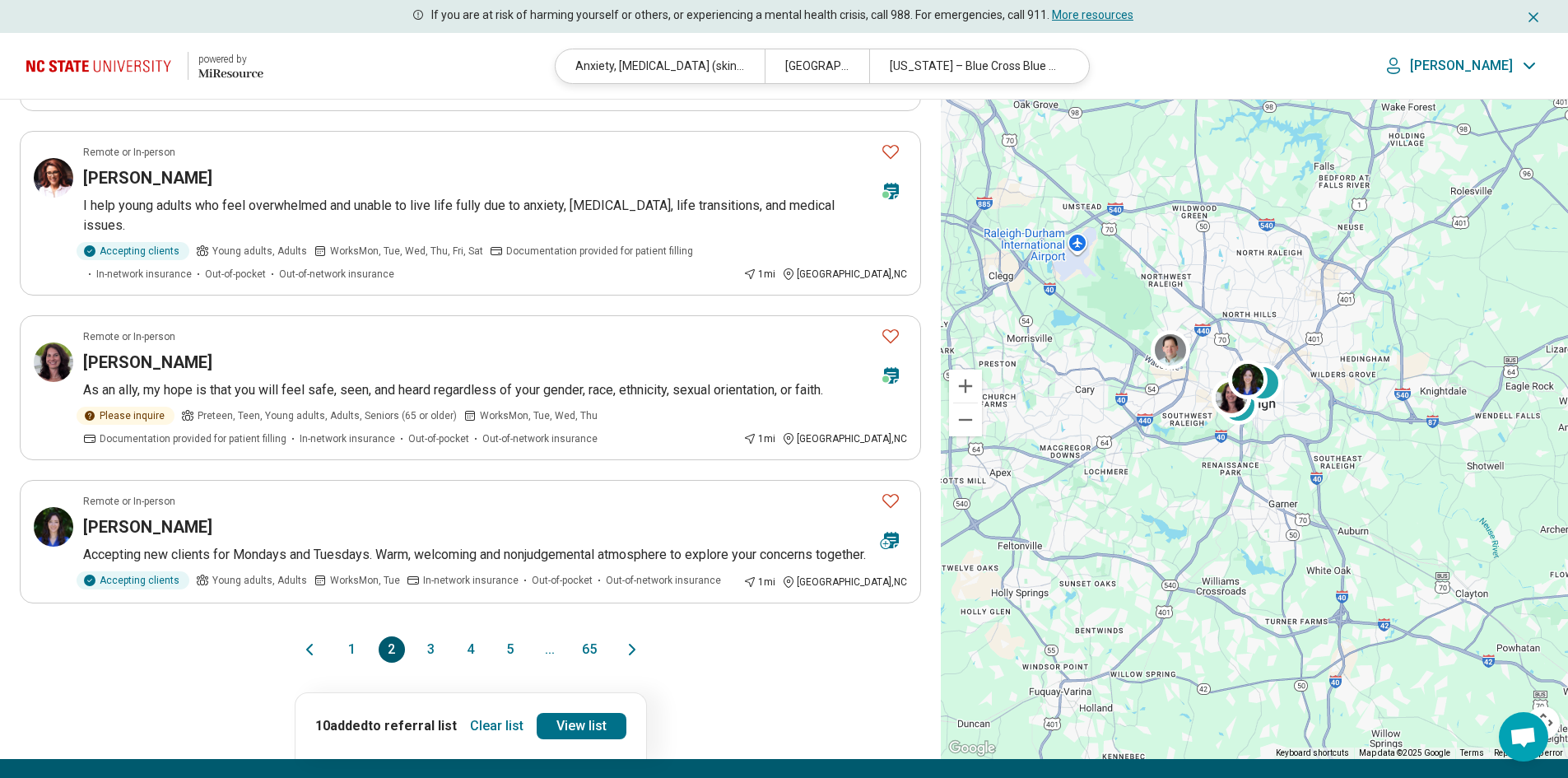
click at [632, 639] on icon "Next page" at bounding box center [632, 649] width 20 height 20
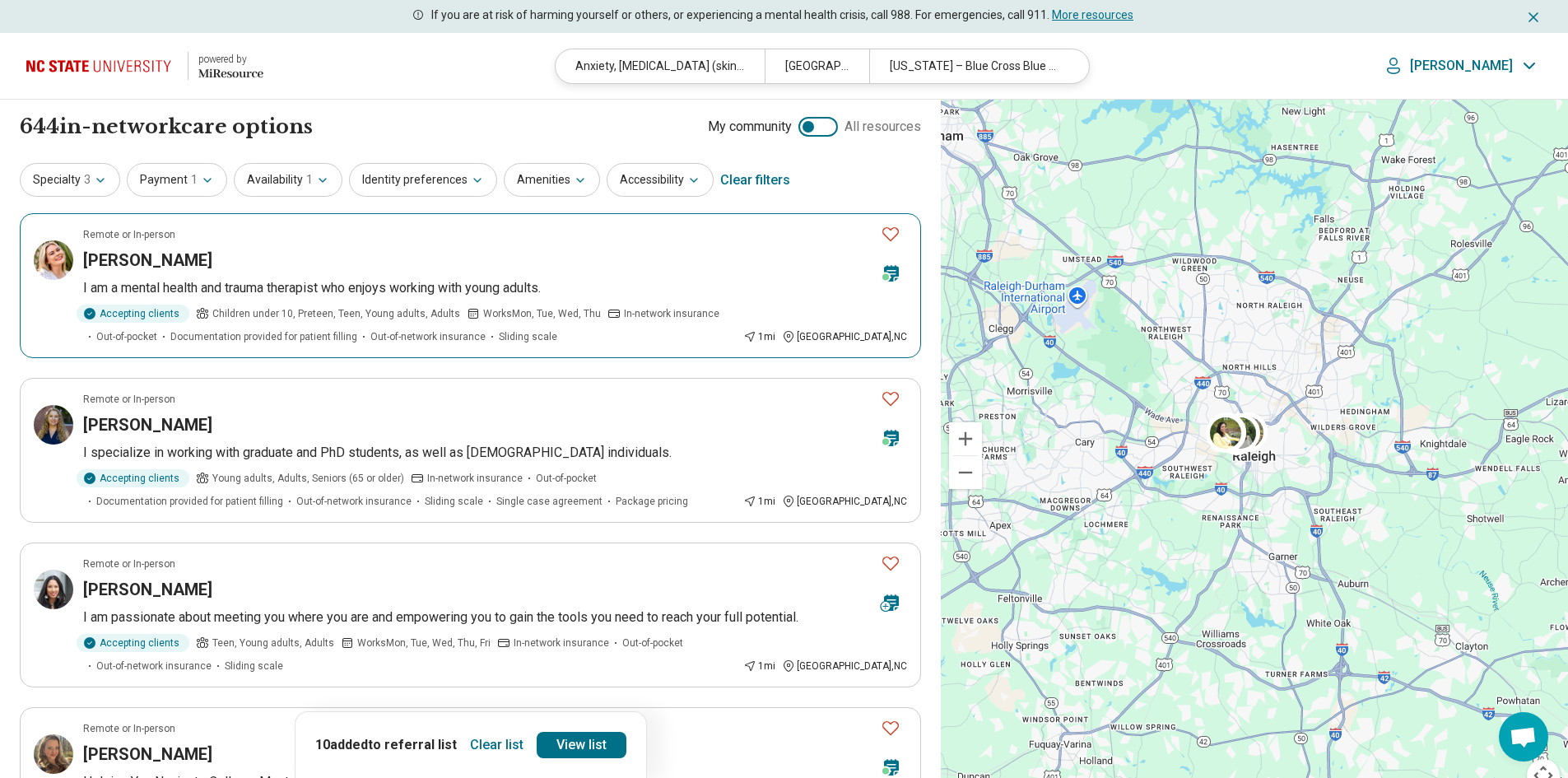
click at [888, 236] on icon "Favorite" at bounding box center [890, 233] width 20 height 20
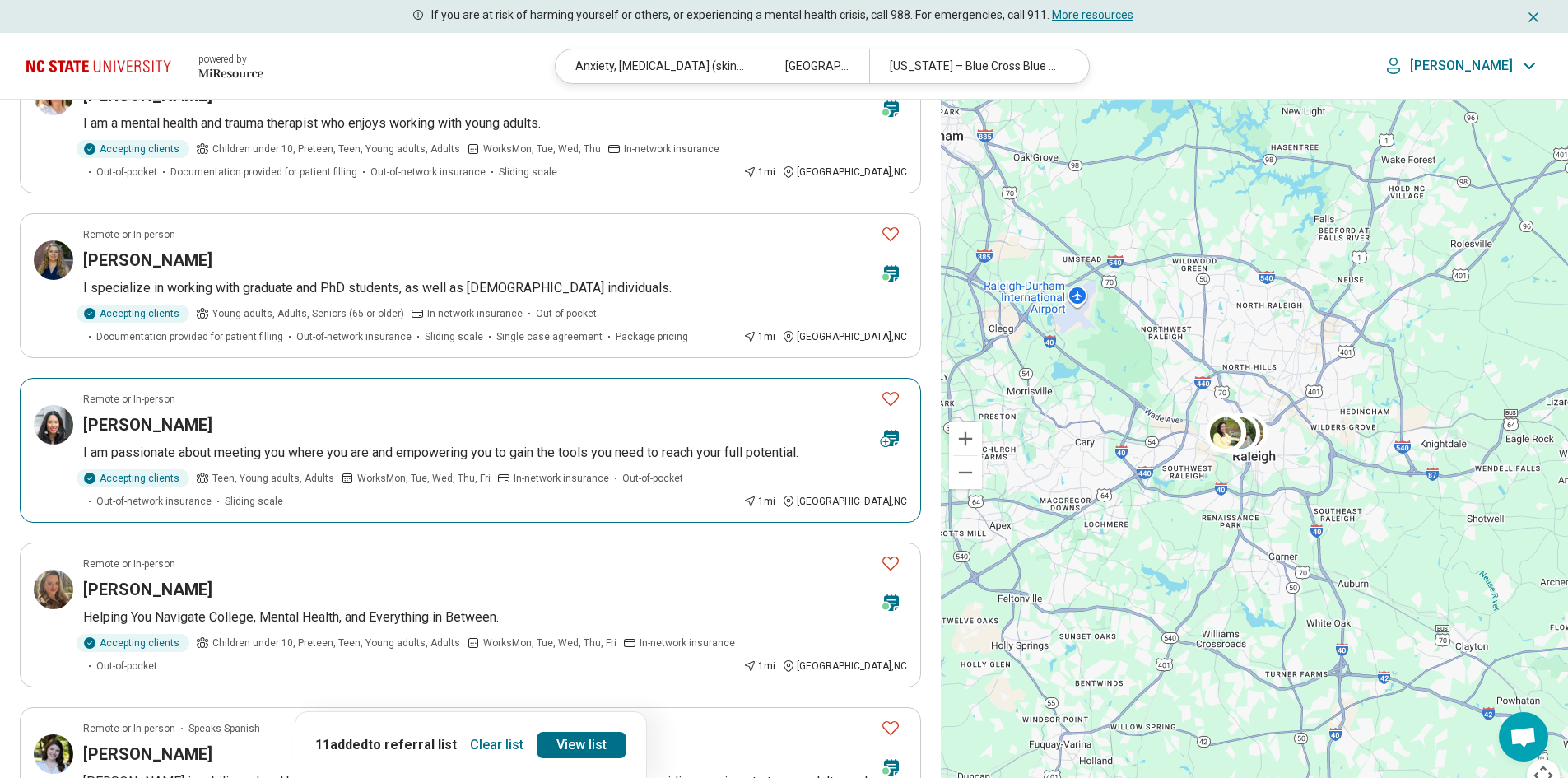
scroll to position [247, 0]
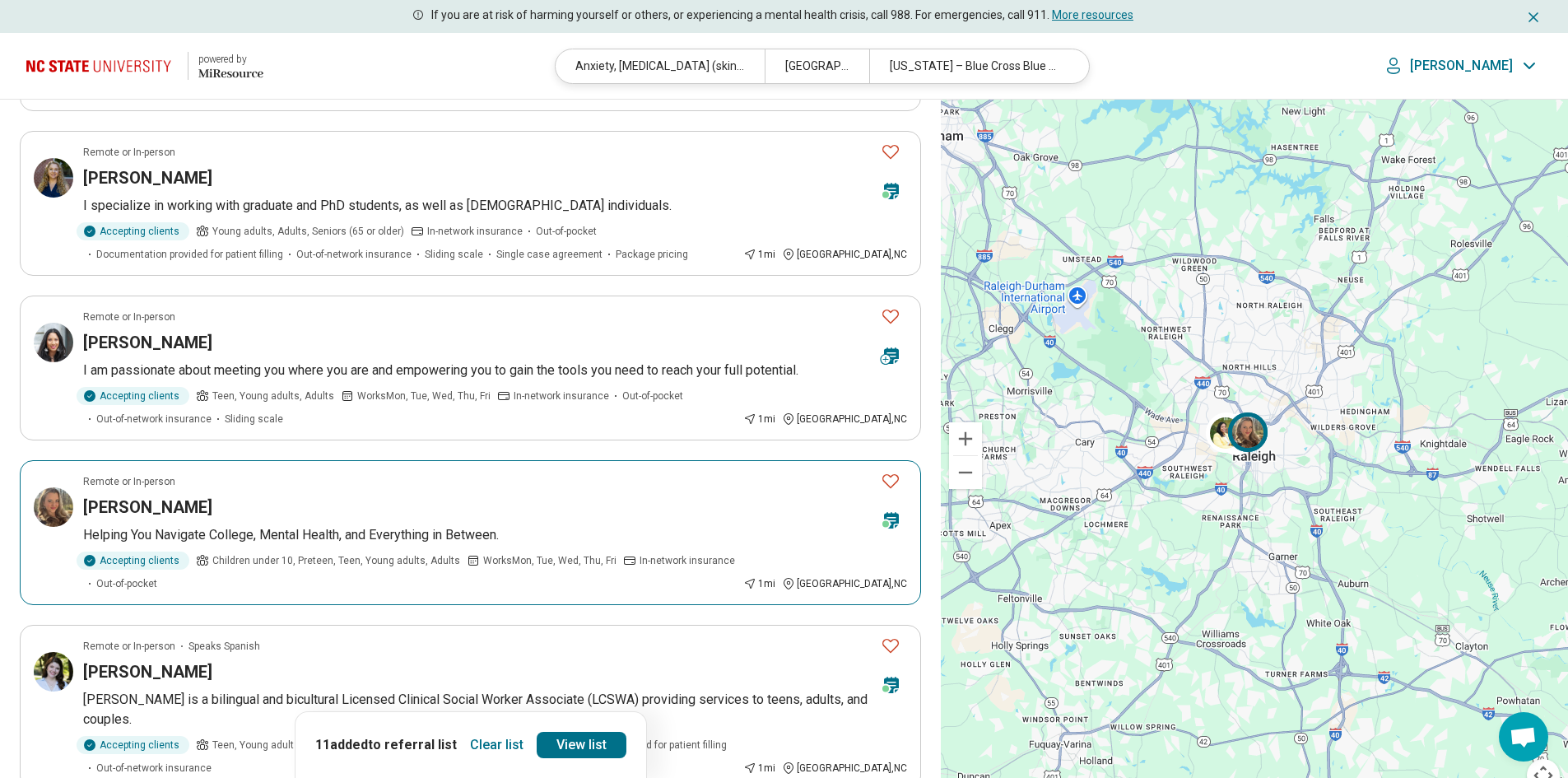
click at [890, 474] on icon "Favorite" at bounding box center [890, 480] width 20 height 20
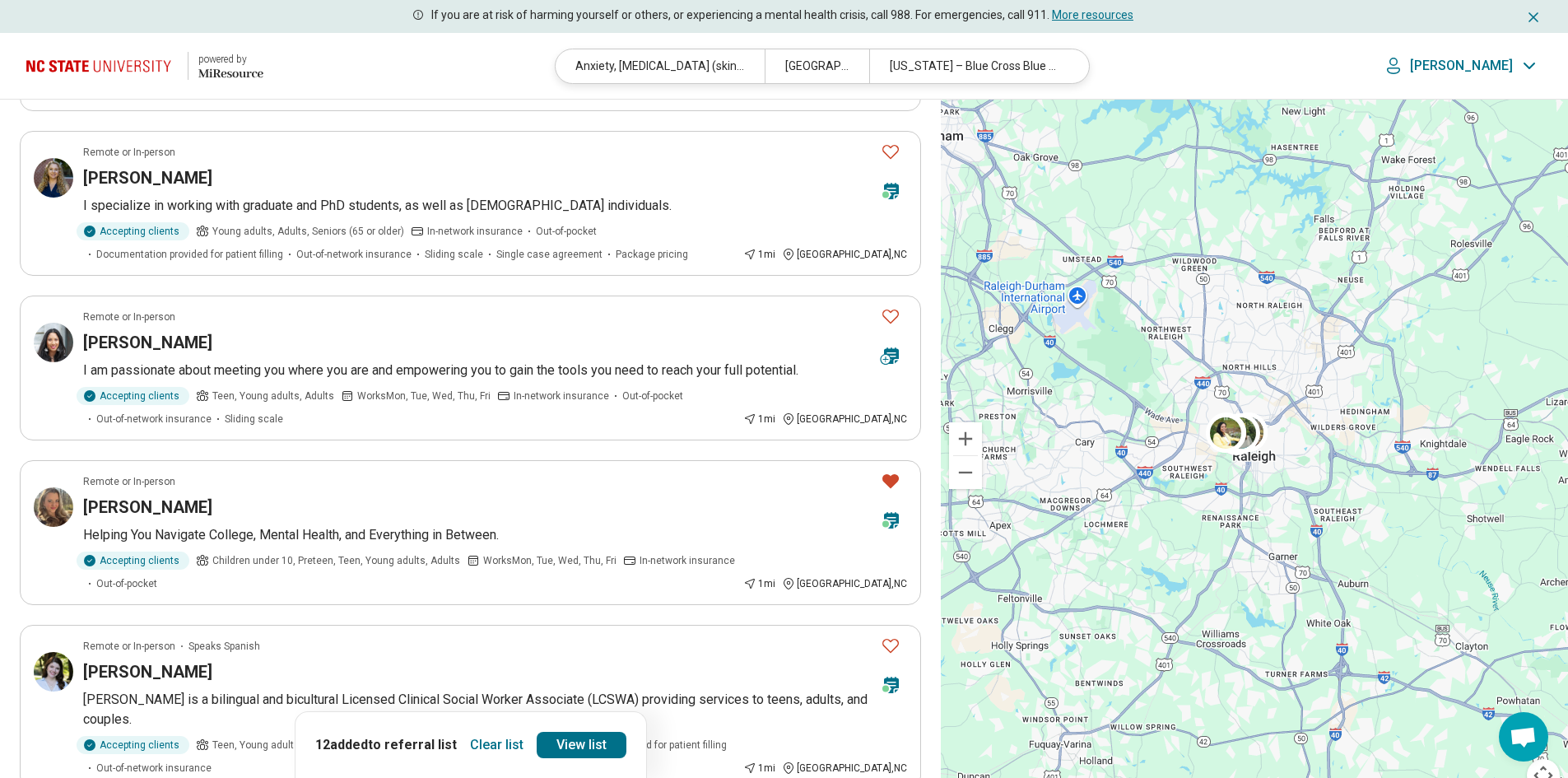
click at [579, 746] on link "View list" at bounding box center [581, 745] width 90 height 26
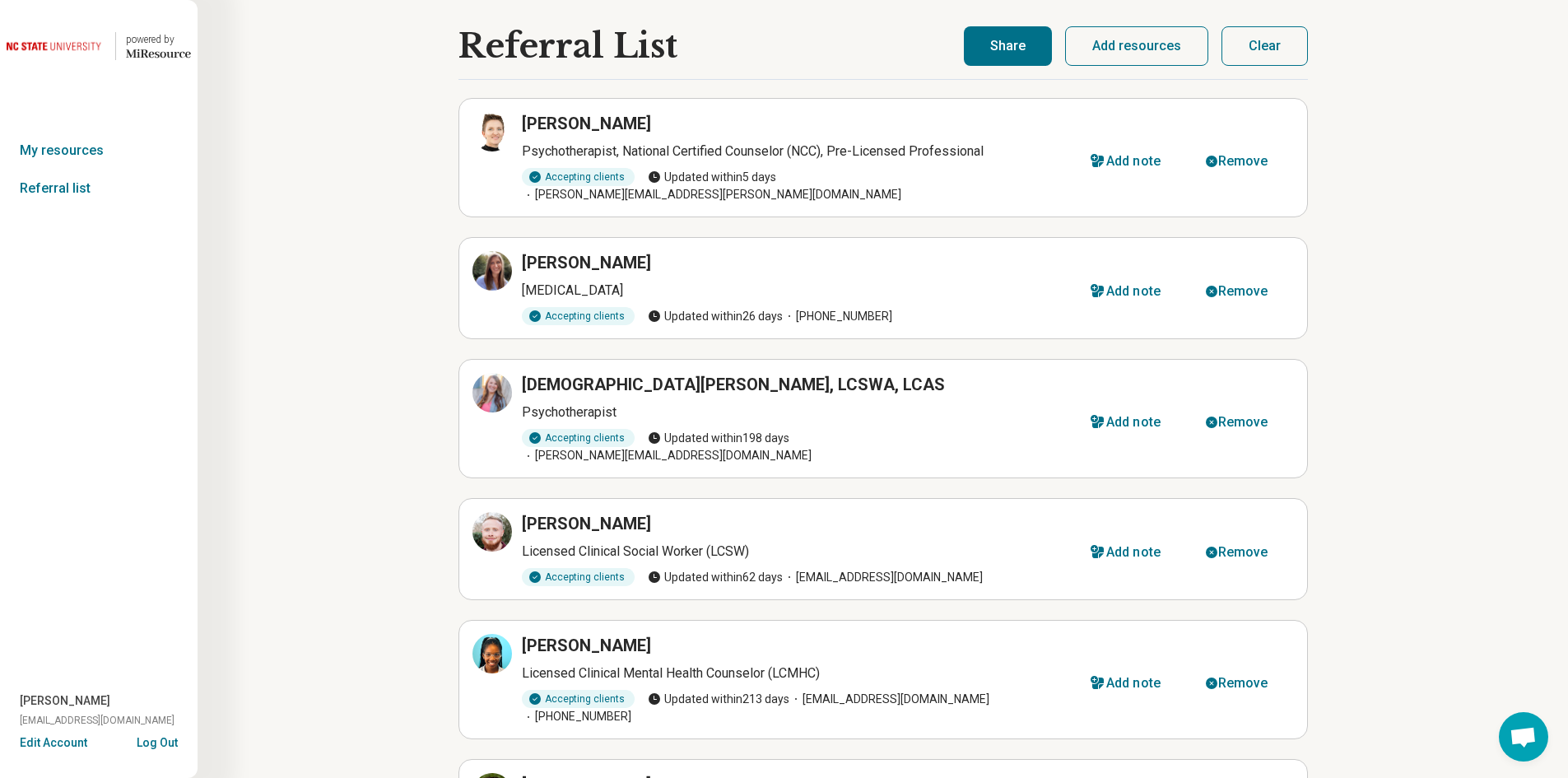
click at [1043, 55] on button "Share" at bounding box center [1007, 46] width 88 height 40
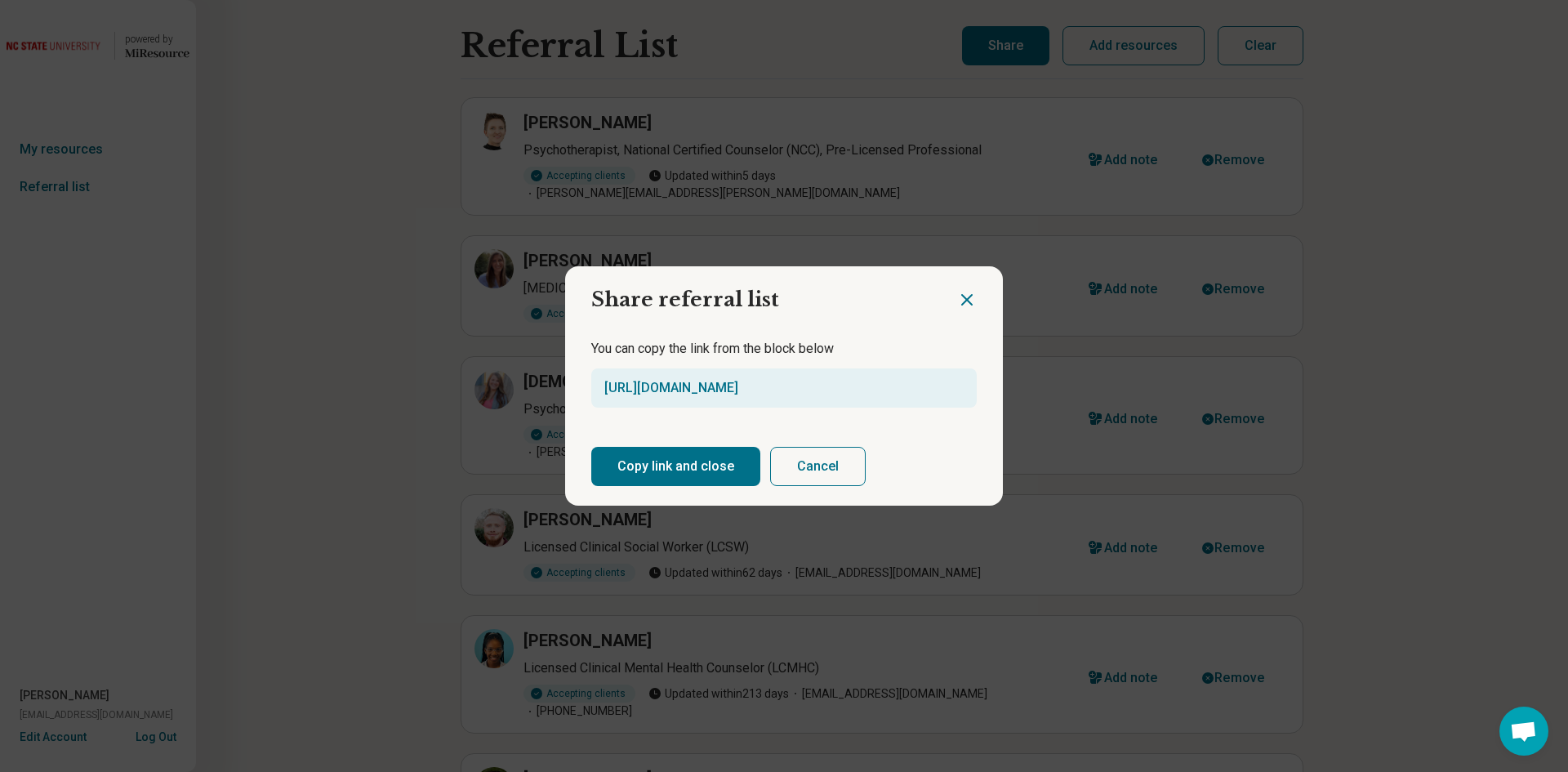
click at [717, 456] on button "Copy link and close" at bounding box center [675, 466] width 169 height 39
